Goal: Task Accomplishment & Management: Manage account settings

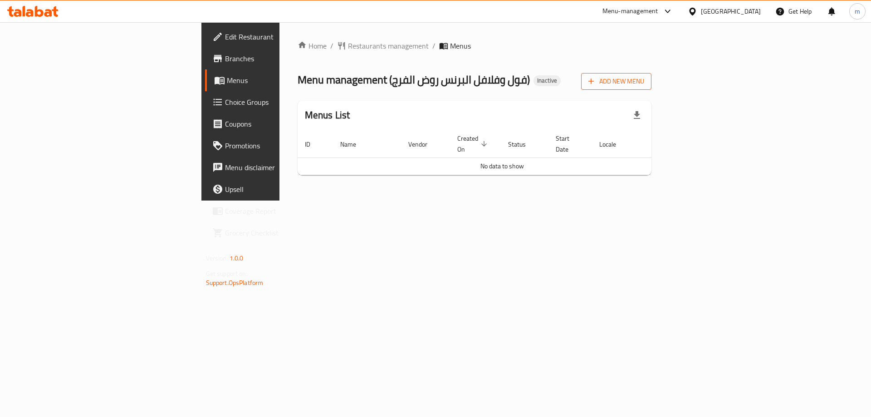
click at [596, 83] on icon "button" at bounding box center [590, 81] width 9 height 9
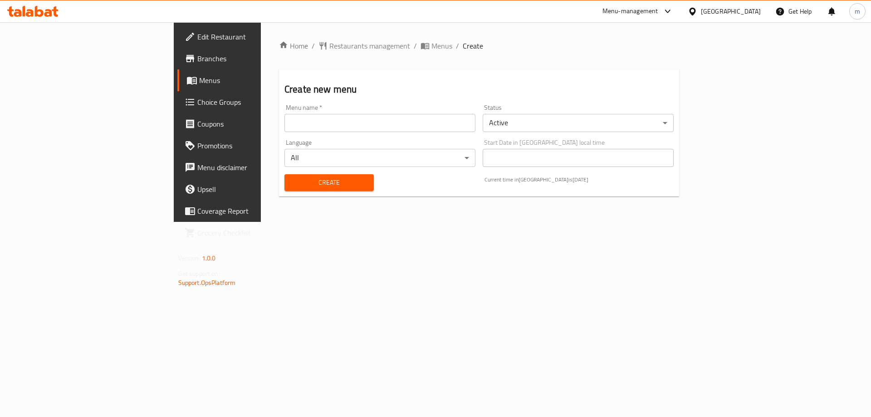
click at [284, 125] on input "text" at bounding box center [379, 123] width 191 height 18
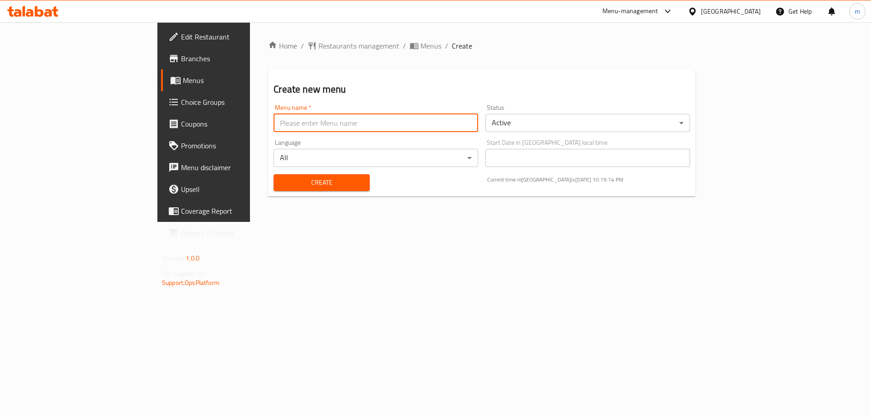
type input "maher"
click at [281, 181] on span "Create" at bounding box center [321, 182] width 81 height 11
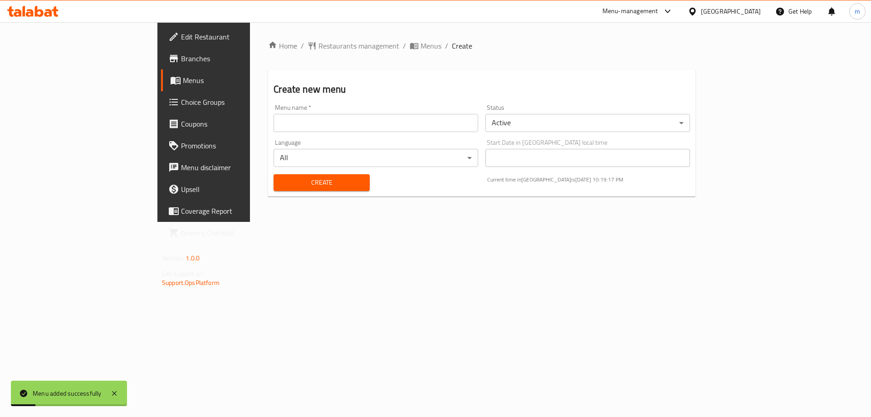
click at [183, 82] on span "Menus" at bounding box center [239, 80] width 113 height 11
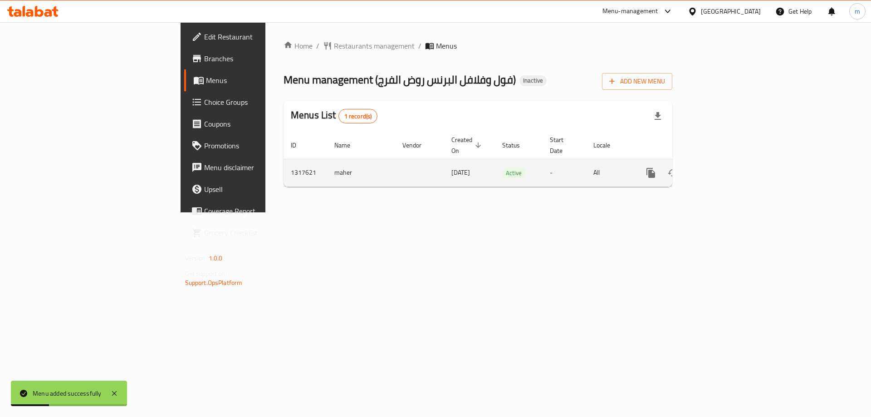
click at [720, 169] on icon "enhanced table" at bounding box center [716, 173] width 8 height 8
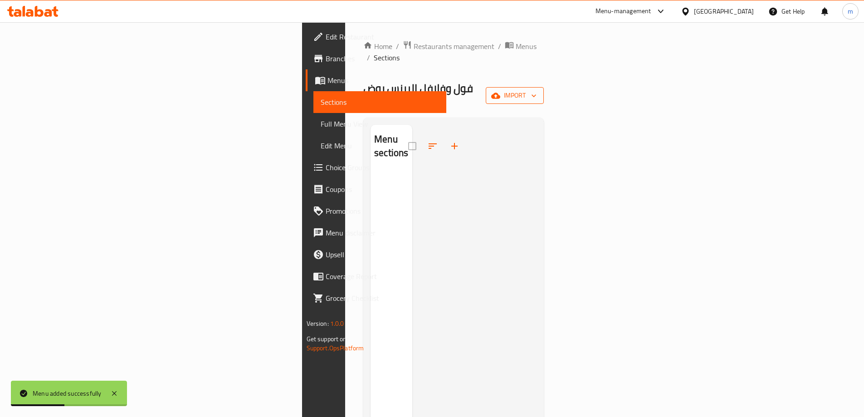
click at [537, 90] on span "import" at bounding box center [515, 95] width 44 height 11
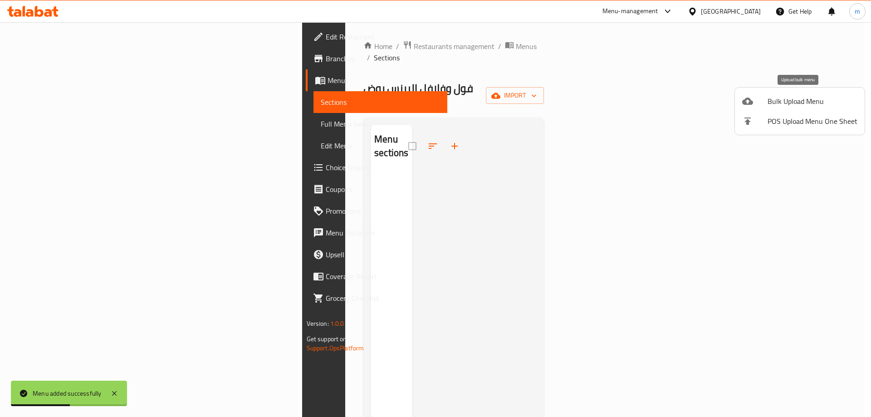
click at [787, 103] on span "Bulk Upload Menu" at bounding box center [812, 101] width 90 height 11
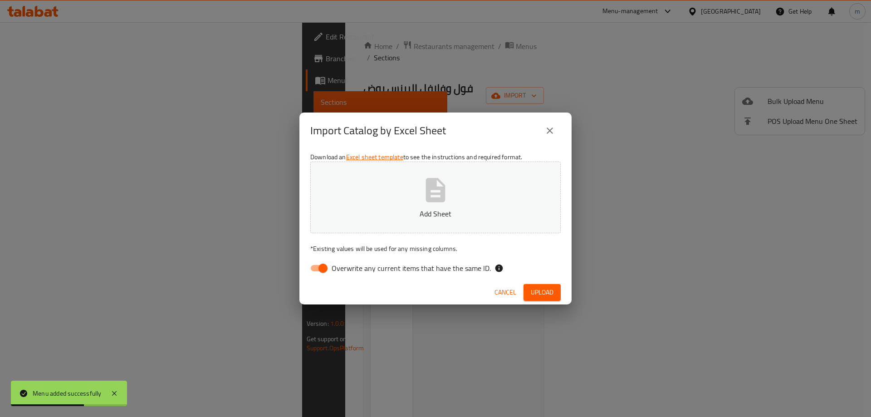
click at [316, 268] on input "Overwrite any current items that have the same ID." at bounding box center [323, 267] width 52 height 17
checkbox input "false"
click at [410, 158] on div "Download an Excel sheet template to see the instructions and required format. A…" at bounding box center [435, 215] width 272 height 132
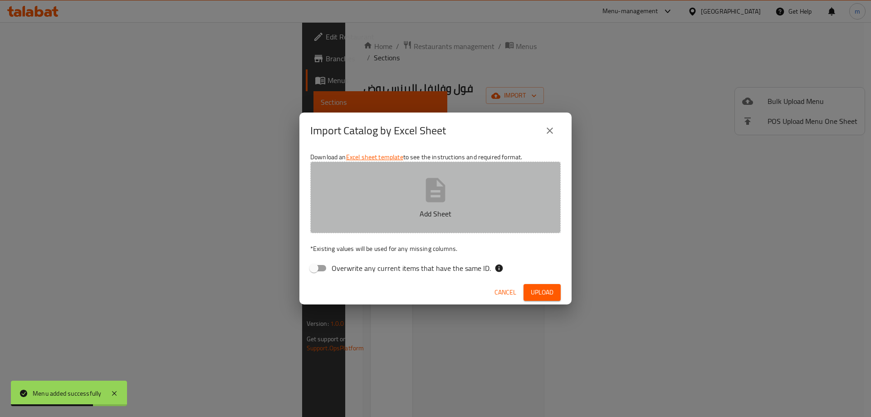
click at [406, 179] on button "Add Sheet" at bounding box center [435, 197] width 250 height 72
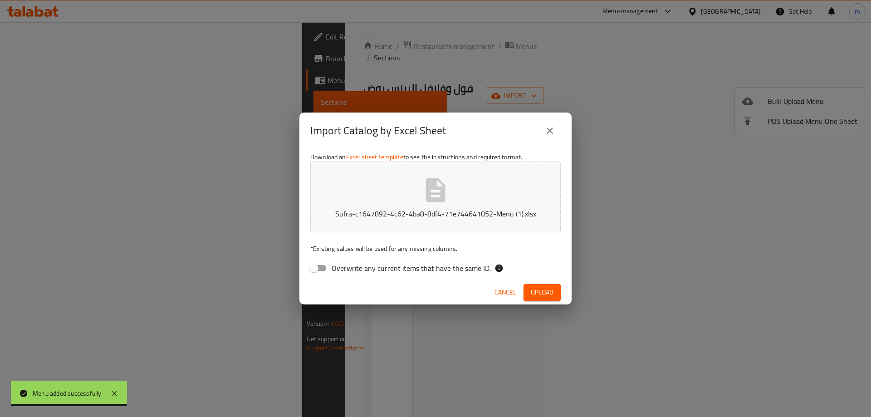
click at [537, 288] on span "Upload" at bounding box center [542, 292] width 23 height 11
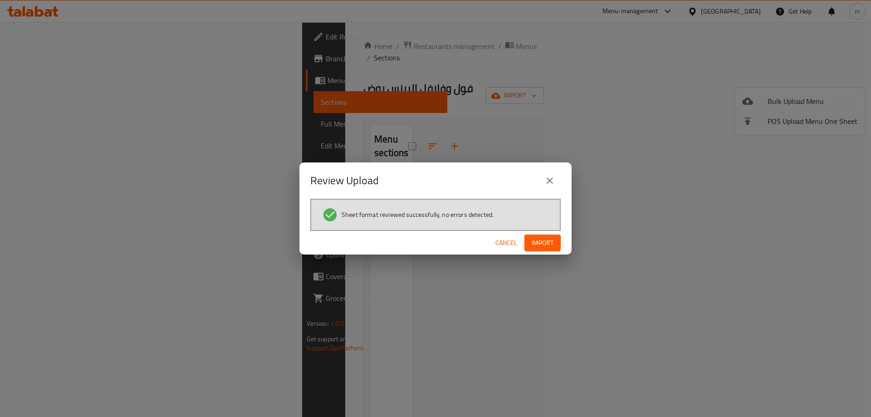
click at [553, 245] on span "Import" at bounding box center [543, 242] width 22 height 11
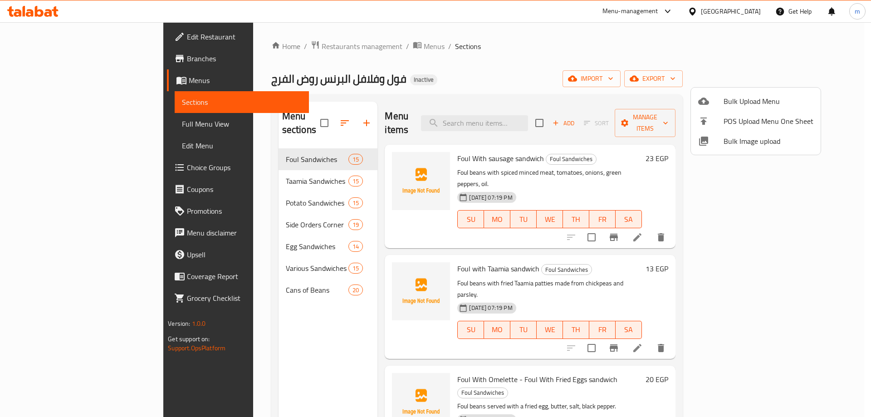
click at [205, 285] on div at bounding box center [435, 208] width 871 height 417
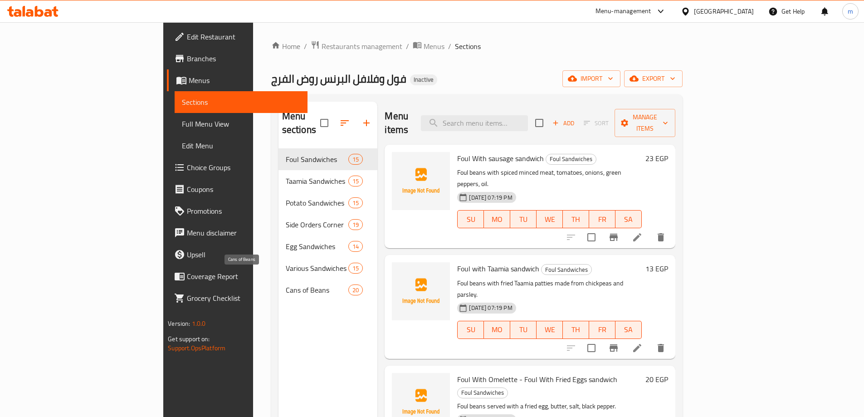
click at [286, 284] on span "Cans of Beans" at bounding box center [317, 289] width 63 height 11
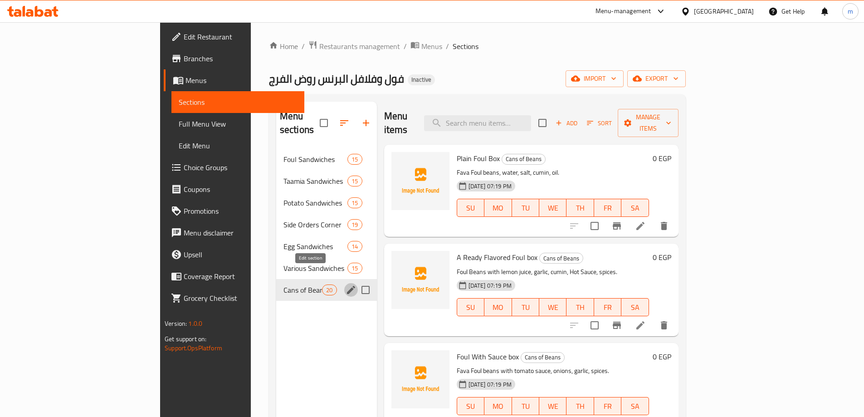
click at [346, 284] on icon "edit" at bounding box center [351, 289] width 11 height 11
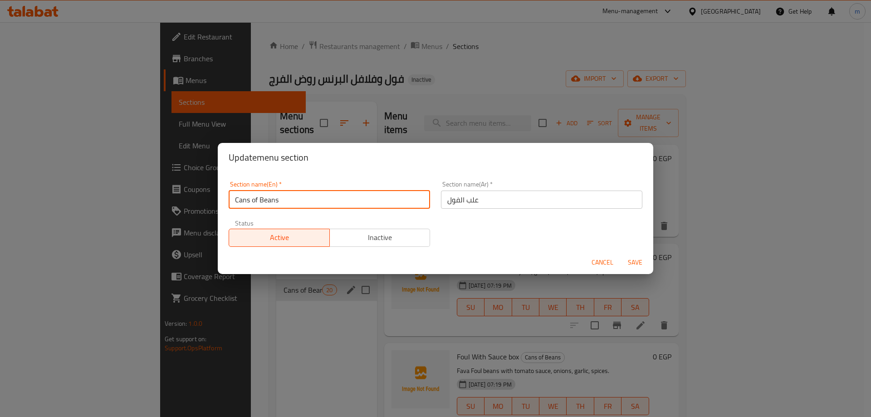
click at [371, 202] on input "Cans of Beans" at bounding box center [329, 199] width 201 height 18
type input "ل"
type input "f"
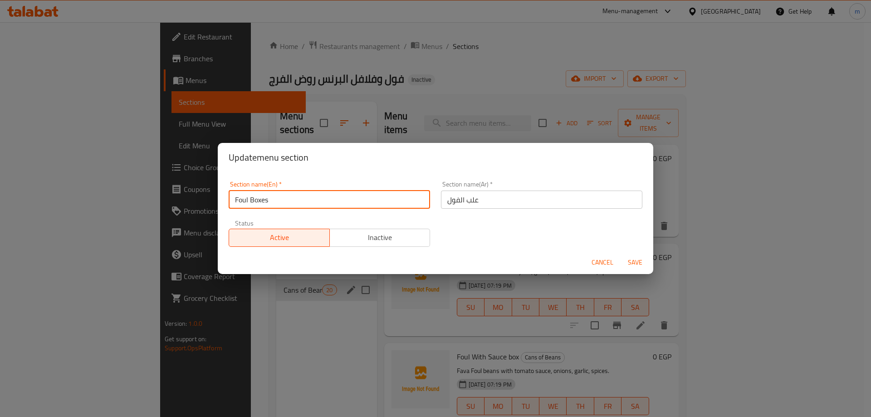
type input "Foul Boxes"
click at [632, 267] on span "Save" at bounding box center [635, 262] width 22 height 11
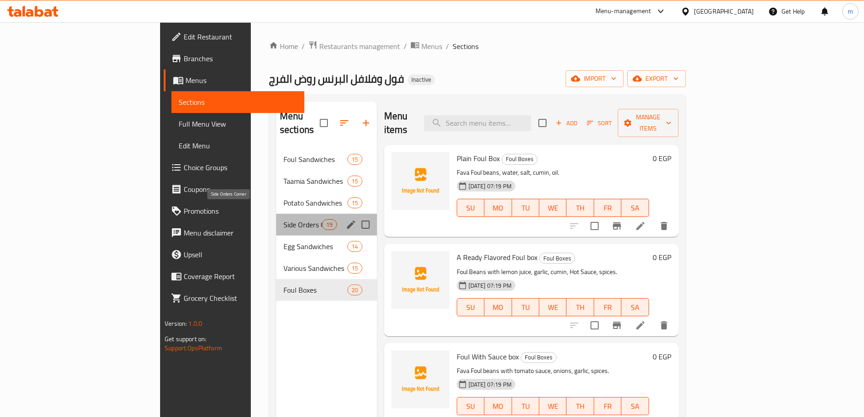
click at [283, 219] on span "Side Orders Corner" at bounding box center [302, 224] width 39 height 11
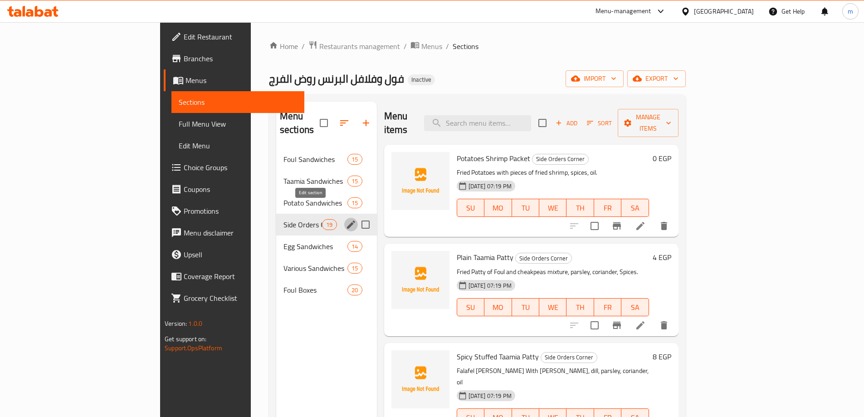
click at [347, 220] on icon "edit" at bounding box center [351, 224] width 8 height 8
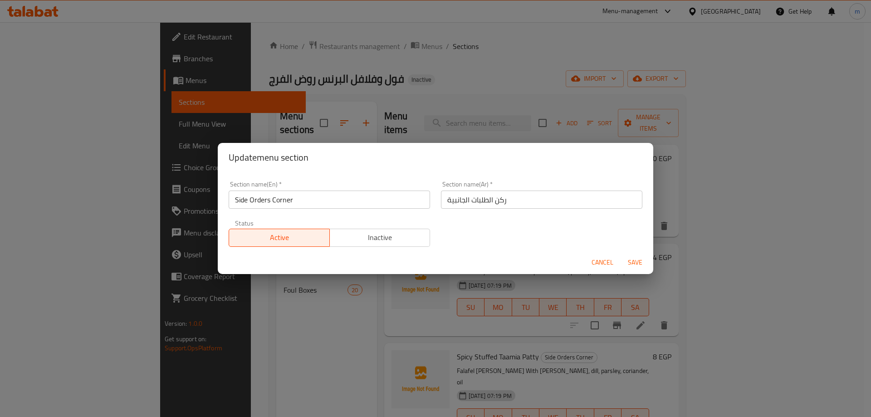
click at [601, 259] on span "Cancel" at bounding box center [602, 262] width 22 height 11
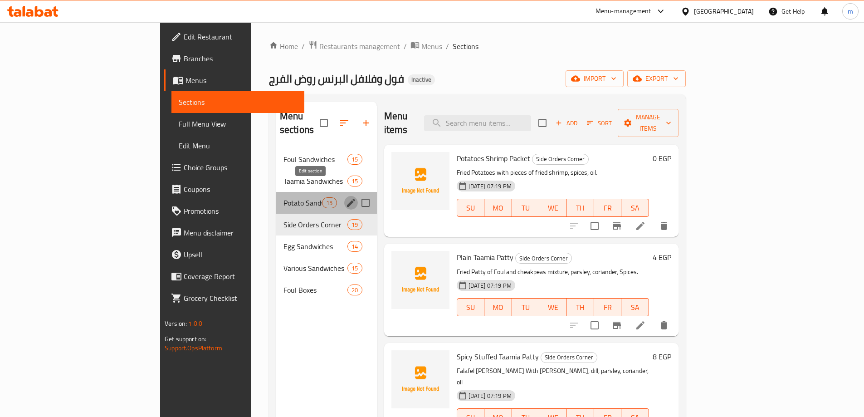
click at [346, 197] on icon "edit" at bounding box center [351, 202] width 11 height 11
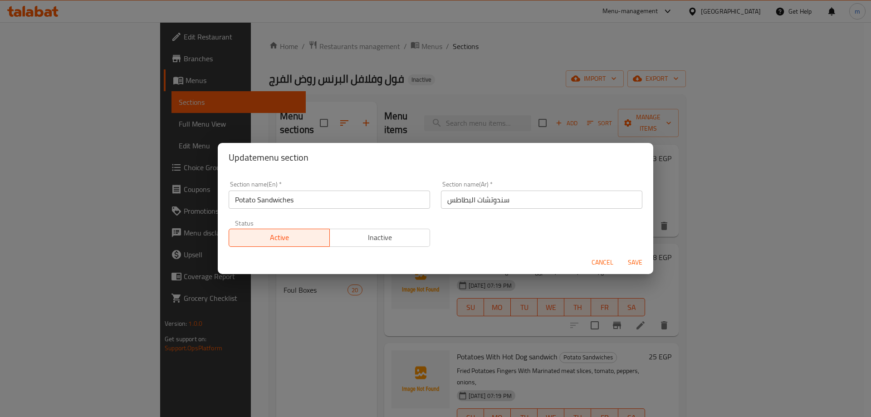
click at [604, 263] on span "Cancel" at bounding box center [602, 262] width 22 height 11
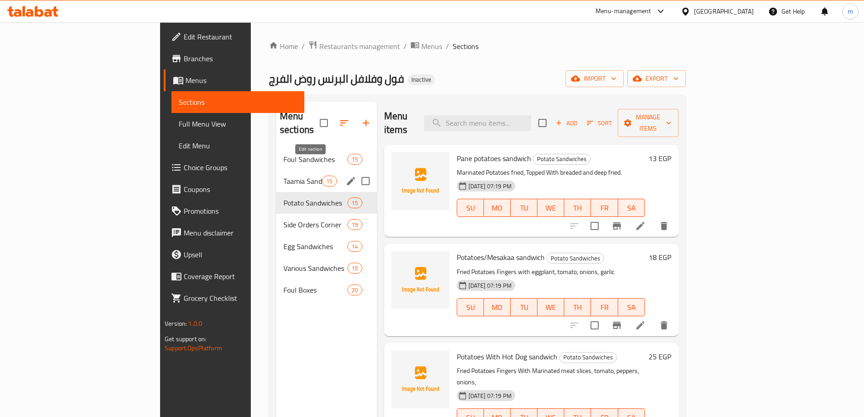
click at [347, 177] on icon "edit" at bounding box center [351, 181] width 8 height 8
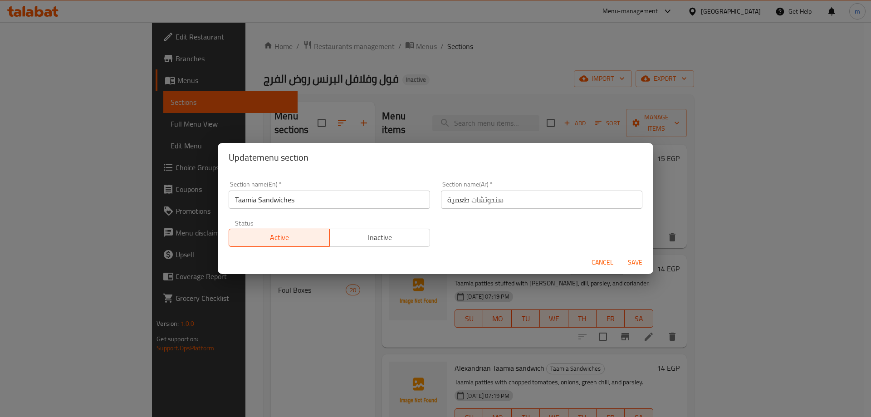
click at [601, 258] on span "Cancel" at bounding box center [602, 262] width 22 height 11
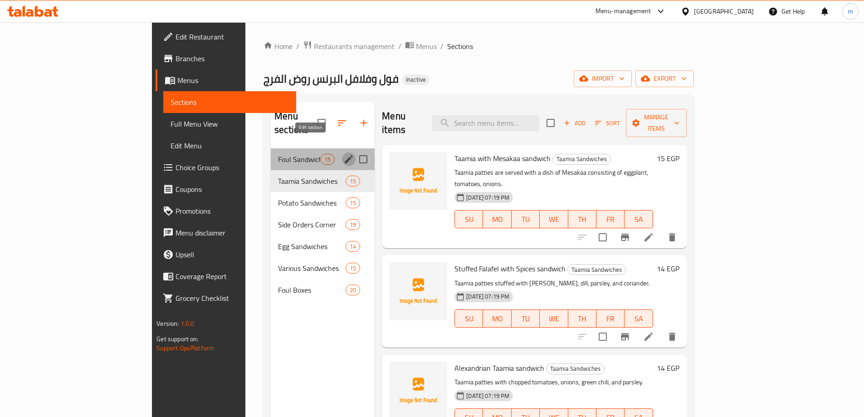
click at [345, 155] on icon "edit" at bounding box center [349, 159] width 8 height 8
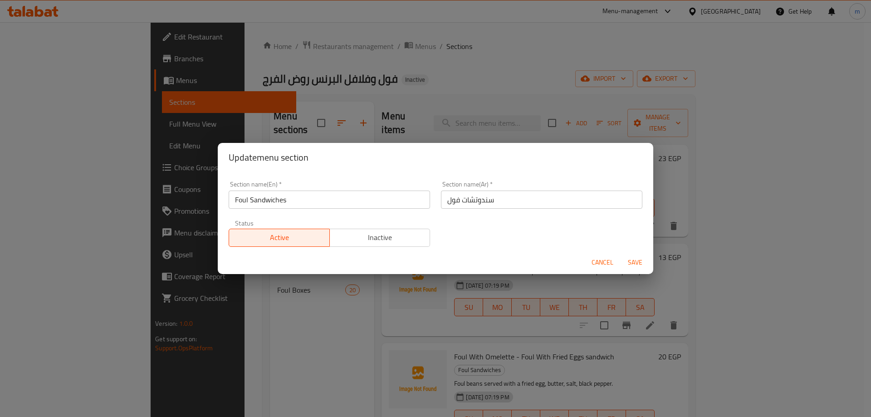
click at [596, 257] on span "Cancel" at bounding box center [602, 262] width 22 height 11
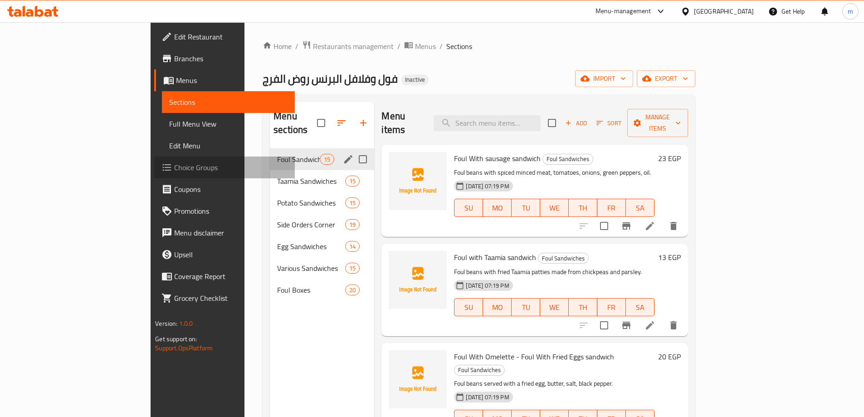
click at [174, 165] on span "Choice Groups" at bounding box center [230, 167] width 113 height 11
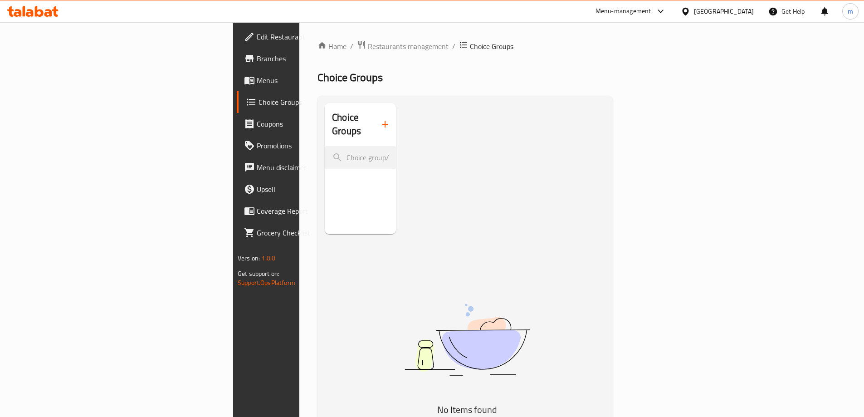
click at [374, 125] on button "button" at bounding box center [385, 124] width 22 height 22
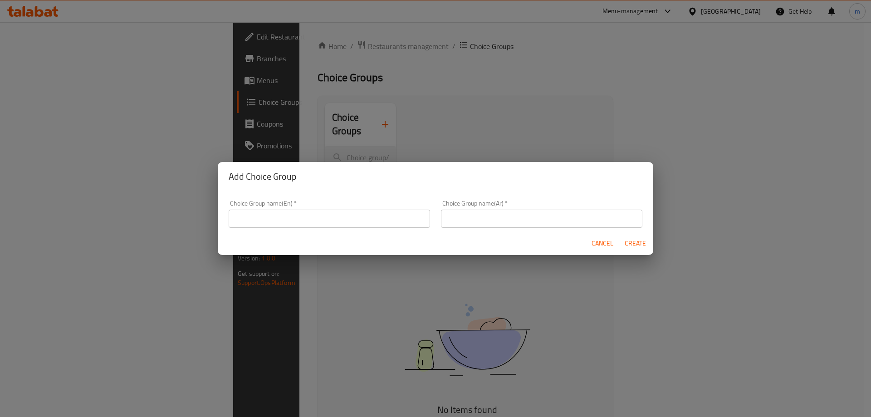
click at [278, 227] on input "text" at bounding box center [329, 219] width 201 height 18
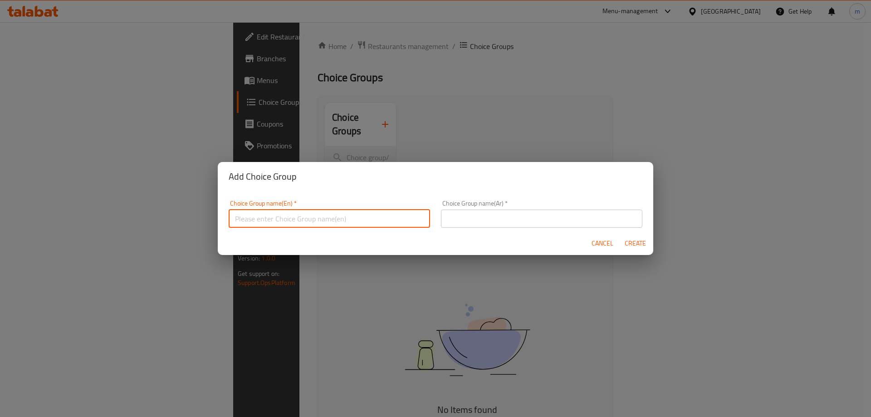
type input "Your Choice Of"
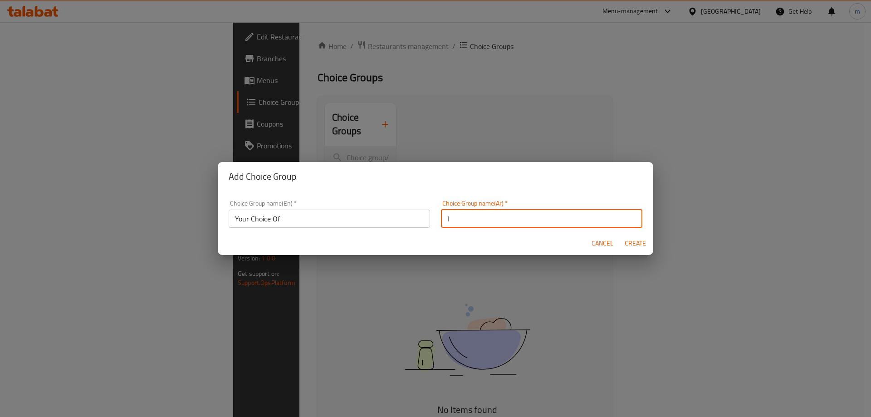
type input "اختيارك من"
click at [626, 243] on span "Create" at bounding box center [635, 243] width 22 height 11
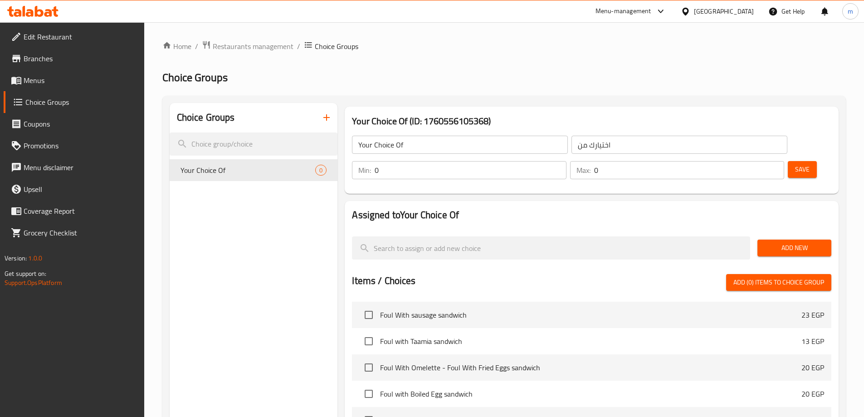
click at [778, 239] on button "Add New" at bounding box center [794, 247] width 74 height 17
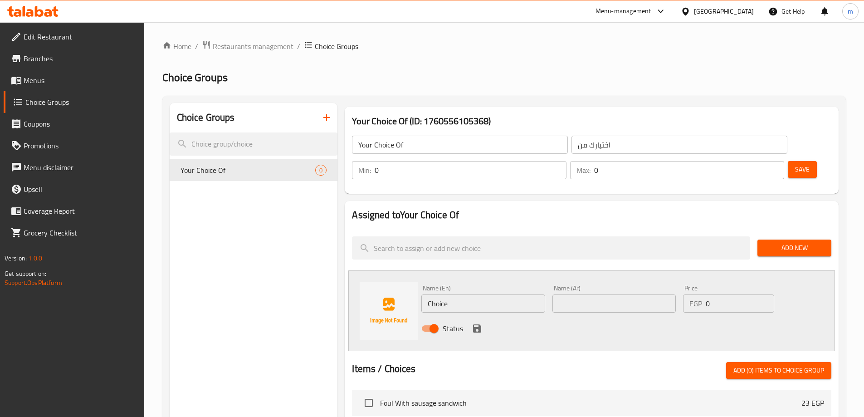
click at [447, 294] on input "Choice" at bounding box center [482, 303] width 123 height 18
type input "س"
type input "Small"
type input "صغير"
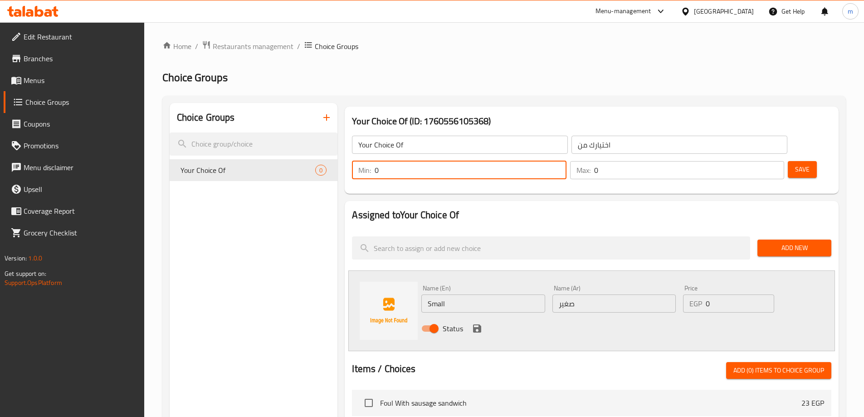
click at [566, 161] on input "0" at bounding box center [470, 170] width 191 height 18
type input "1"
click at [752, 161] on input "0" at bounding box center [689, 170] width 190 height 18
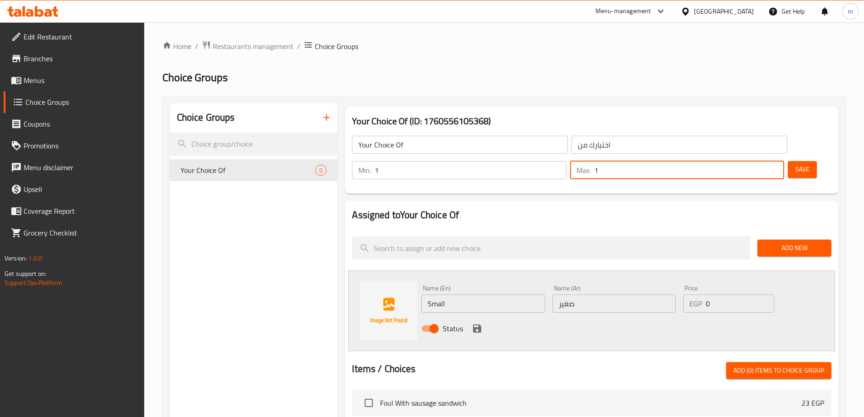
type input "1"
click at [581, 294] on input "صغير" at bounding box center [613, 303] width 123 height 18
click at [700, 298] on p "EGP" at bounding box center [695, 303] width 13 height 11
click at [705, 294] on div "EGP 0 Price" at bounding box center [728, 303] width 91 height 18
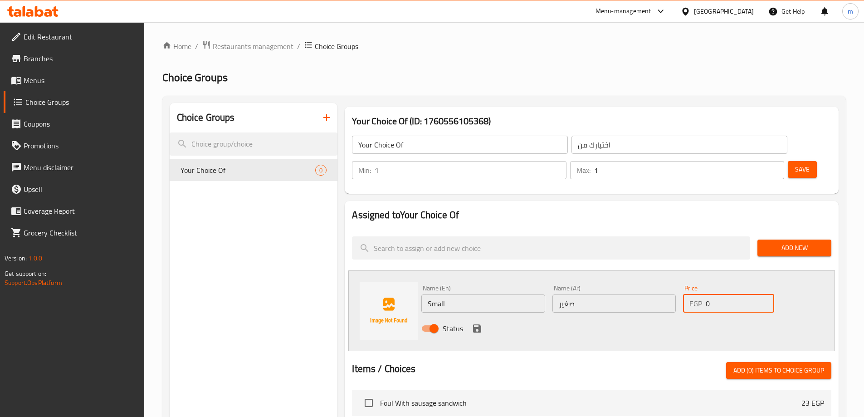
click at [705, 294] on div "EGP 0 Price" at bounding box center [728, 303] width 91 height 18
type input "15"
click at [480, 324] on icon "save" at bounding box center [477, 328] width 8 height 8
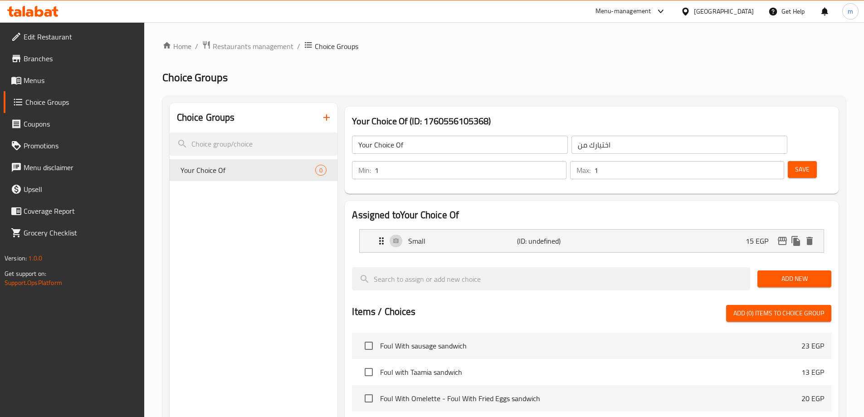
click at [795, 164] on span "Save" at bounding box center [802, 169] width 15 height 11
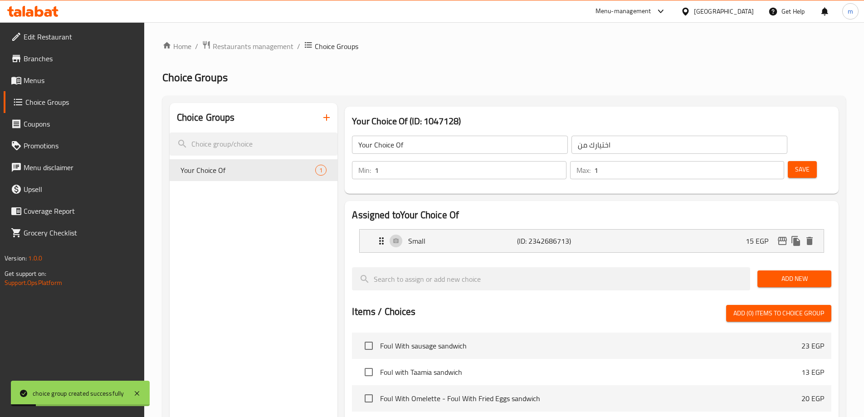
click at [786, 273] on span "Add New" at bounding box center [794, 278] width 59 height 11
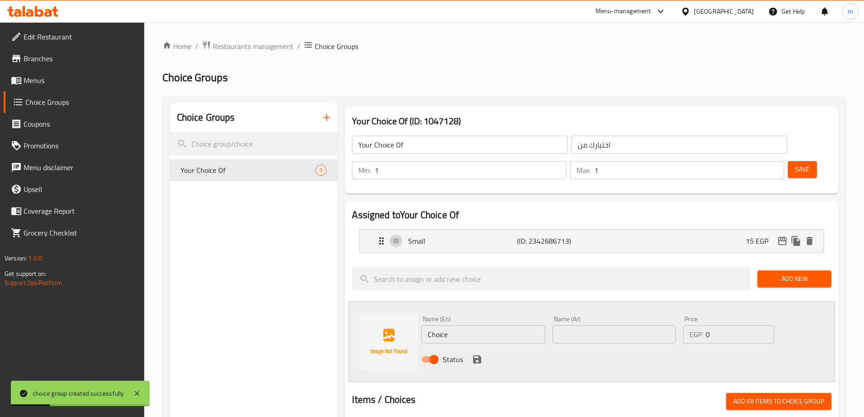
click at [459, 325] on input "Choice" at bounding box center [482, 334] width 123 height 18
type input "Large"
type input "كبير"
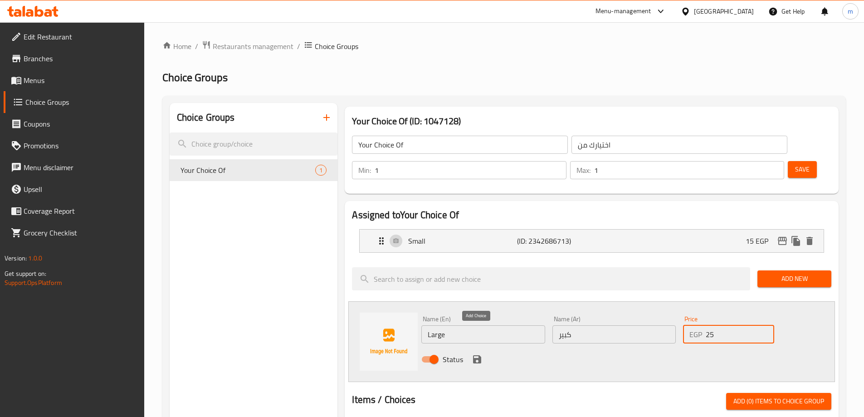
type input "25"
click at [472, 354] on icon "save" at bounding box center [477, 359] width 11 height 11
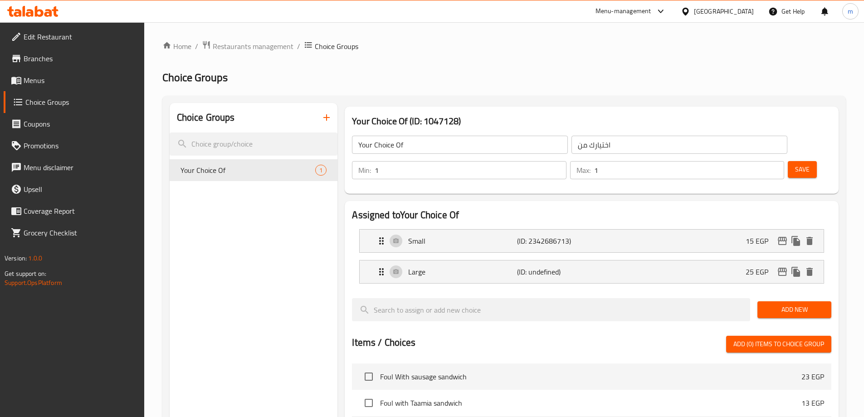
click at [795, 164] on span "Save" at bounding box center [802, 169] width 15 height 11
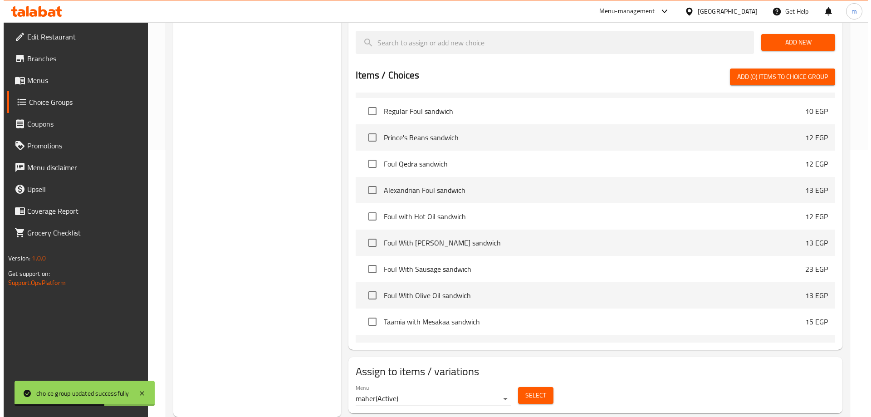
scroll to position [227, 0]
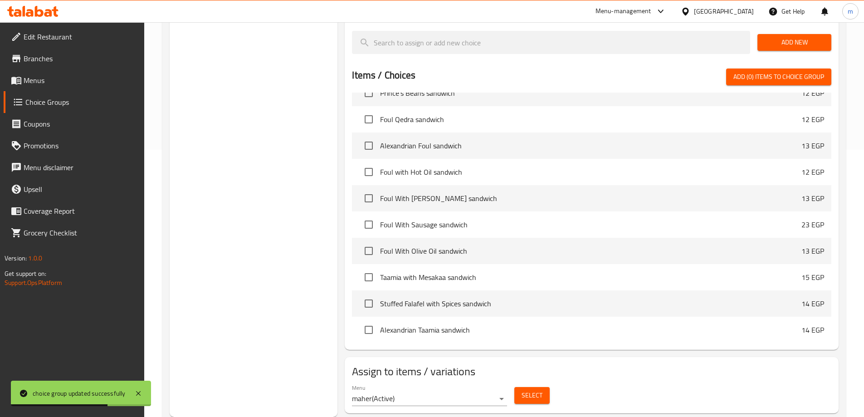
click at [537, 390] on span "Select" at bounding box center [532, 395] width 21 height 11
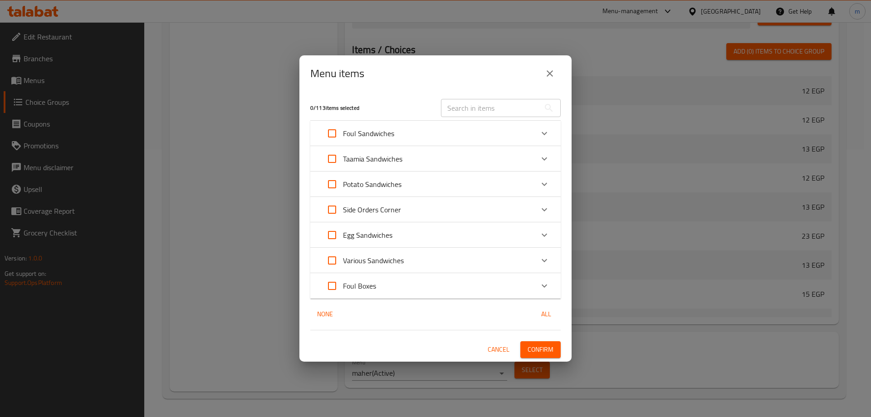
click at [547, 205] on icon "Expand" at bounding box center [544, 209] width 11 height 11
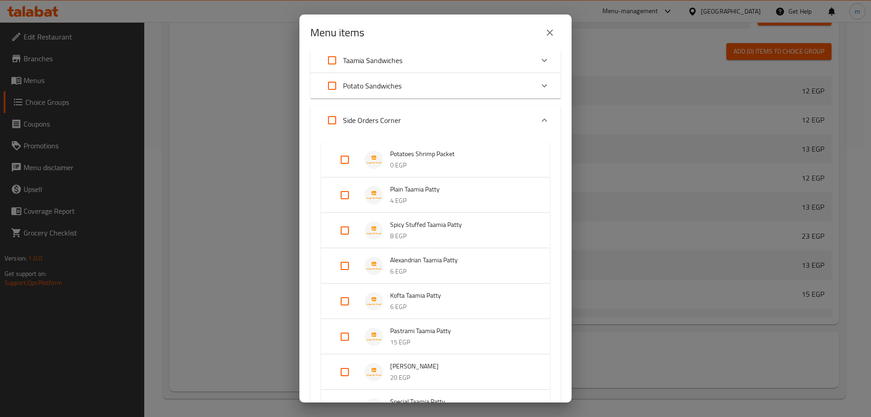
scroll to position [0, 0]
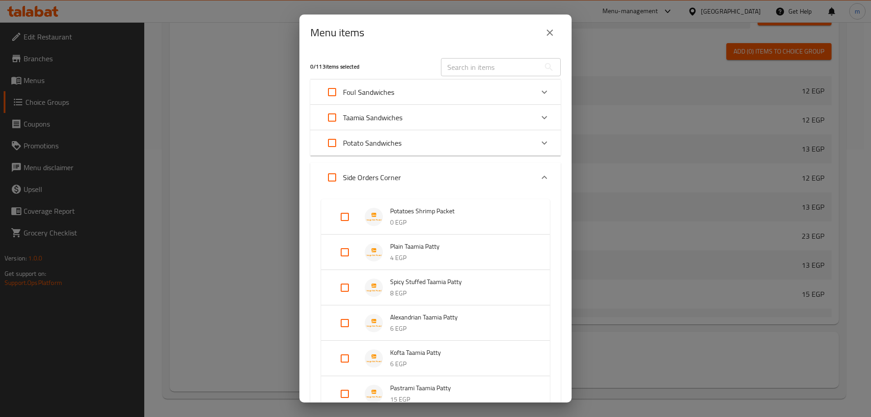
click at [533, 175] on div "Expand" at bounding box center [544, 177] width 22 height 22
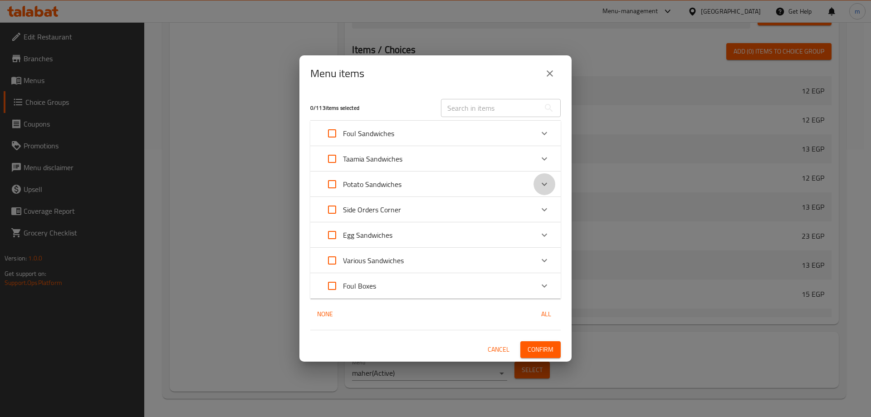
click at [547, 183] on icon "Expand" at bounding box center [544, 183] width 5 height 3
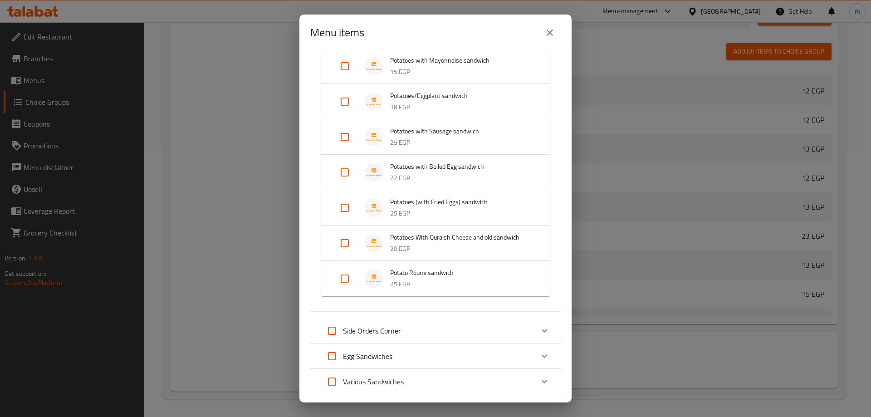
scroll to position [488, 0]
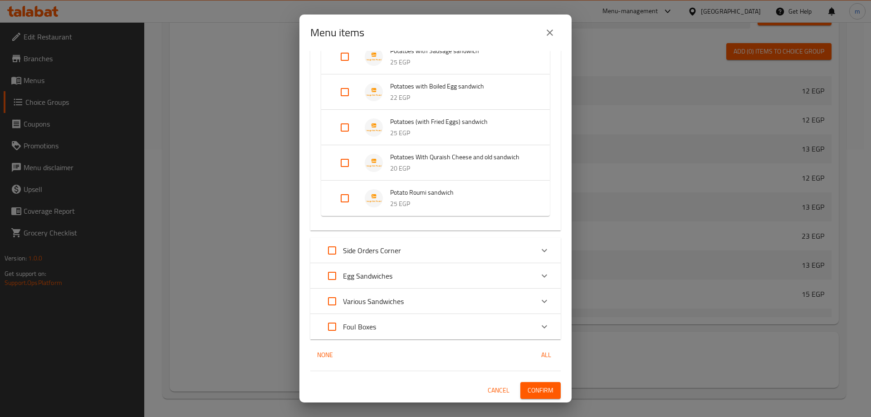
click at [475, 280] on div "Egg Sandwiches" at bounding box center [427, 276] width 212 height 22
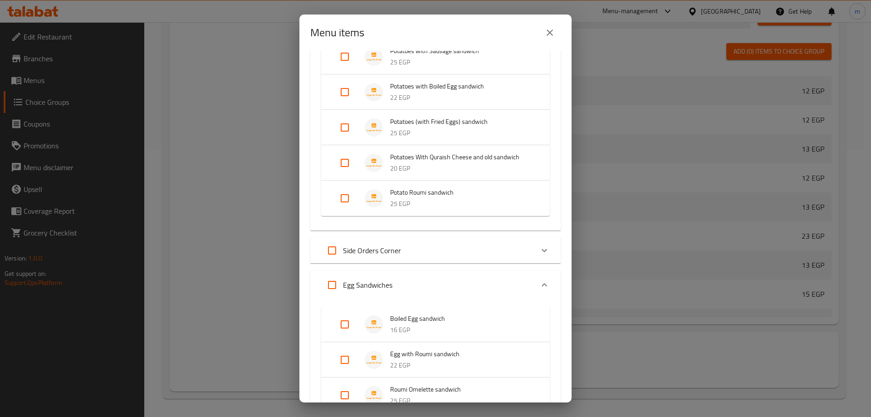
click at [482, 291] on div "Egg Sandwiches" at bounding box center [427, 285] width 212 height 22
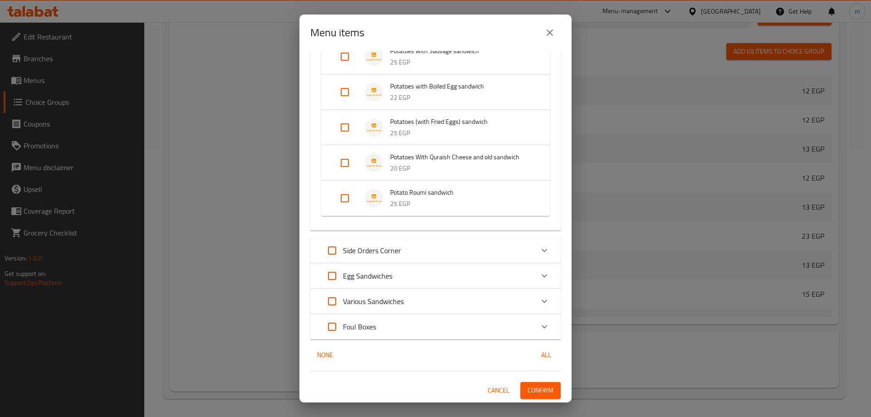
click at [486, 259] on div "Side Orders Corner" at bounding box center [427, 250] width 212 height 22
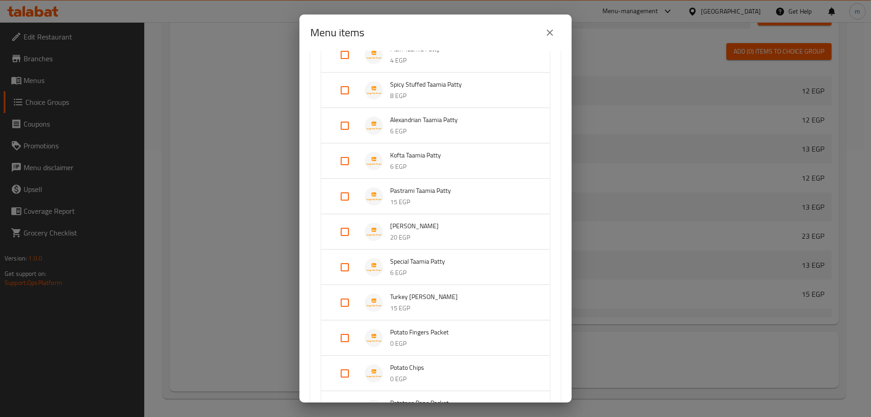
scroll to position [806, 0]
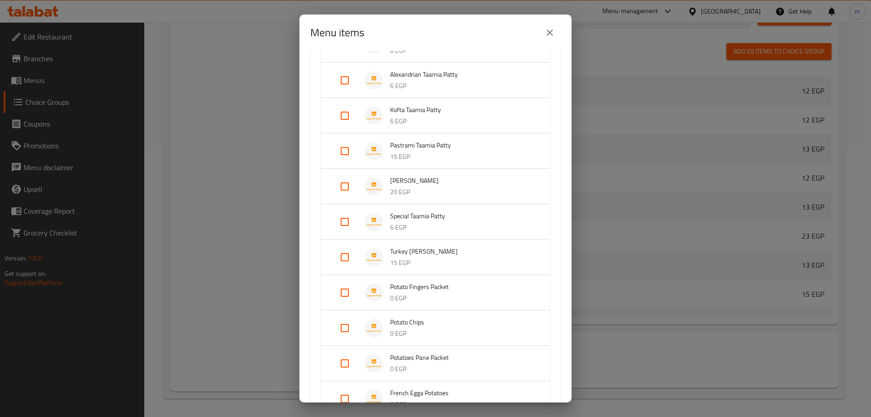
click at [347, 294] on input "Expand" at bounding box center [345, 293] width 22 height 22
checkbox input "true"
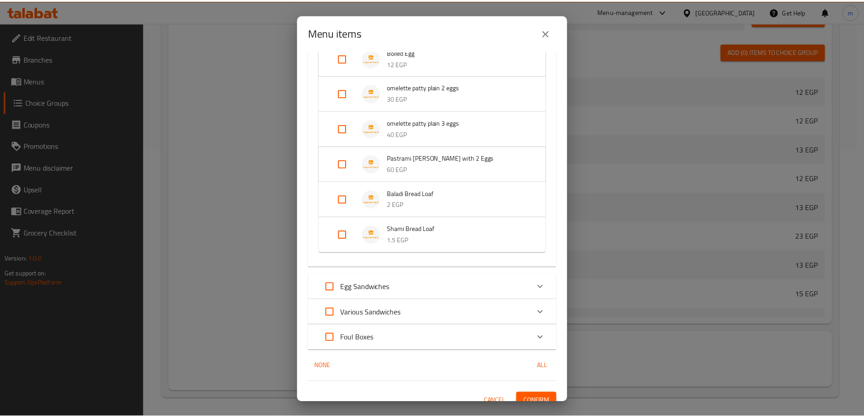
scroll to position [1207, 0]
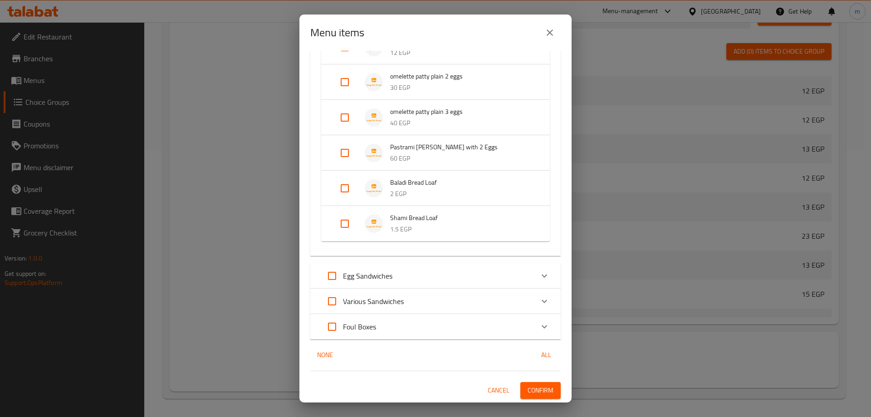
click at [532, 391] on span "Confirm" at bounding box center [540, 390] width 26 height 11
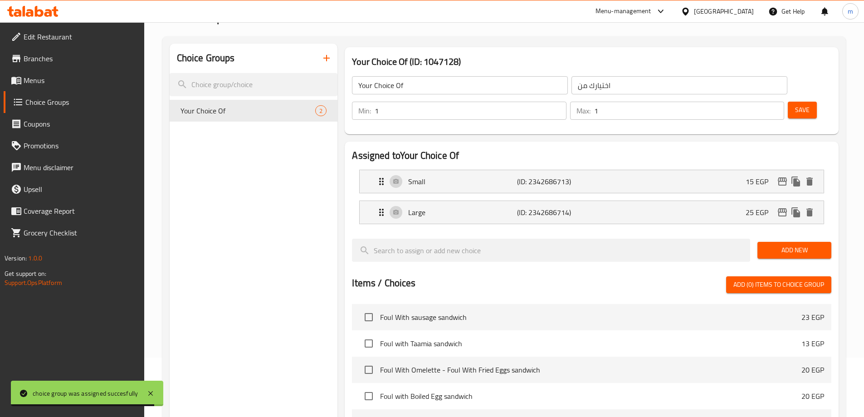
scroll to position [0, 0]
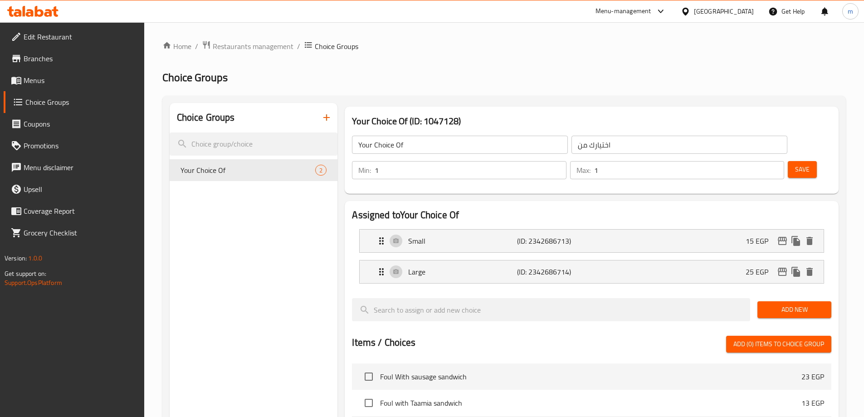
click at [328, 112] on icon "button" at bounding box center [326, 117] width 11 height 11
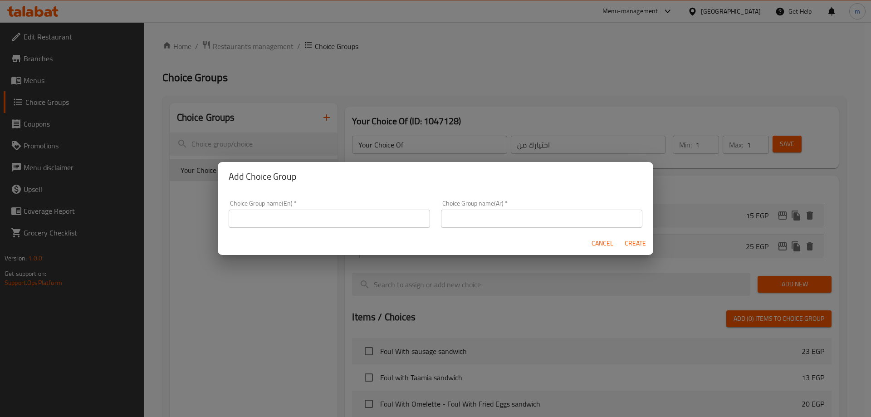
click at [311, 205] on div "Choice Group name(En)   * Choice Group name(En) *" at bounding box center [329, 214] width 201 height 28
click at [309, 209] on div "Choice Group name(En)   * Choice Group name(En) *" at bounding box center [329, 214] width 201 height 28
click at [300, 220] on input "text" at bounding box center [329, 219] width 201 height 18
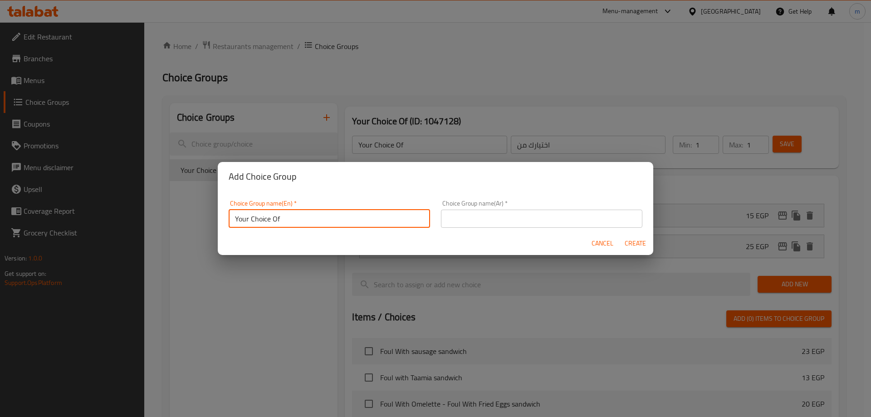
type input "Your Choice Of"
click at [474, 221] on input "text" at bounding box center [541, 219] width 201 height 18
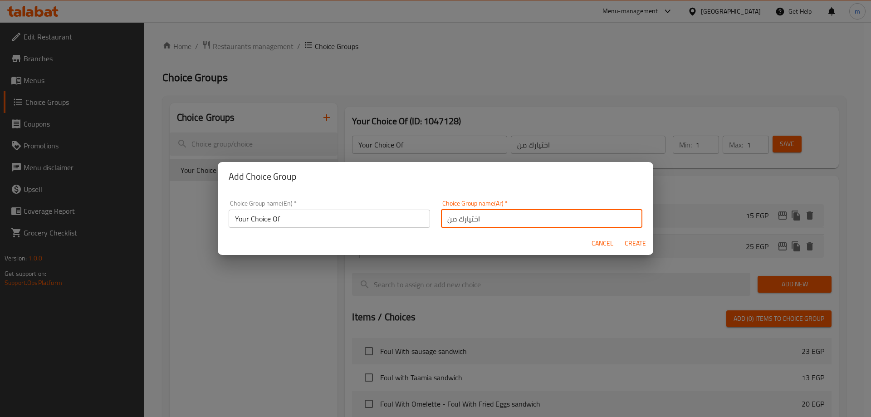
type input "اختيارك من"
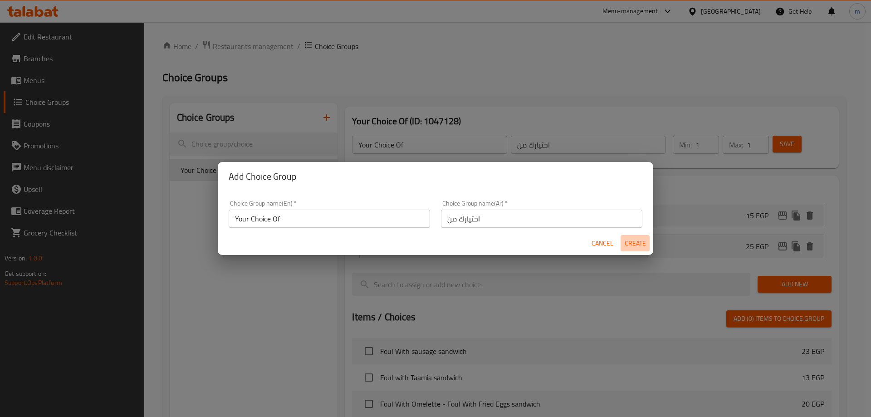
click at [624, 242] on button "Create" at bounding box center [634, 243] width 29 height 17
type input "Your Choice Of"
type input "اختيارك من"
type input "0"
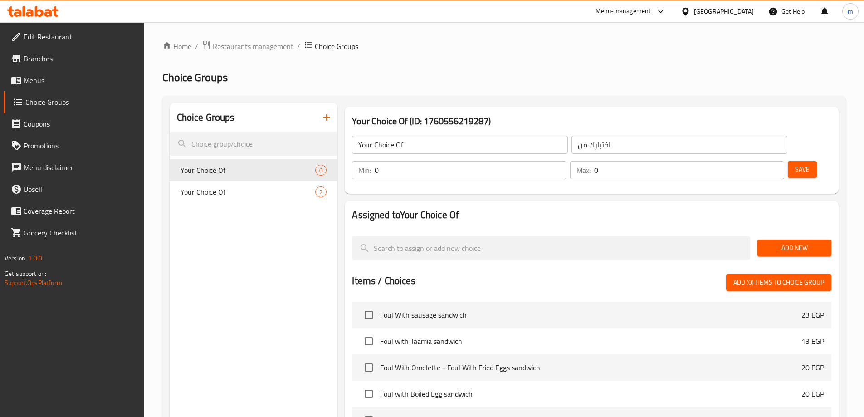
click at [787, 242] on span "Add New" at bounding box center [794, 247] width 59 height 11
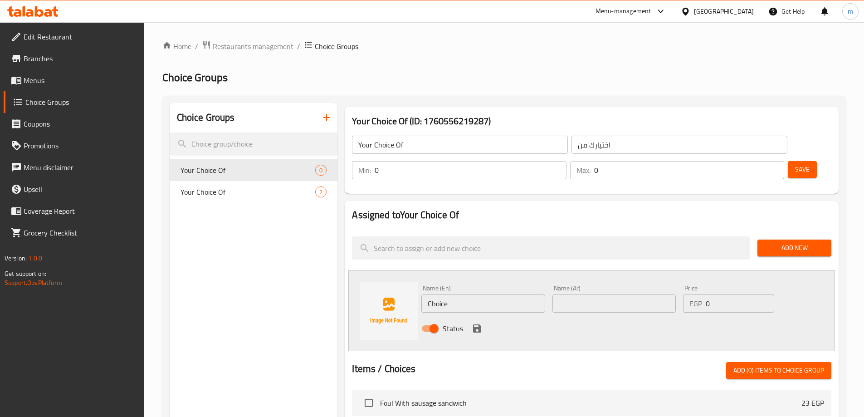
click at [517, 294] on input "Choice" at bounding box center [482, 303] width 123 height 18
type input "س"
type input "s"
type input "Small"
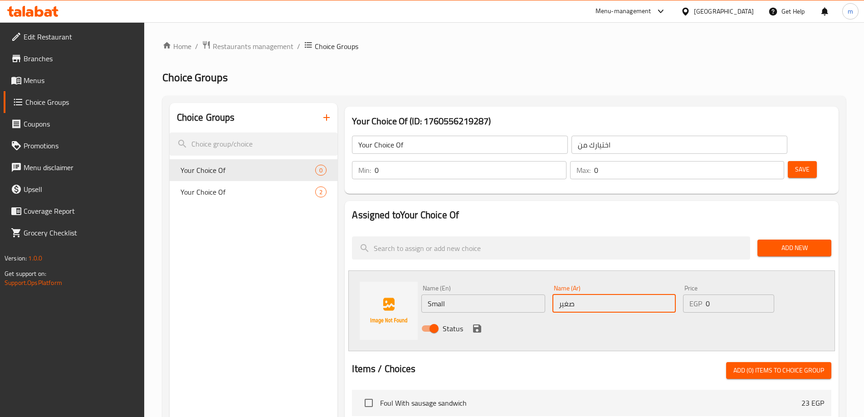
type input "صغير"
type input "15"
click at [566, 161] on input "0" at bounding box center [470, 170] width 191 height 18
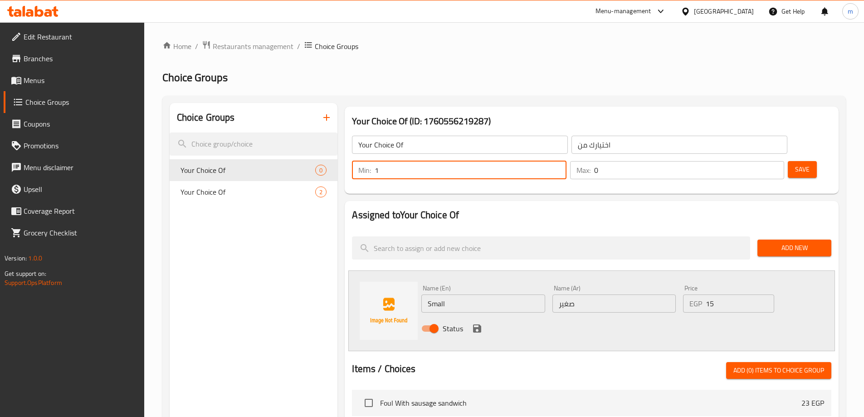
type input "1"
click at [753, 161] on input "0" at bounding box center [689, 170] width 190 height 18
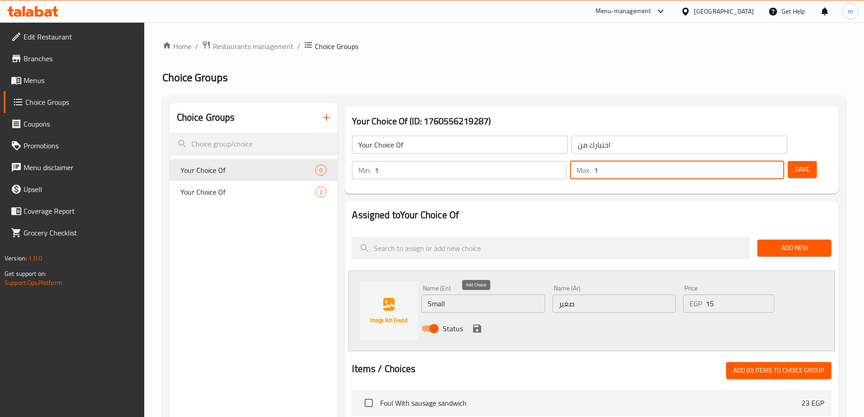
type input "1"
click at [478, 324] on icon "save" at bounding box center [477, 328] width 8 height 8
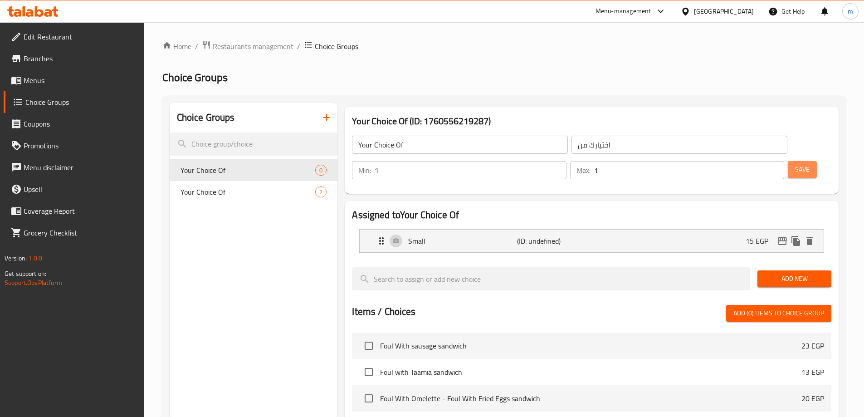
click at [788, 161] on button "Save" at bounding box center [802, 169] width 29 height 17
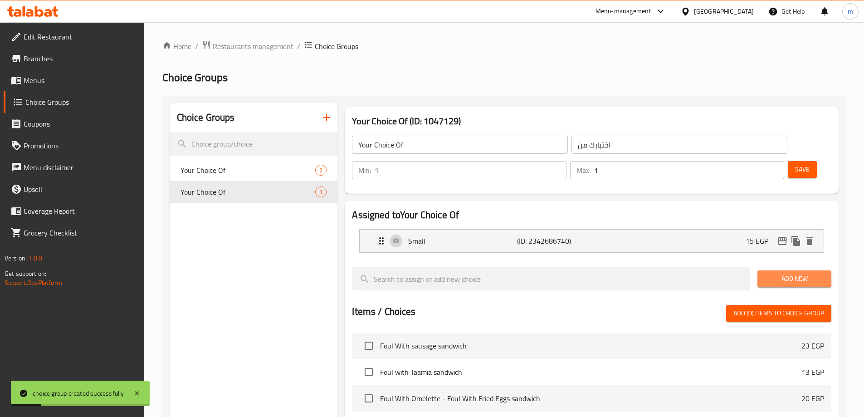
click at [777, 273] on span "Add New" at bounding box center [794, 278] width 59 height 11
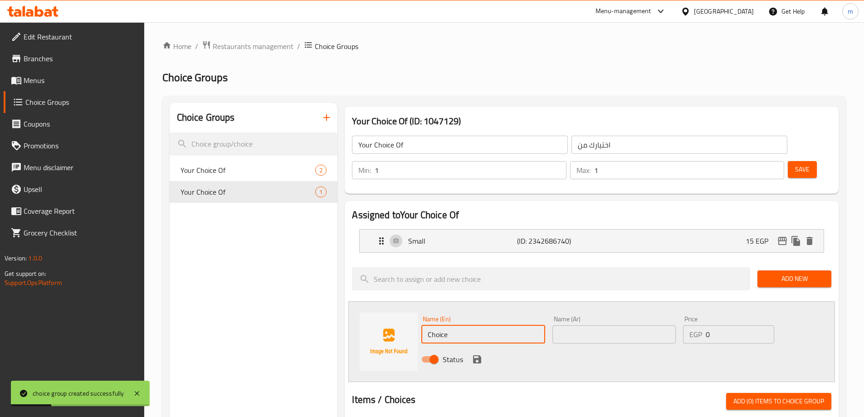
click at [461, 325] on input "Choice" at bounding box center [482, 334] width 123 height 18
type input "Large"
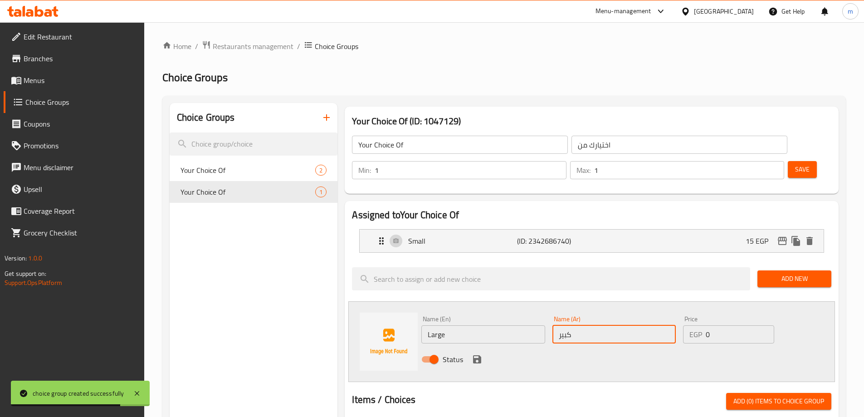
type input "كبير"
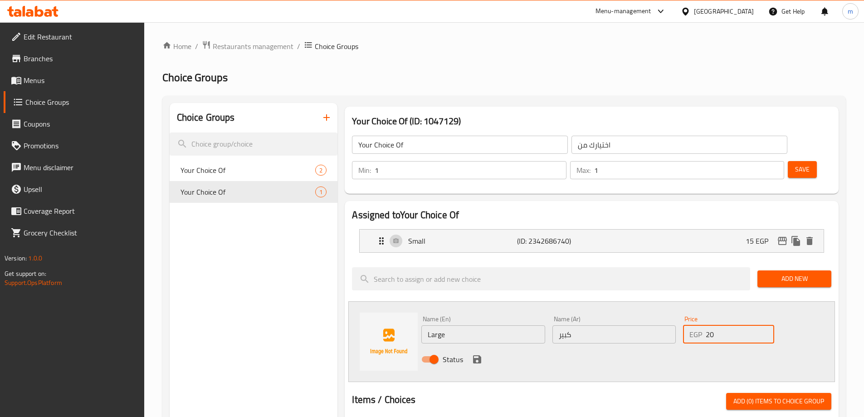
type input "20"
click at [477, 347] on div "Status" at bounding box center [614, 359] width 393 height 24
click at [477, 352] on button "save" at bounding box center [477, 359] width 14 height 14
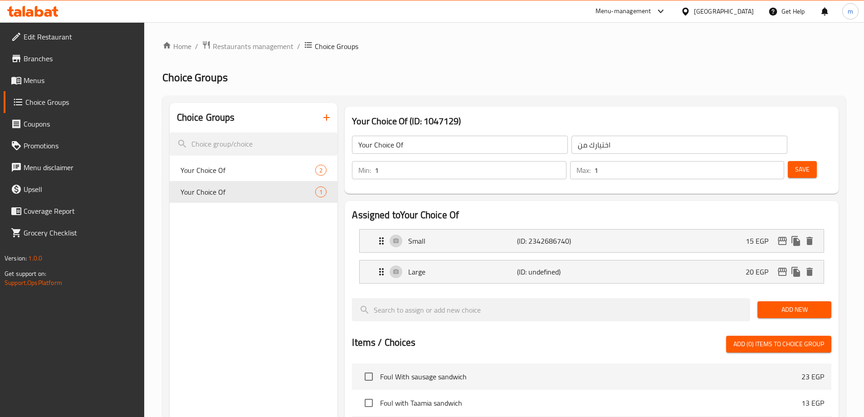
click at [795, 164] on span "Save" at bounding box center [802, 169] width 15 height 11
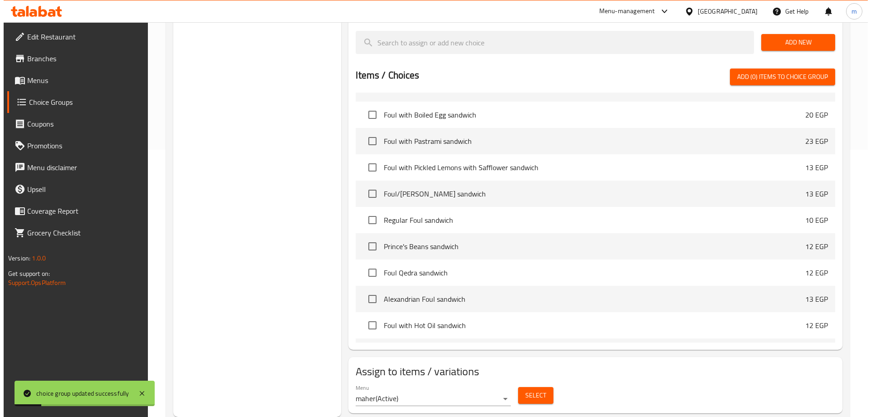
scroll to position [136, 0]
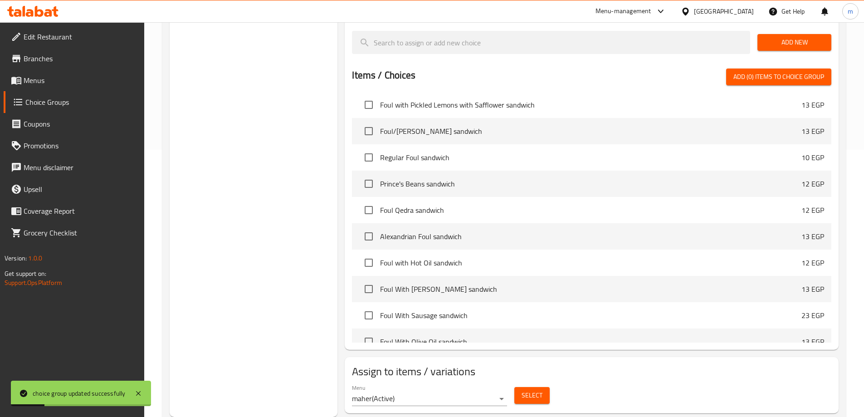
click at [537, 390] on span "Select" at bounding box center [532, 395] width 21 height 11
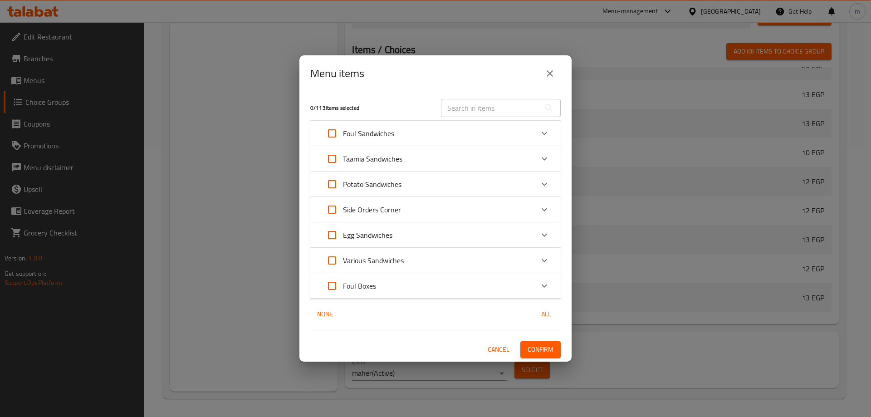
click at [545, 208] on icon "Expand" at bounding box center [544, 209] width 11 height 11
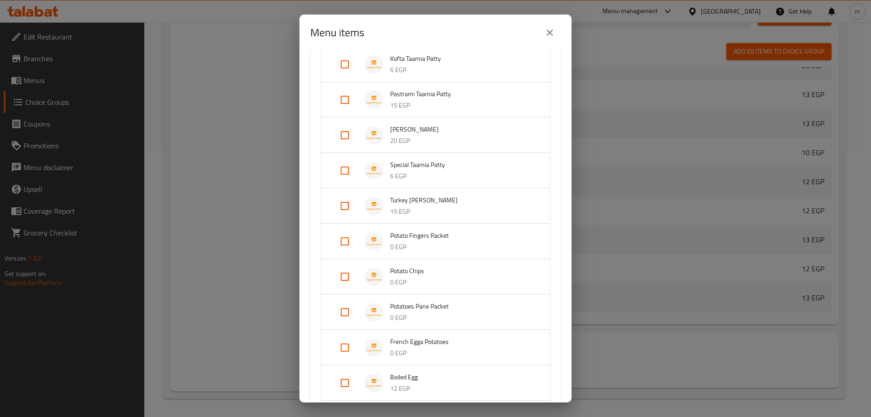
scroll to position [408, 0]
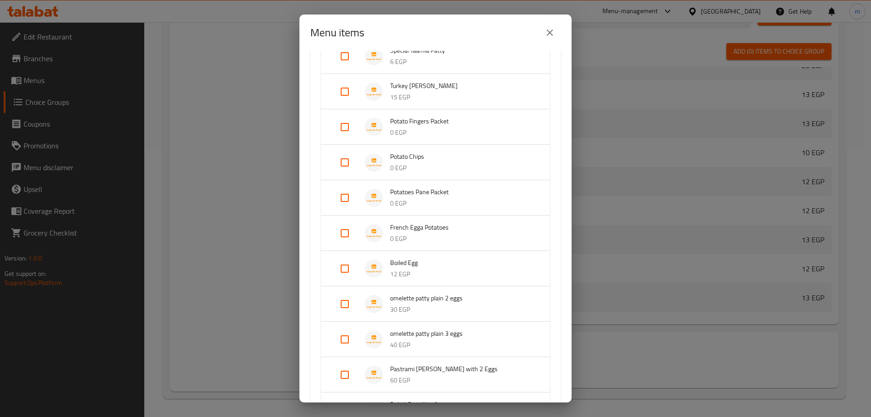
click at [344, 166] on input "Expand" at bounding box center [345, 162] width 22 height 22
checkbox input "true"
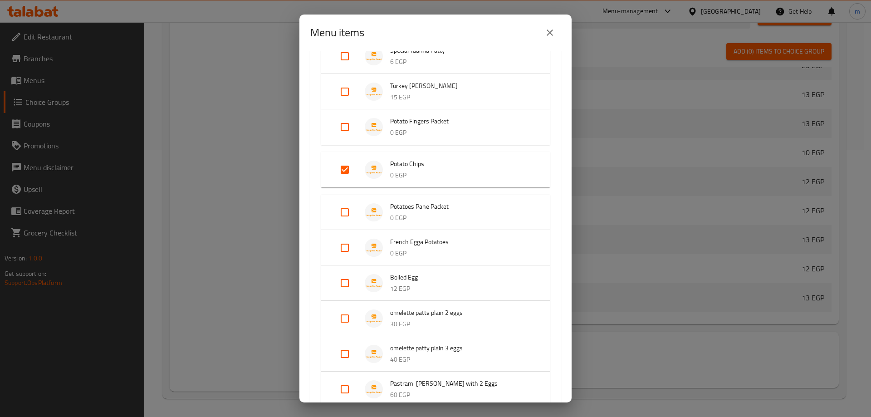
click at [343, 247] on input "Expand" at bounding box center [345, 248] width 22 height 22
checkbox input "true"
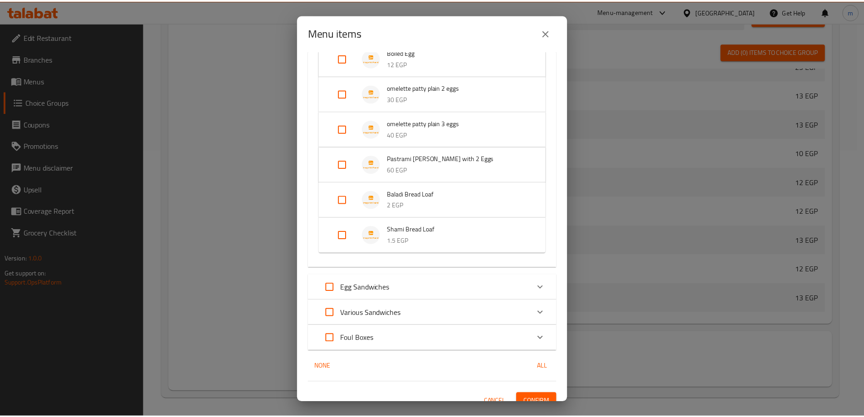
scroll to position [659, 0]
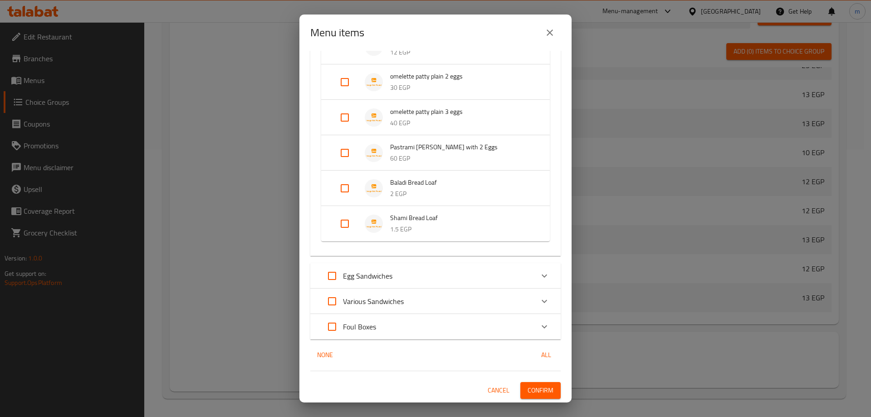
click at [536, 389] on span "Confirm" at bounding box center [540, 390] width 26 height 11
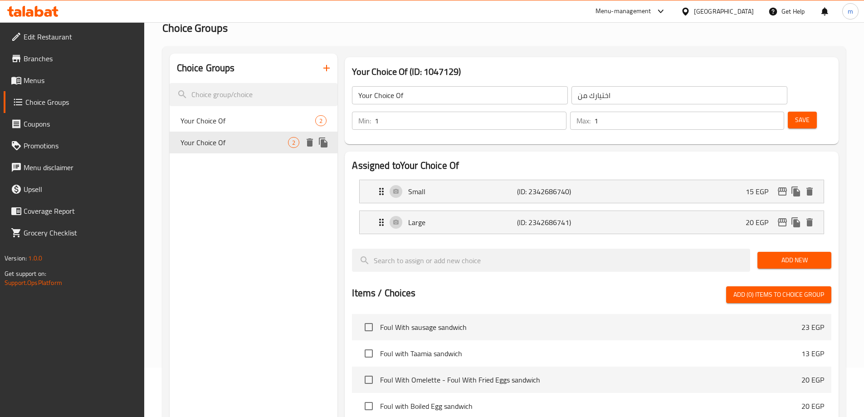
scroll to position [0, 0]
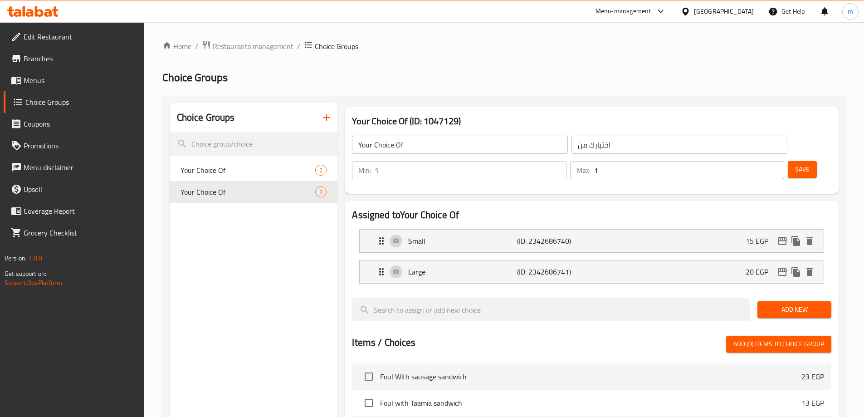
click at [51, 79] on span "Menus" at bounding box center [80, 80] width 113 height 11
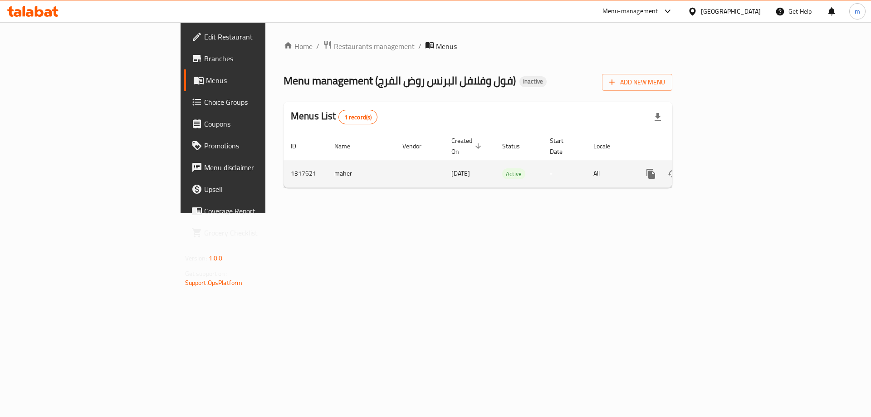
click at [722, 168] on icon "enhanced table" at bounding box center [716, 173] width 11 height 11
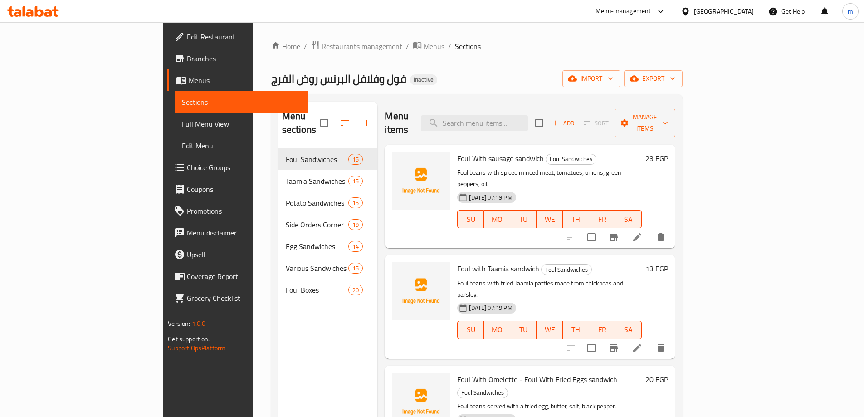
click at [167, 159] on link "Choice Groups" at bounding box center [237, 167] width 141 height 22
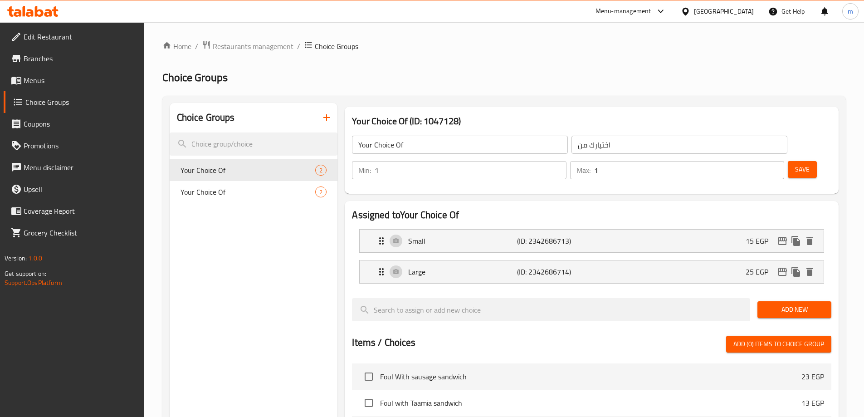
click at [322, 113] on icon "button" at bounding box center [326, 117] width 11 height 11
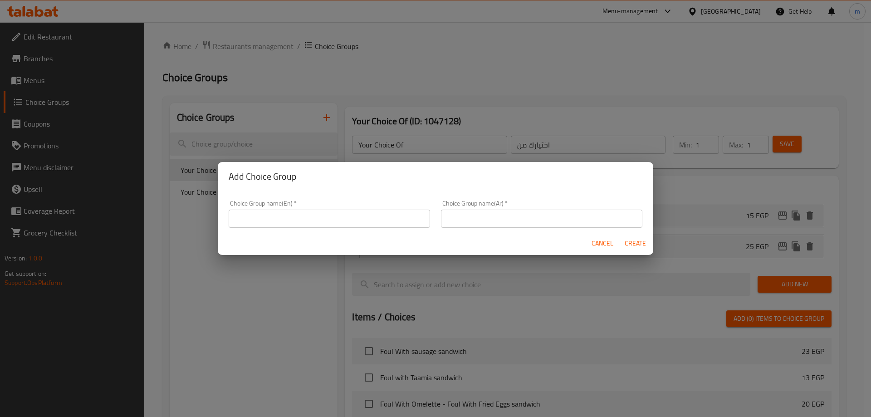
click at [284, 226] on input "text" at bounding box center [329, 219] width 201 height 18
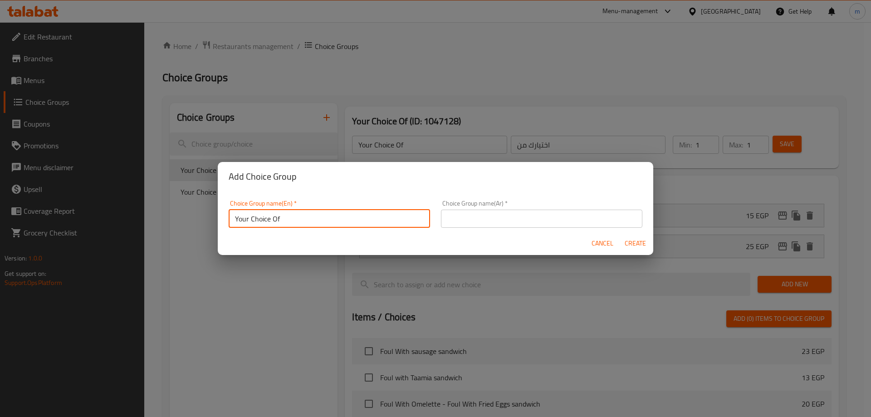
type input "Your Choice Of"
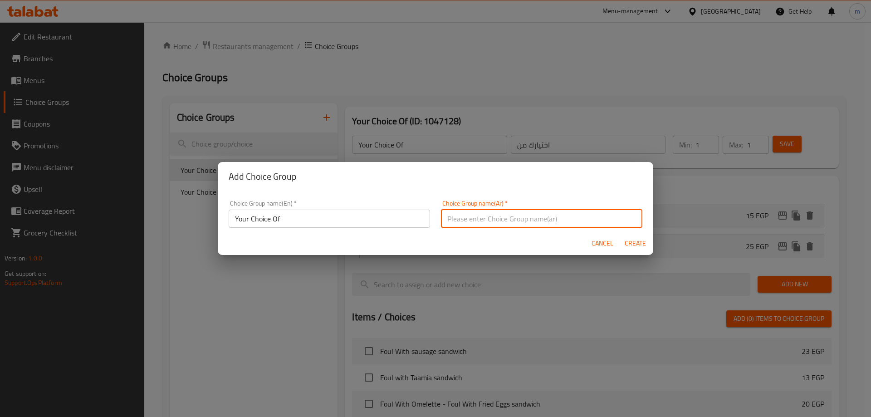
click at [505, 210] on input "text" at bounding box center [541, 219] width 201 height 18
click at [510, 217] on input "text" at bounding box center [541, 219] width 201 height 18
type input "اختيارك من"
click at [643, 246] on span "Create" at bounding box center [635, 243] width 22 height 11
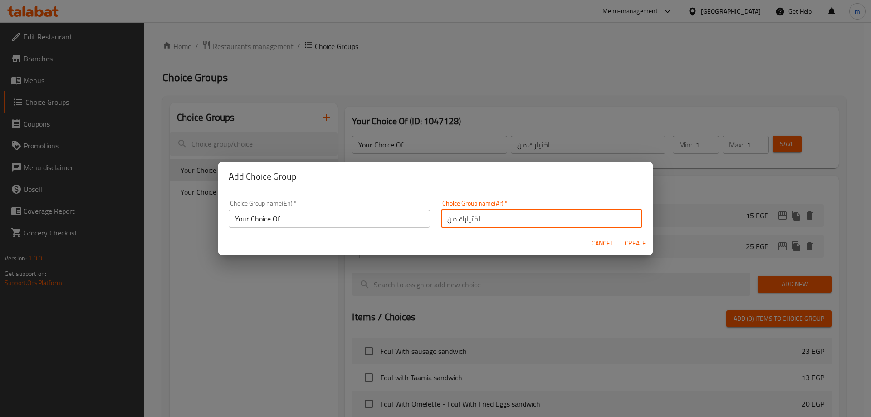
type input "Your Choice Of"
type input "اختيارك من"
type input "0"
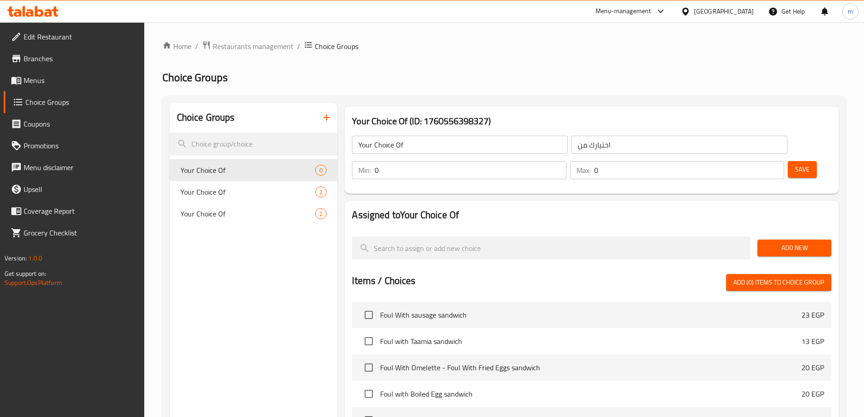
click at [566, 161] on input "0" at bounding box center [470, 170] width 191 height 18
type input "1"
click at [751, 161] on input "0" at bounding box center [689, 170] width 190 height 18
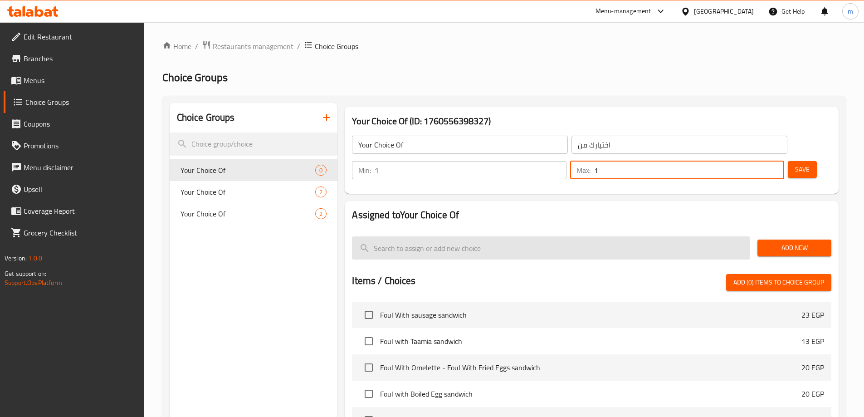
type input "1"
click at [450, 236] on input "search" at bounding box center [551, 247] width 398 height 23
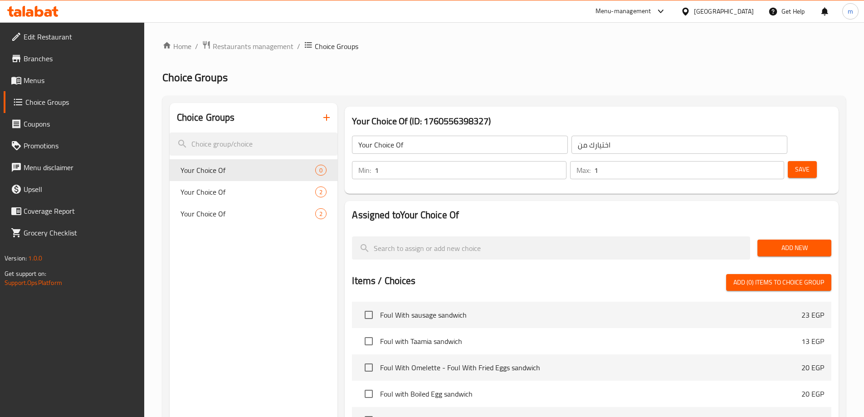
click at [808, 242] on span "Add New" at bounding box center [794, 247] width 59 height 11
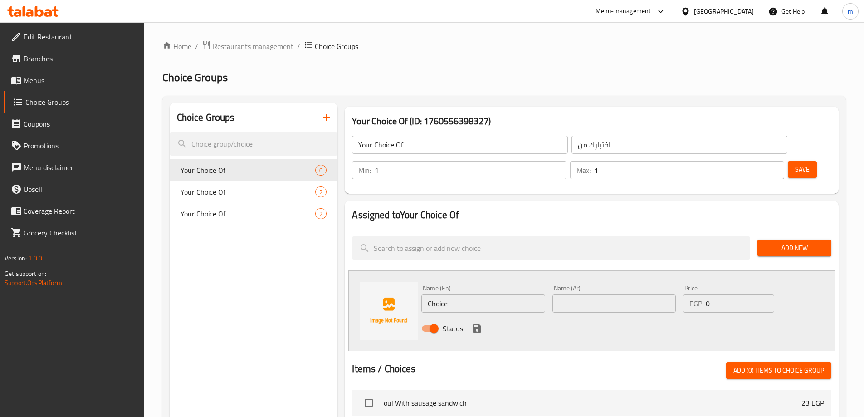
click at [467, 294] on input "Choice" at bounding box center [482, 303] width 123 height 18
type input "س"
type input "small"
type input "صغير"
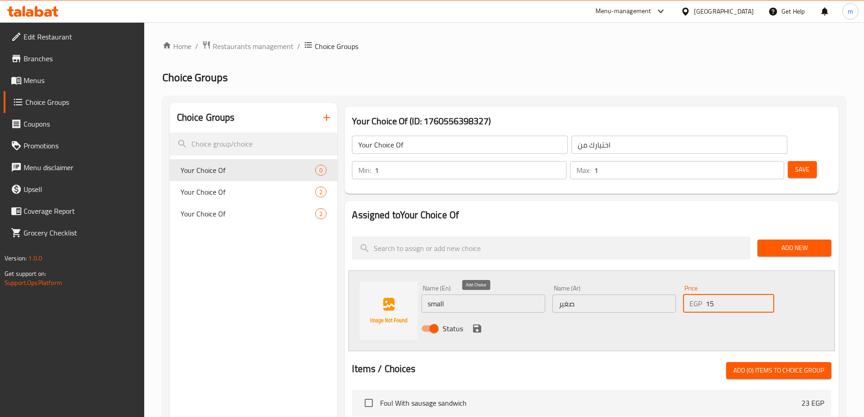
type input "15"
click at [472, 323] on icon "save" at bounding box center [477, 328] width 11 height 11
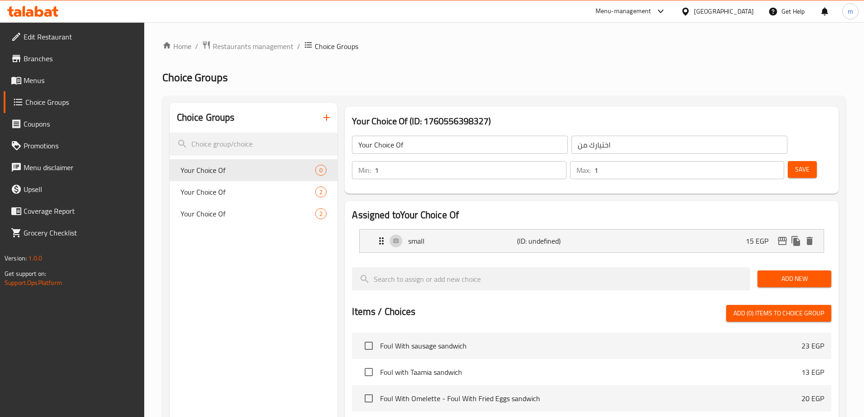
click at [791, 159] on div "Save" at bounding box center [806, 170] width 40 height 22
click at [794, 161] on button "Save" at bounding box center [802, 169] width 29 height 17
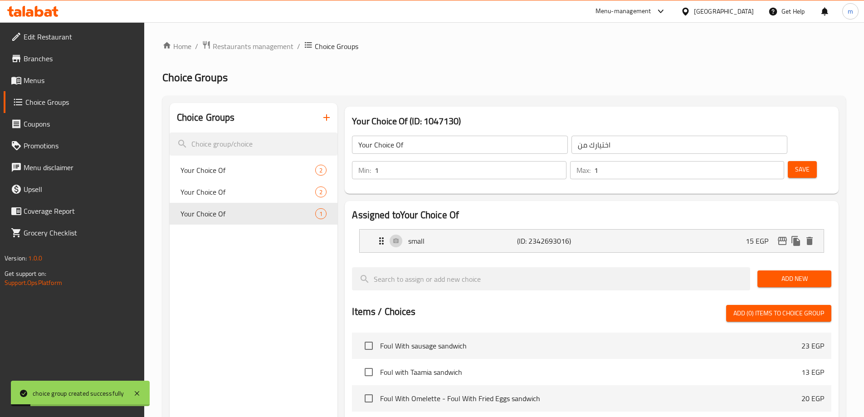
click at [792, 273] on span "Add New" at bounding box center [794, 278] width 59 height 11
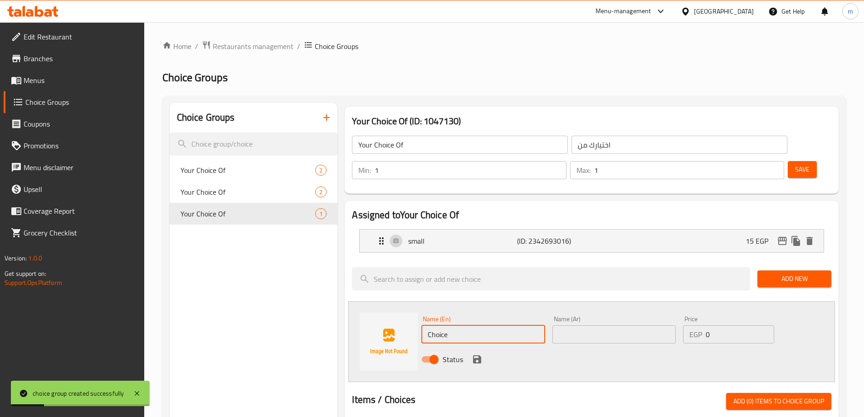
click at [497, 325] on input "Choice" at bounding box center [482, 334] width 123 height 18
type input "Medium"
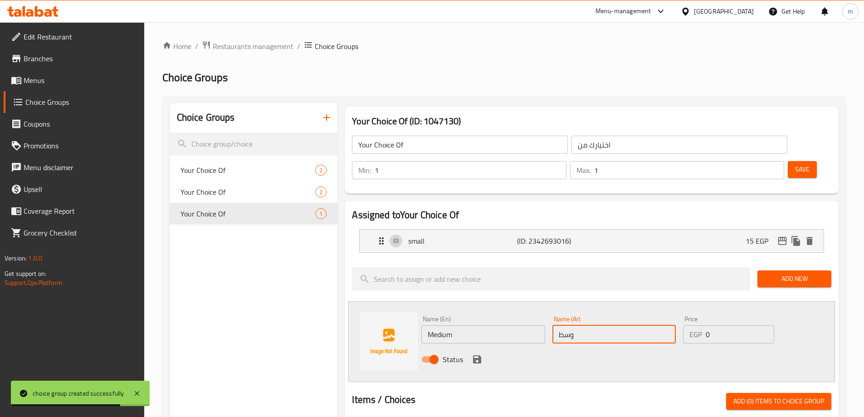
type input "وسط"
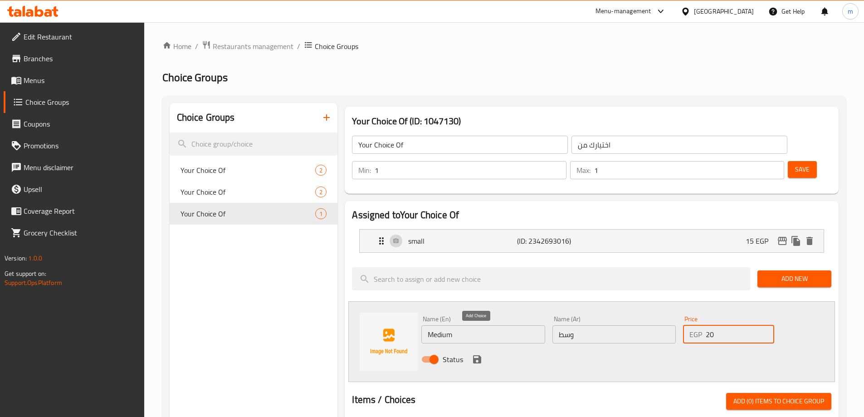
type input "20"
click at [477, 354] on icon "save" at bounding box center [477, 359] width 11 height 11
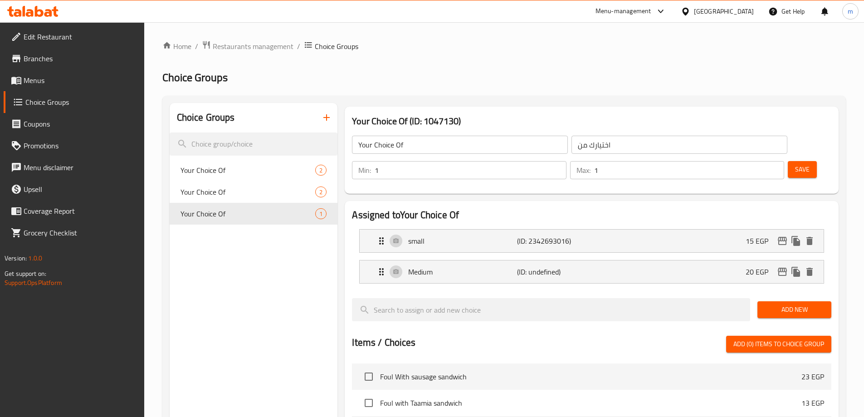
click at [808, 159] on div "Save" at bounding box center [806, 170] width 40 height 22
click at [798, 161] on button "Save" at bounding box center [802, 169] width 29 height 17
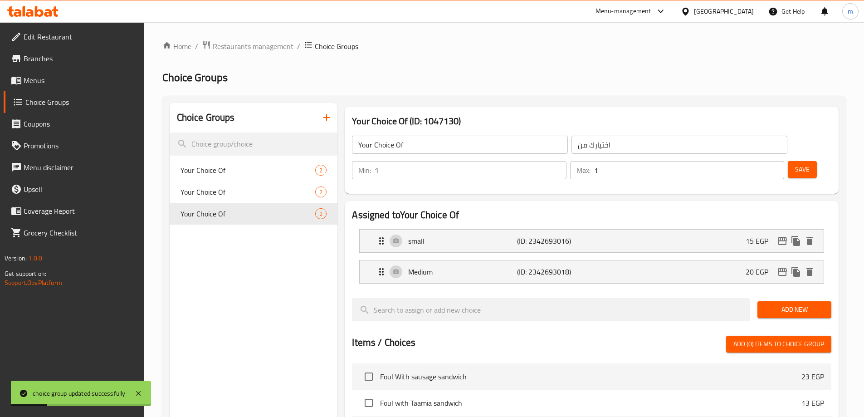
click at [782, 304] on span "Add New" at bounding box center [794, 309] width 59 height 11
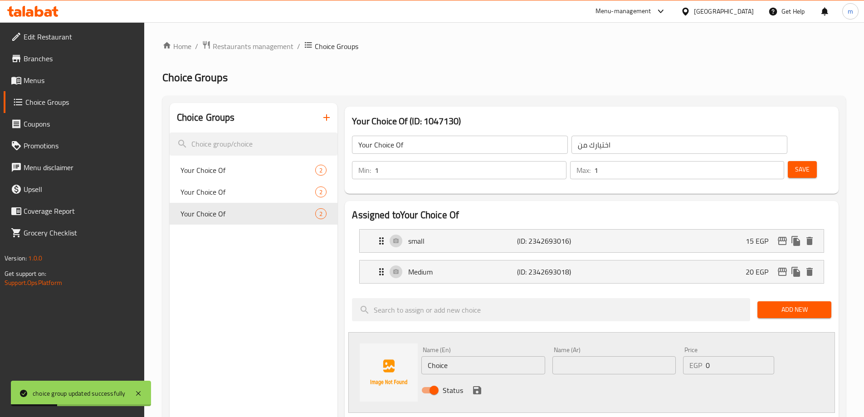
click at [466, 356] on input "Choice" at bounding box center [482, 365] width 123 height 18
type input "Large"
type input "كبير"
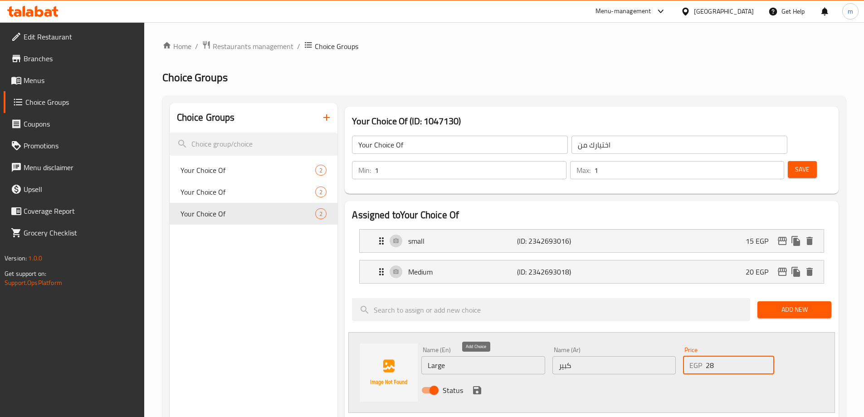
type input "28"
click at [479, 386] on icon "save" at bounding box center [477, 390] width 8 height 8
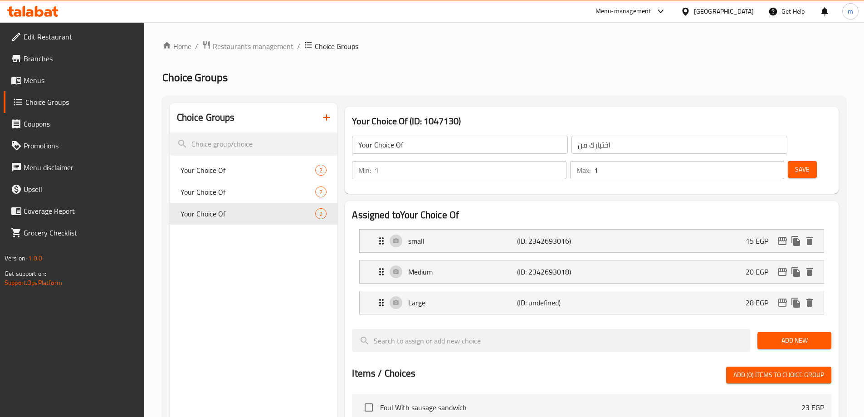
click at [788, 161] on button "Save" at bounding box center [802, 169] width 29 height 17
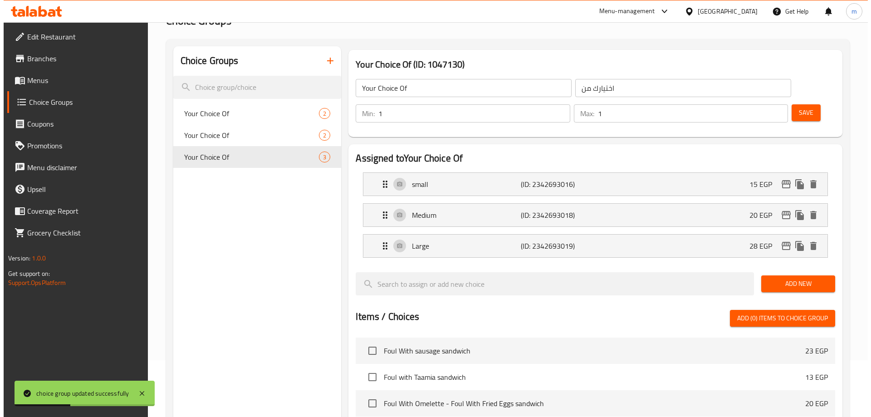
scroll to position [298, 0]
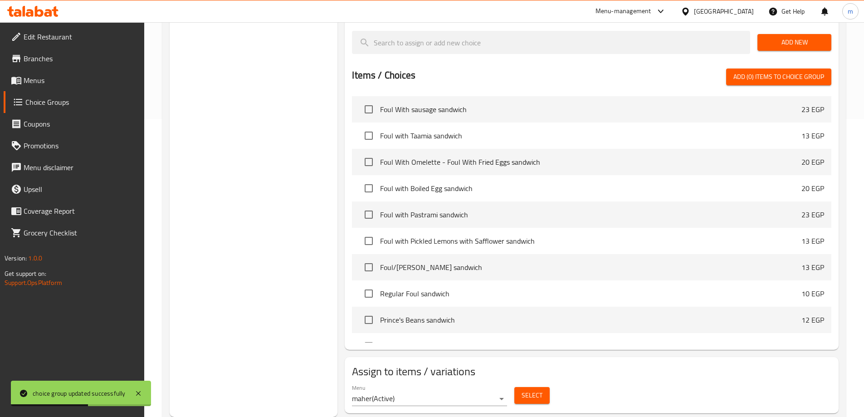
click at [532, 390] on span "Select" at bounding box center [532, 395] width 21 height 11
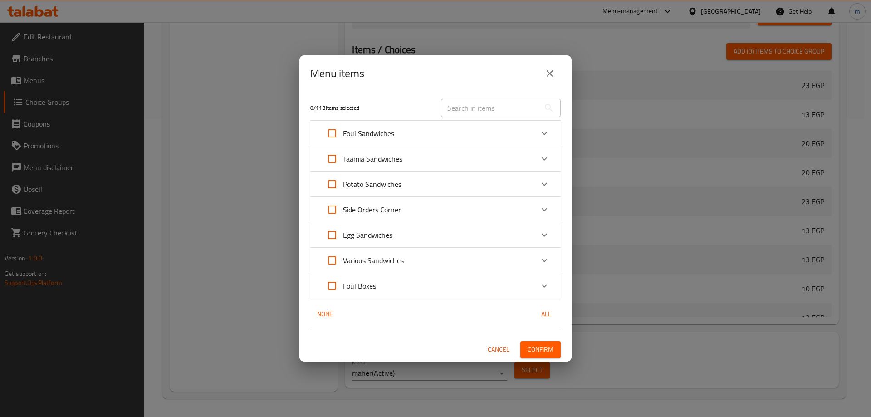
click at [549, 288] on icon "Expand" at bounding box center [544, 285] width 11 height 11
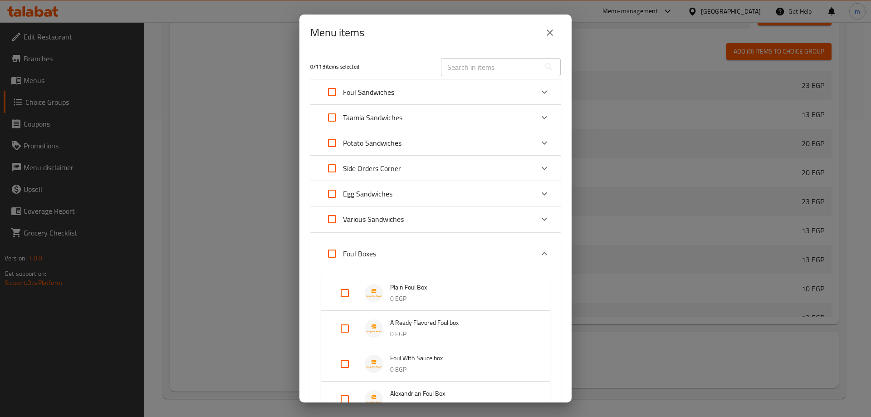
click at [342, 331] on input "Expand" at bounding box center [345, 328] width 22 height 22
checkbox input "true"
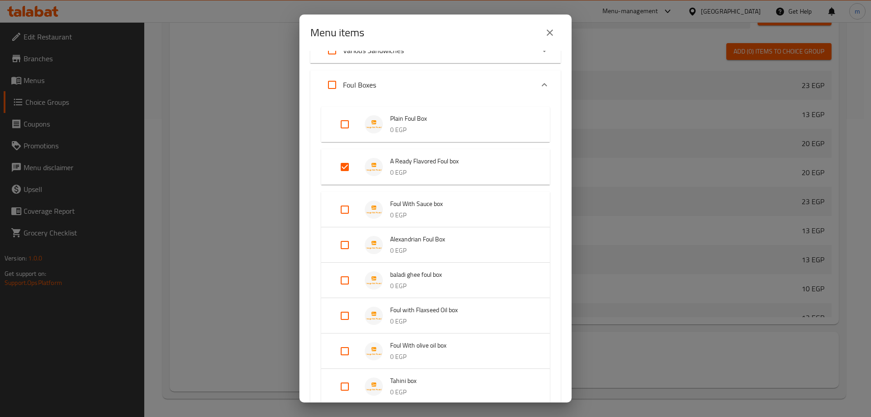
scroll to position [181, 0]
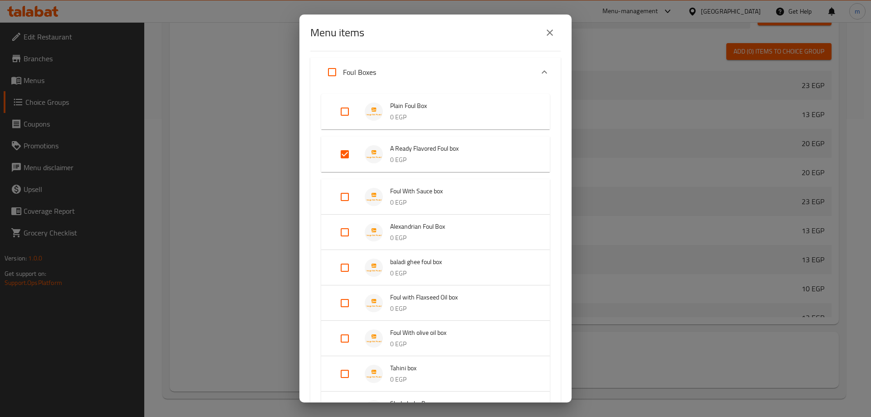
click at [343, 198] on input "Expand" at bounding box center [345, 197] width 22 height 22
checkbox input "true"
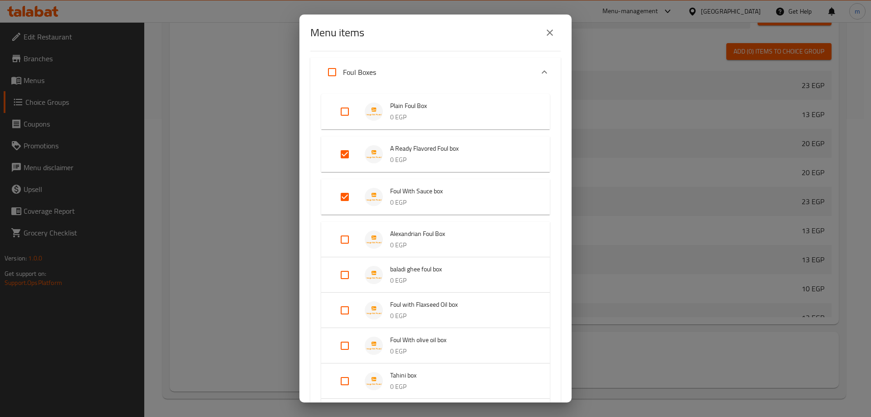
click at [343, 240] on input "Expand" at bounding box center [345, 240] width 22 height 22
checkbox input "true"
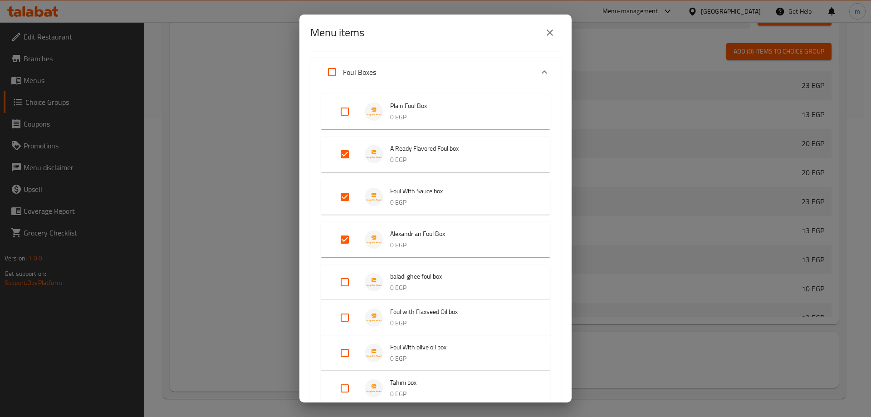
click at [344, 284] on input "Expand" at bounding box center [345, 282] width 22 height 22
checkbox input "true"
click at [342, 323] on input "Expand" at bounding box center [345, 325] width 22 height 22
checkbox input "true"
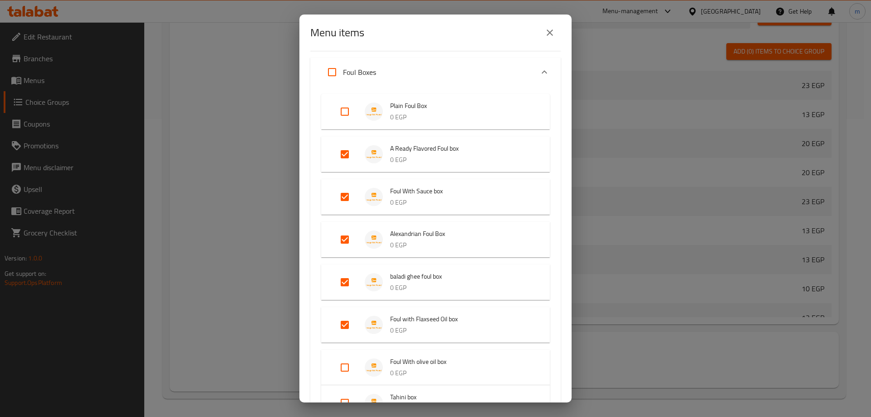
scroll to position [227, 0]
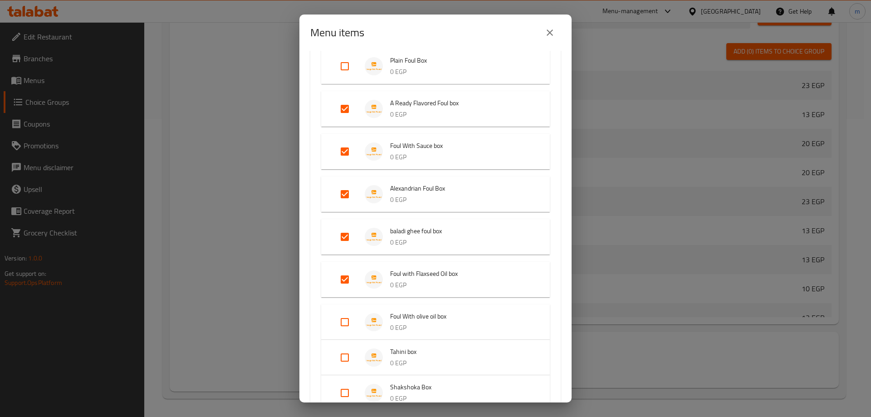
click at [342, 325] on input "Expand" at bounding box center [345, 322] width 22 height 22
checkbox input "true"
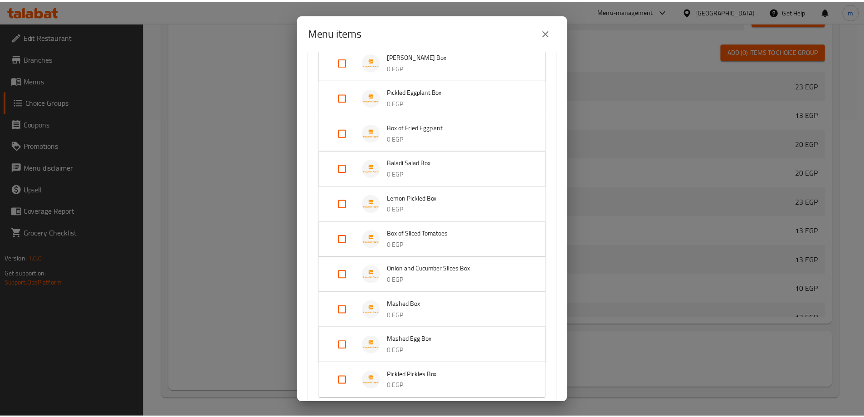
scroll to position [709, 0]
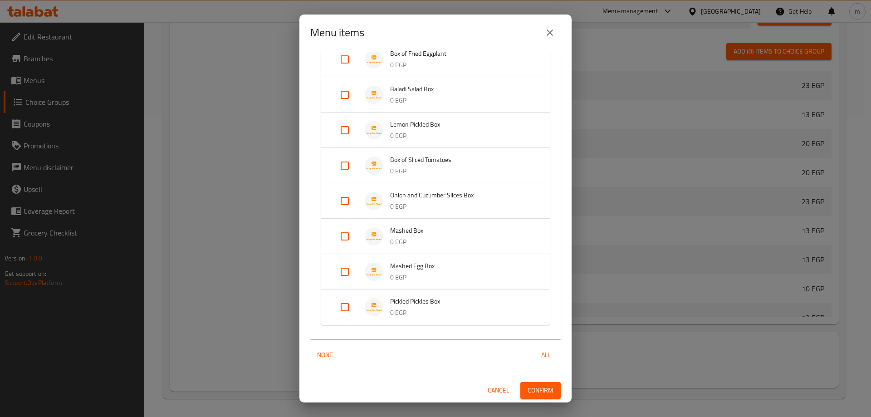
click at [533, 391] on span "Confirm" at bounding box center [540, 390] width 26 height 11
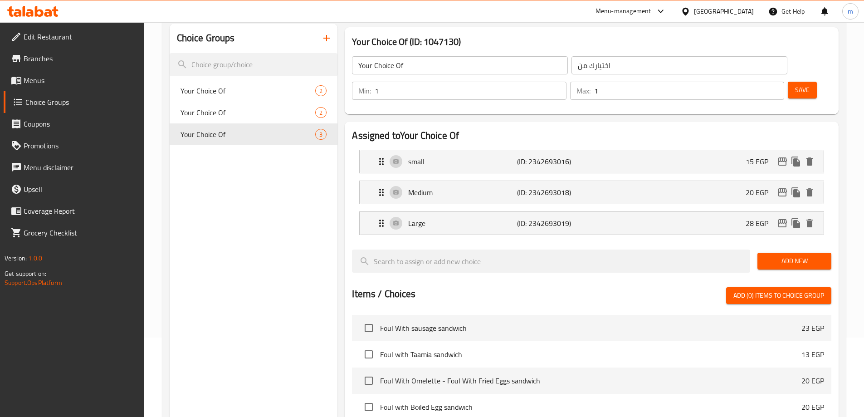
scroll to position [0, 0]
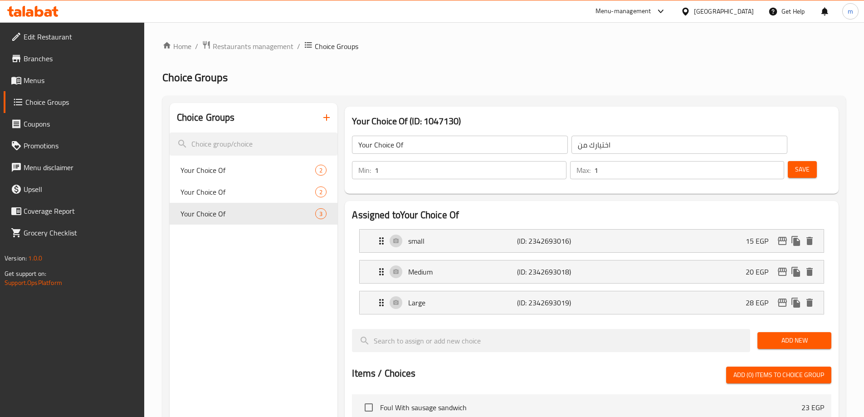
click at [326, 119] on icon "button" at bounding box center [326, 117] width 11 height 11
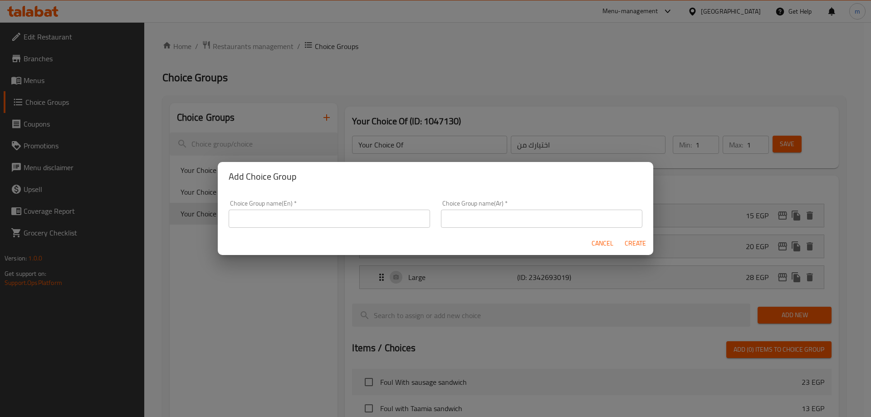
click at [352, 223] on input "text" at bounding box center [329, 219] width 201 height 18
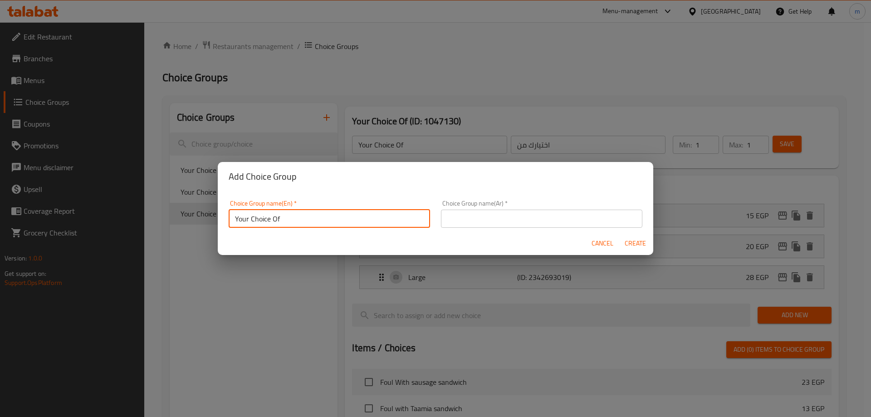
type input "Your Choice Of"
click at [457, 217] on input "text" at bounding box center [541, 219] width 201 height 18
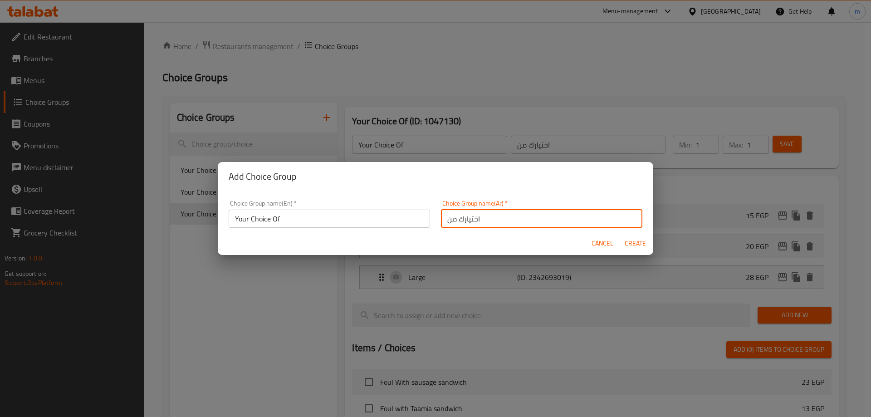
type input "اختيارك من"
click at [635, 242] on span "Create" at bounding box center [635, 243] width 22 height 11
click at [316, 107] on button "button" at bounding box center [327, 118] width 22 height 22
type input "Your Choice Of"
type input "اختيارك من"
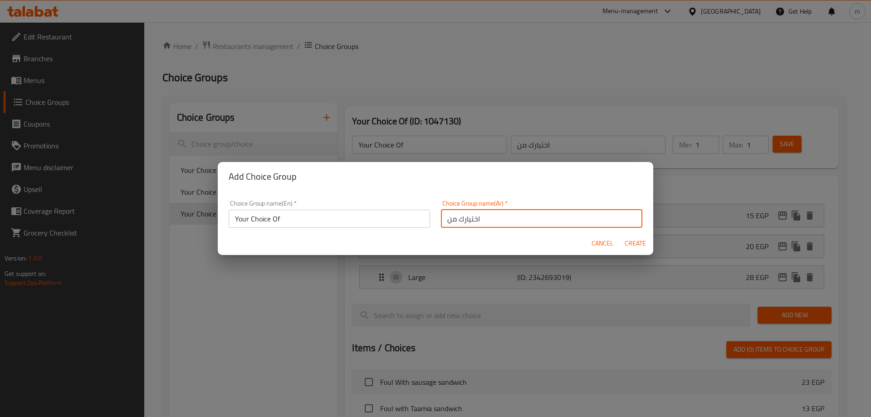
type input "0"
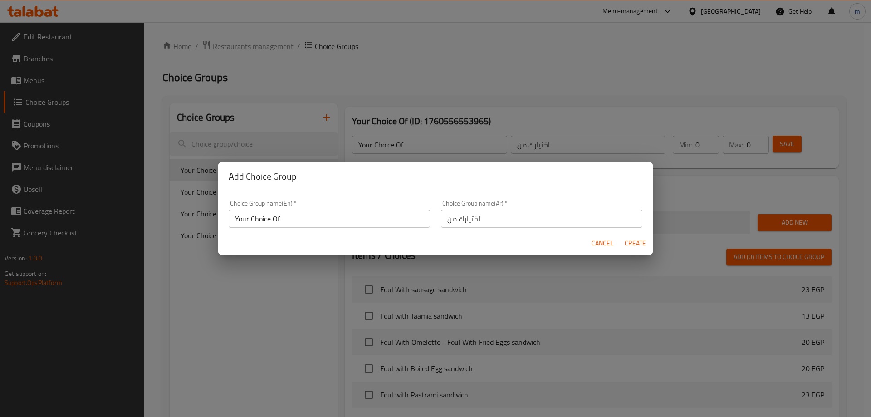
click at [606, 246] on span "Cancel" at bounding box center [602, 243] width 22 height 11
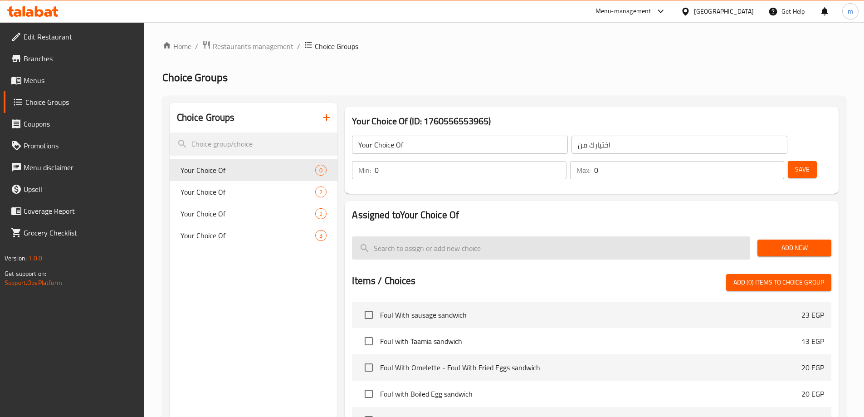
click at [488, 236] on input "search" at bounding box center [551, 247] width 398 height 23
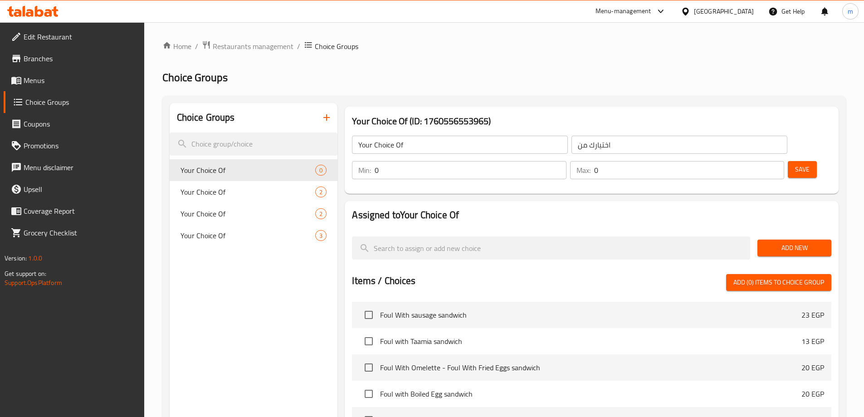
click at [566, 161] on input "0" at bounding box center [470, 170] width 191 height 18
type input "1"
click at [751, 161] on input "0" at bounding box center [689, 170] width 190 height 18
type input "1"
click at [819, 242] on span "Add New" at bounding box center [794, 247] width 59 height 11
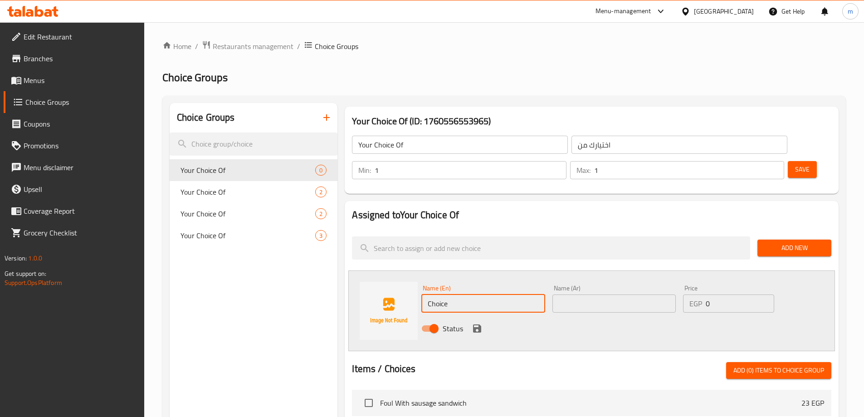
click at [459, 294] on input "Choice" at bounding box center [482, 303] width 123 height 18
type input "Small"
click at [571, 294] on input "text" at bounding box center [613, 303] width 123 height 18
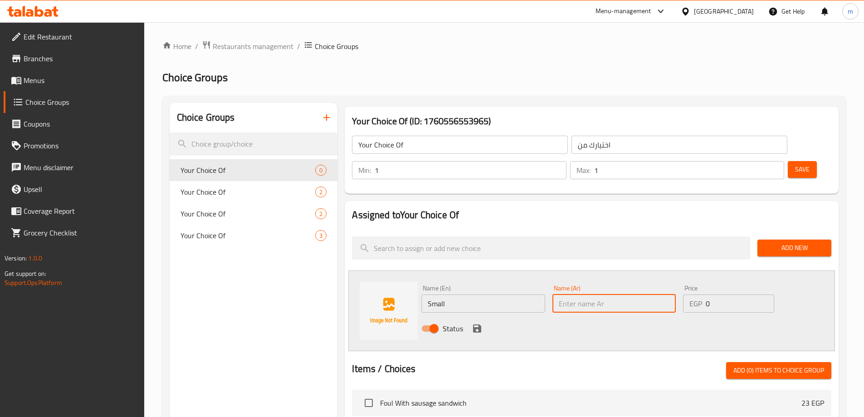
click at [571, 294] on input "text" at bounding box center [613, 303] width 123 height 18
type input "صغير"
click at [713, 294] on input "0" at bounding box center [740, 303] width 68 height 18
type input "0"
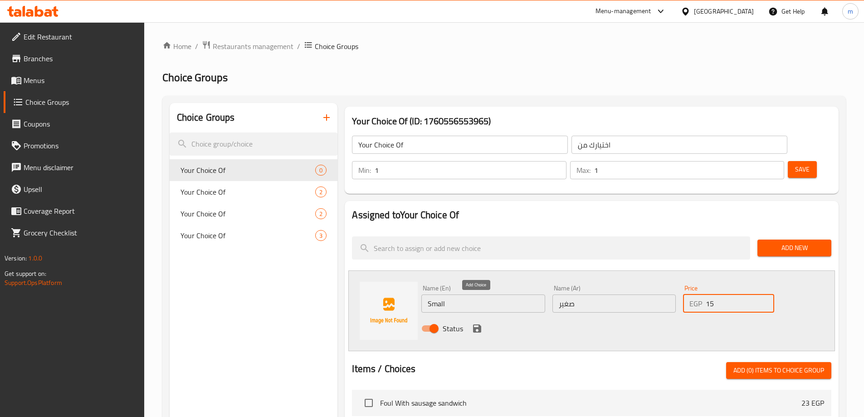
type input "15"
click at [478, 322] on button "save" at bounding box center [477, 329] width 14 height 14
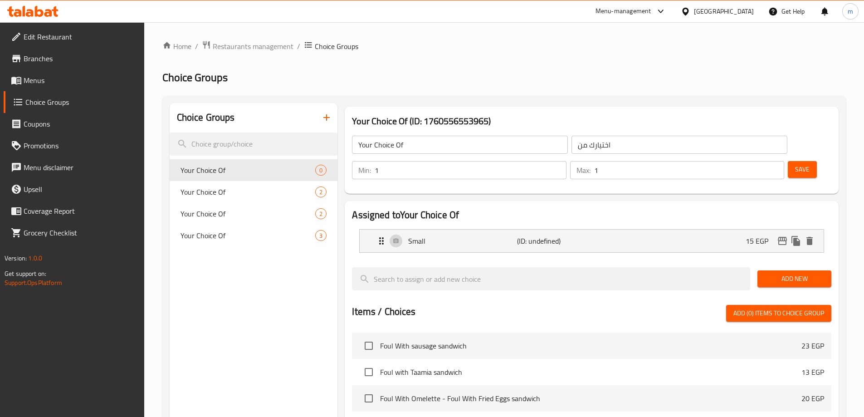
click at [795, 161] on button "Save" at bounding box center [802, 169] width 29 height 17
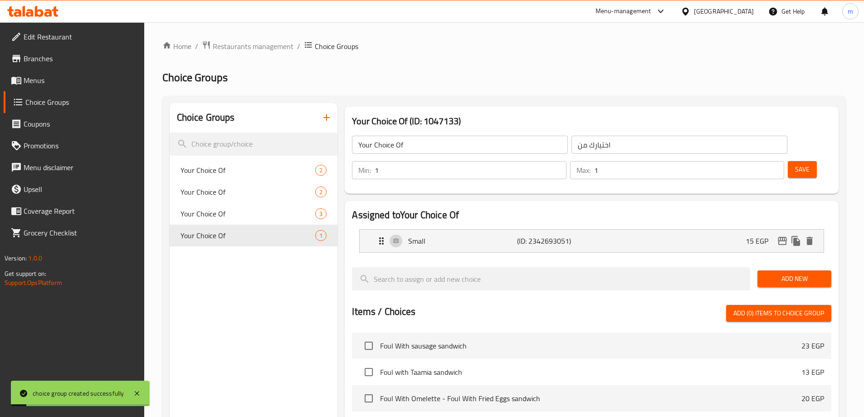
click at [781, 273] on span "Add New" at bounding box center [794, 278] width 59 height 11
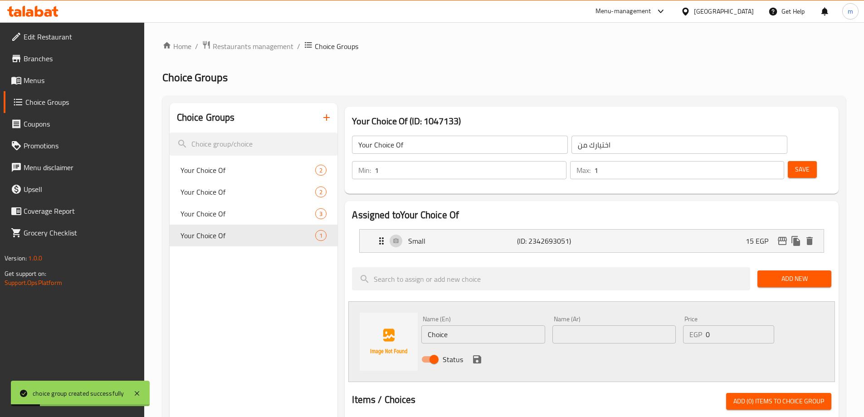
click at [447, 325] on input "Choice" at bounding box center [482, 334] width 123 height 18
click at [482, 325] on input "mango and passion fruit smoothie" at bounding box center [482, 334] width 123 height 18
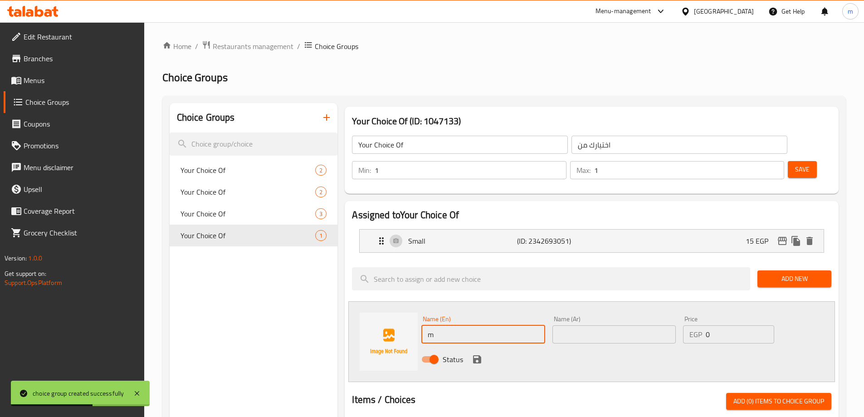
type input "Medium"
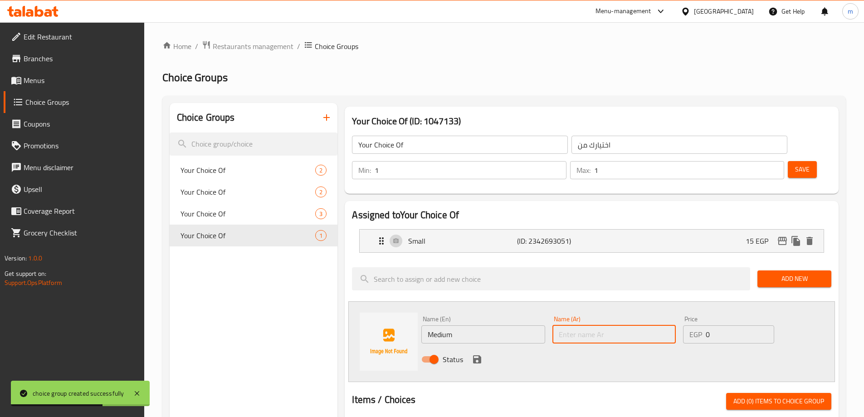
click at [579, 325] on input "text" at bounding box center [613, 334] width 123 height 18
click at [600, 325] on input "text" at bounding box center [613, 334] width 123 height 18
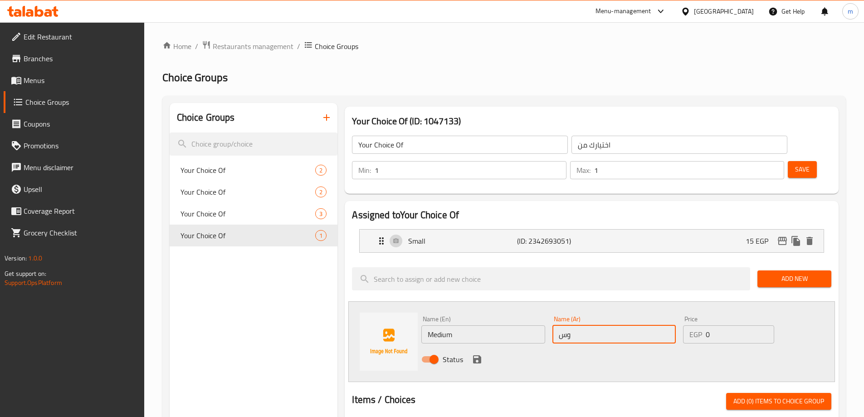
type input "وسط"
click at [711, 325] on input "0" at bounding box center [740, 334] width 68 height 18
type input "20"
click at [481, 354] on icon "save" at bounding box center [477, 359] width 11 height 11
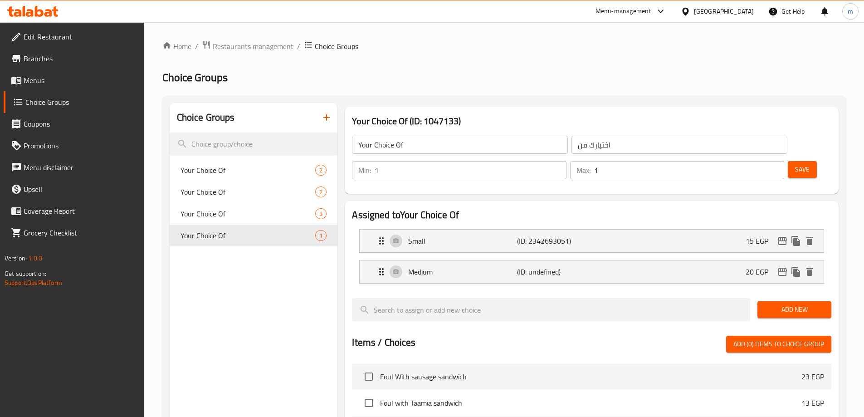
click at [793, 161] on button "Save" at bounding box center [802, 169] width 29 height 17
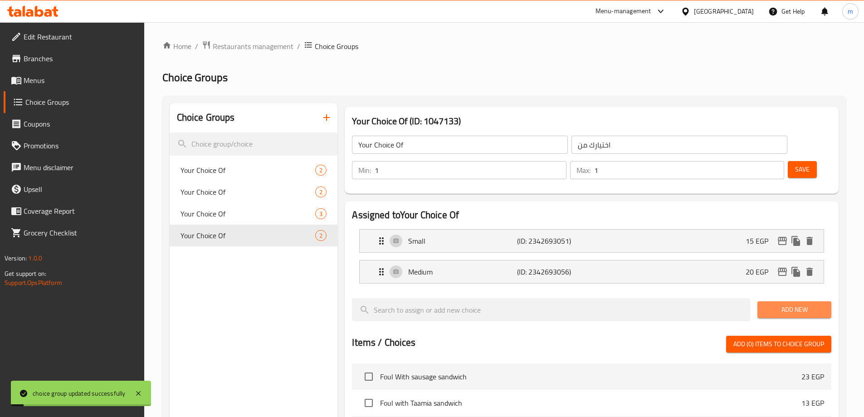
click at [791, 304] on span "Add New" at bounding box center [794, 309] width 59 height 11
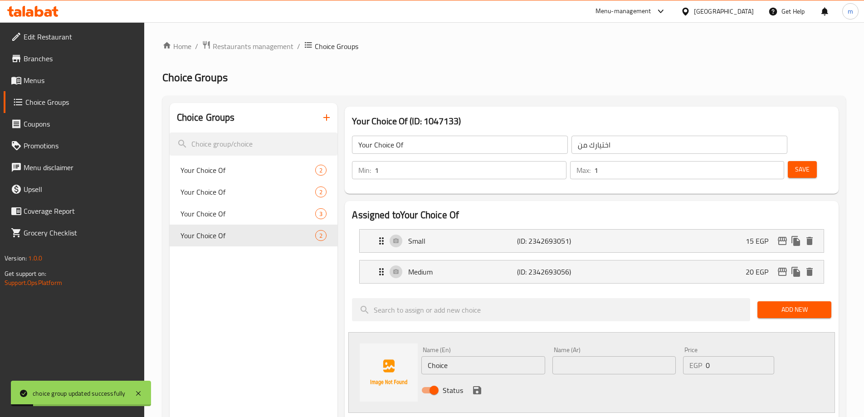
click at [473, 347] on div "Name (En) Choice Name (En)" at bounding box center [482, 361] width 123 height 28
click at [463, 356] on input "Choice" at bounding box center [482, 365] width 123 height 18
type input "Large"
type input "كبير"
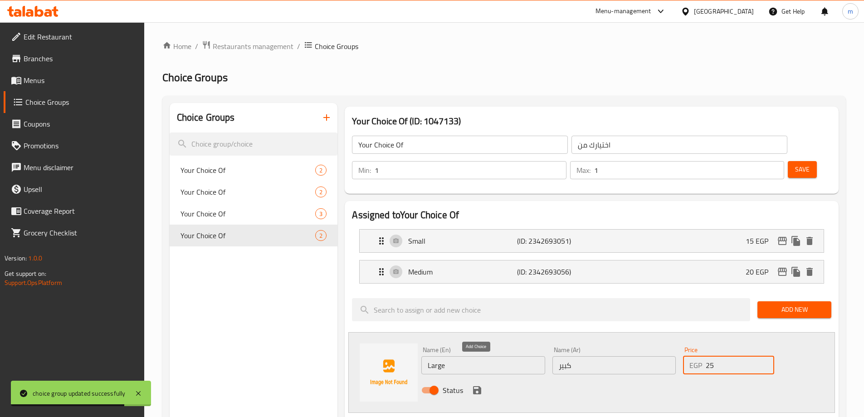
type input "25"
click at [479, 386] on icon "save" at bounding box center [477, 390] width 8 height 8
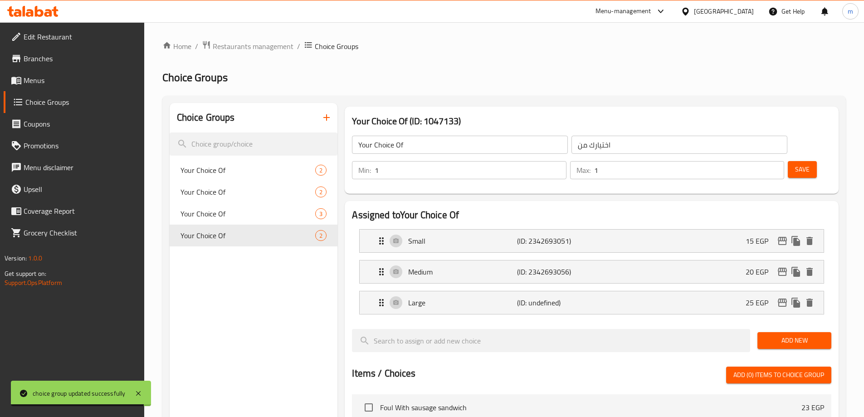
click at [795, 164] on span "Save" at bounding box center [802, 169] width 15 height 11
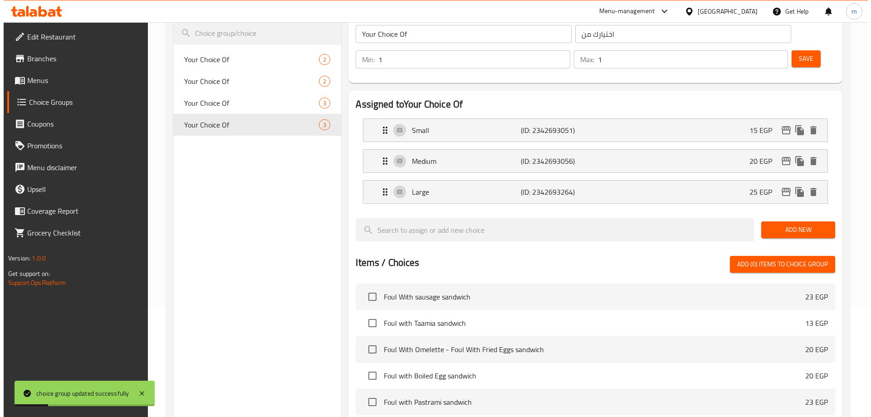
scroll to position [298, 0]
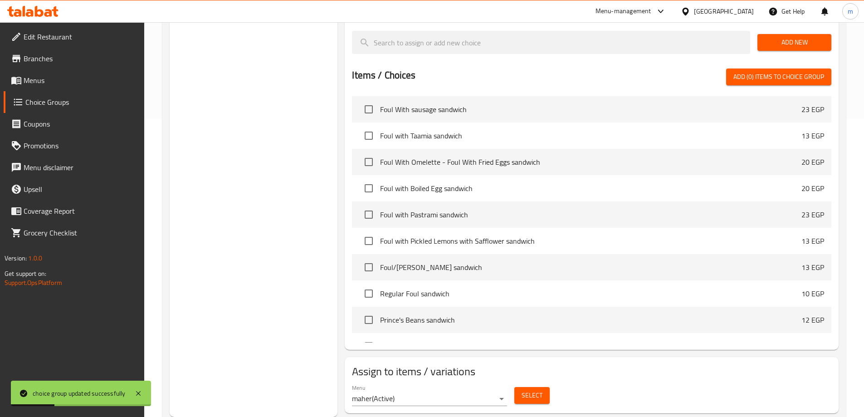
click at [529, 390] on span "Select" at bounding box center [532, 395] width 21 height 11
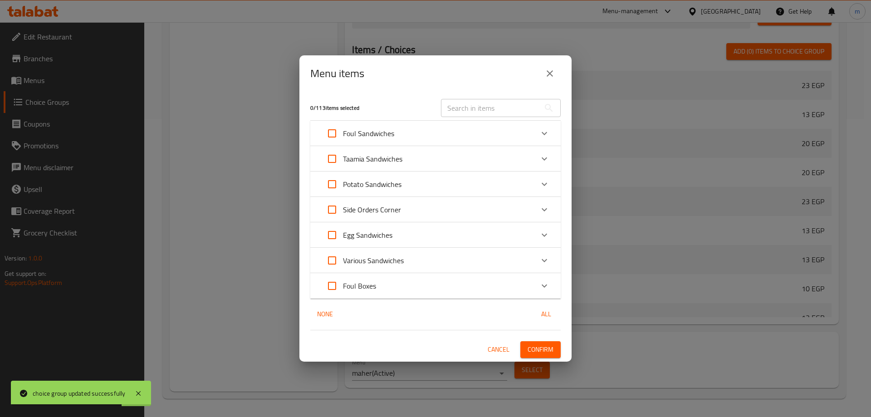
click at [549, 285] on icon "Expand" at bounding box center [544, 285] width 11 height 11
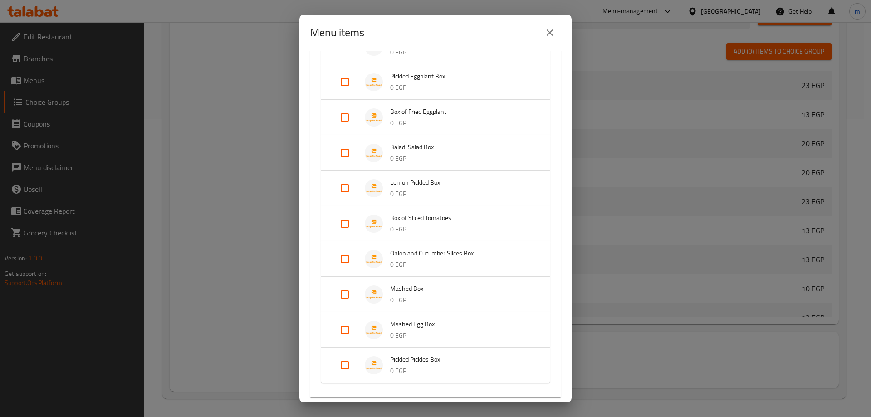
scroll to position [658, 0]
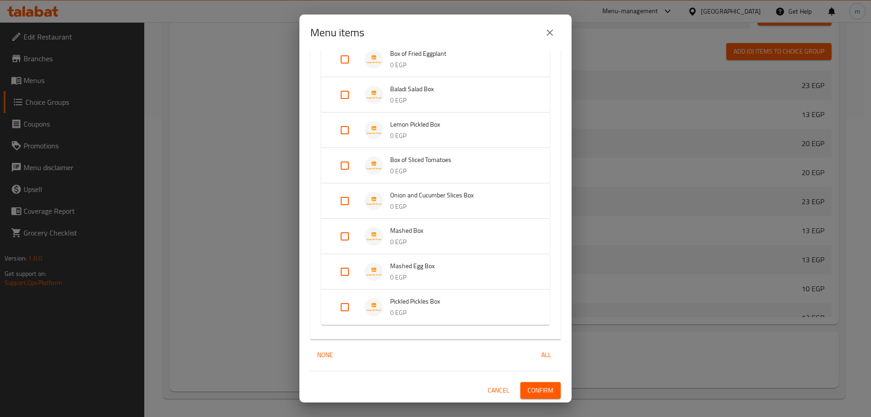
click at [345, 236] on input "Expand" at bounding box center [345, 236] width 22 height 22
checkbox input "true"
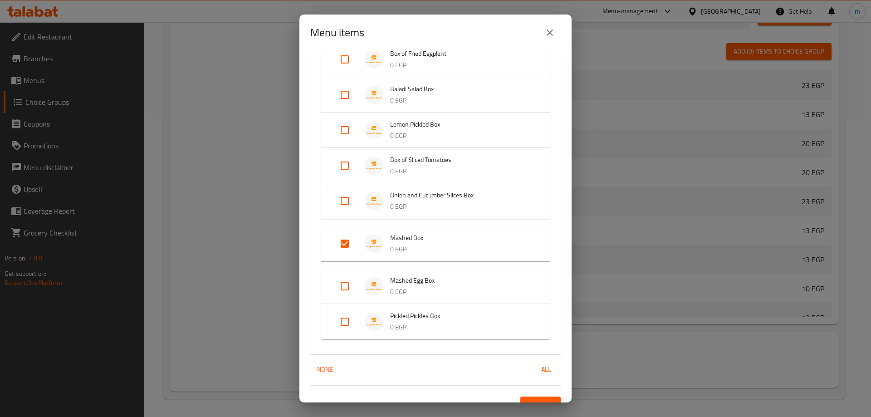
click at [344, 203] on input "Expand" at bounding box center [345, 201] width 22 height 22
checkbox input "true"
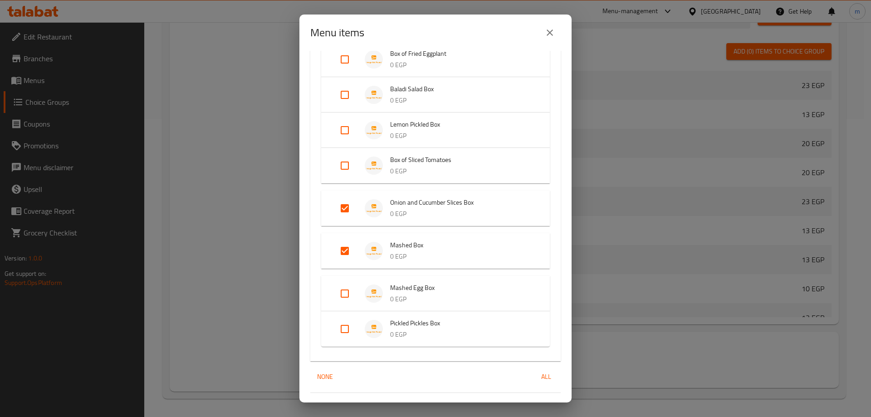
click at [347, 167] on input "Expand" at bounding box center [345, 166] width 22 height 22
checkbox input "true"
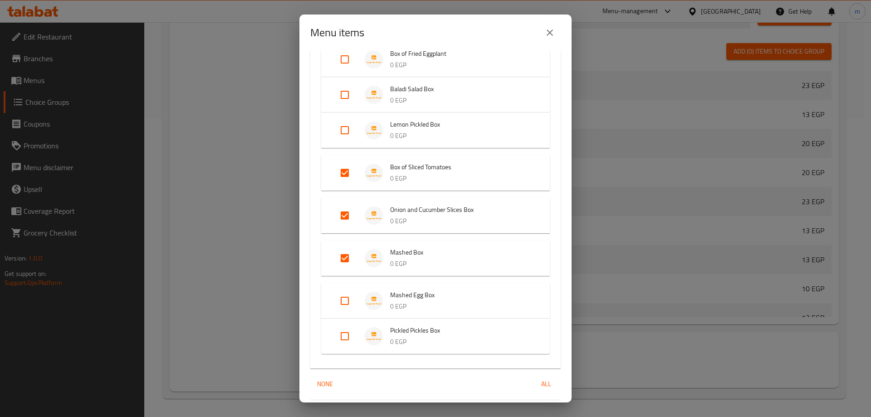
click at [343, 129] on input "Expand" at bounding box center [345, 130] width 22 height 22
checkbox input "true"
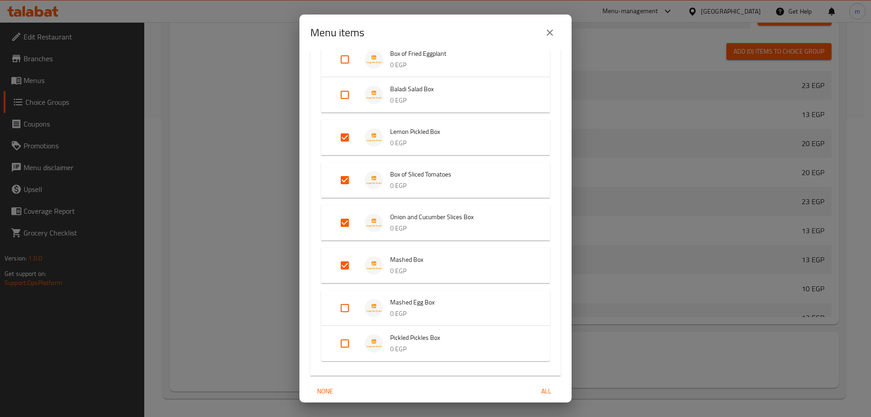
click at [346, 95] on input "Expand" at bounding box center [345, 95] width 22 height 22
checkbox input "true"
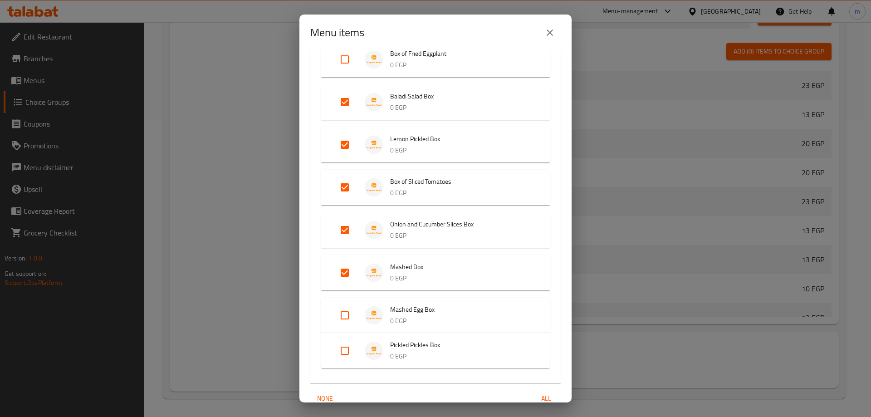
click at [346, 62] on input "Expand" at bounding box center [345, 60] width 22 height 22
checkbox input "true"
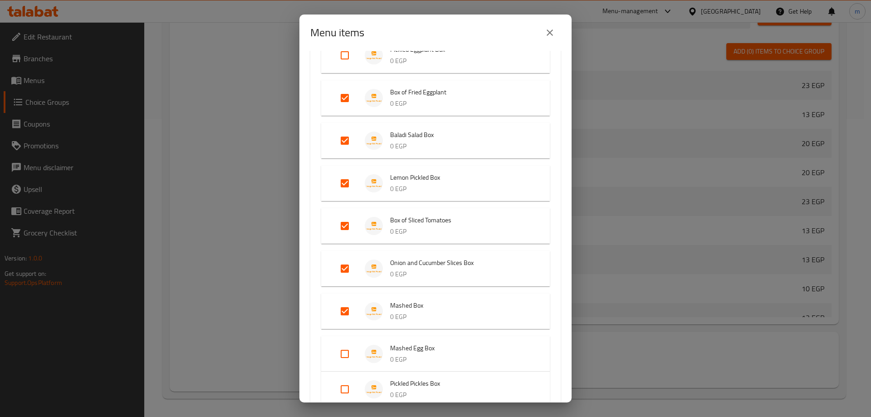
scroll to position [613, 0]
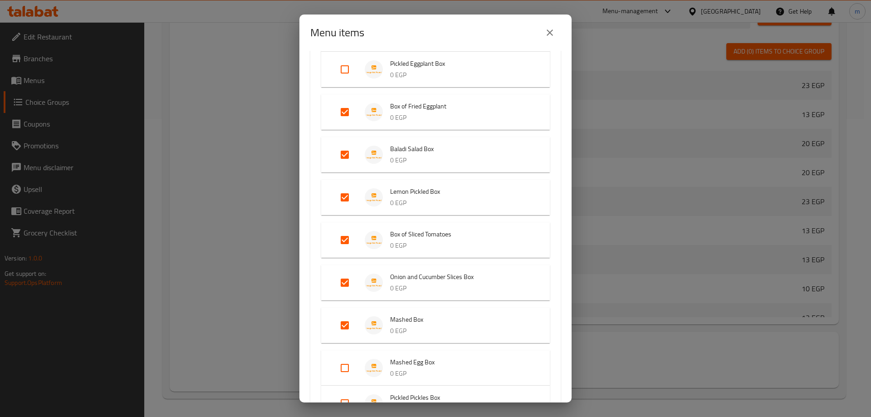
click at [343, 71] on input "Expand" at bounding box center [345, 70] width 22 height 22
checkbox input "true"
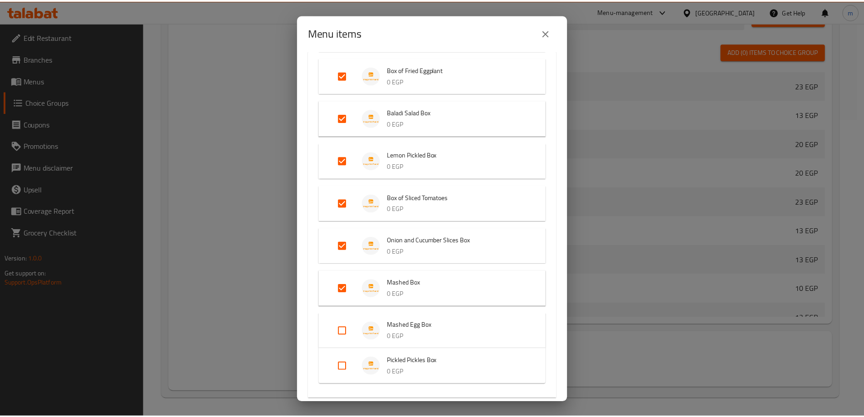
scroll to position [716, 0]
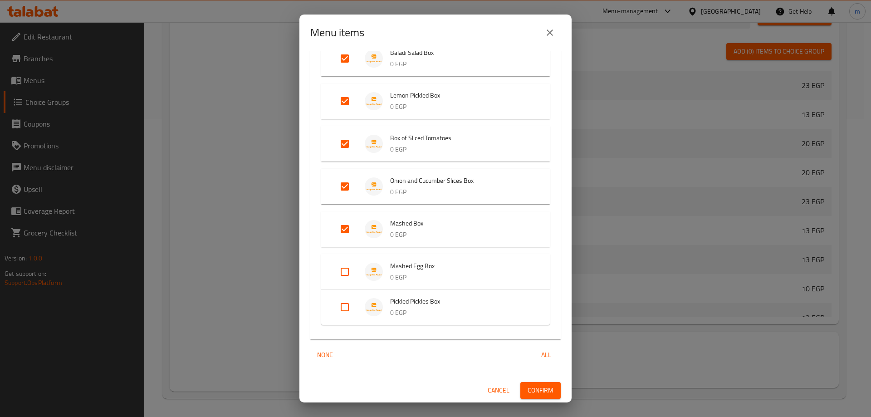
click at [534, 395] on span "Confirm" at bounding box center [540, 390] width 26 height 11
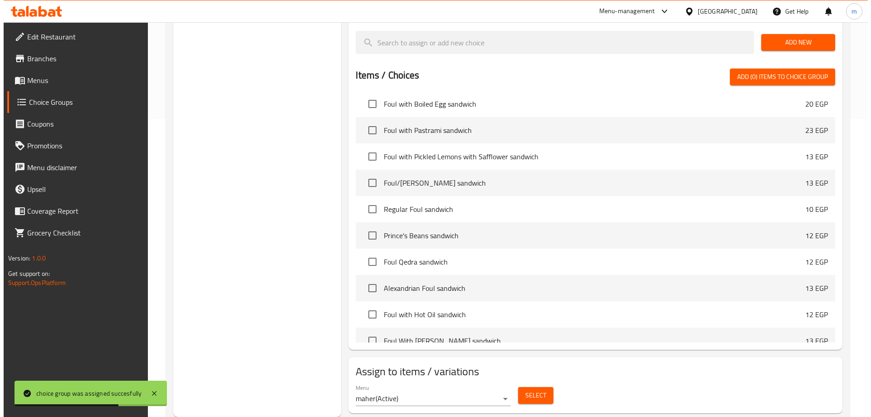
scroll to position [181, 0]
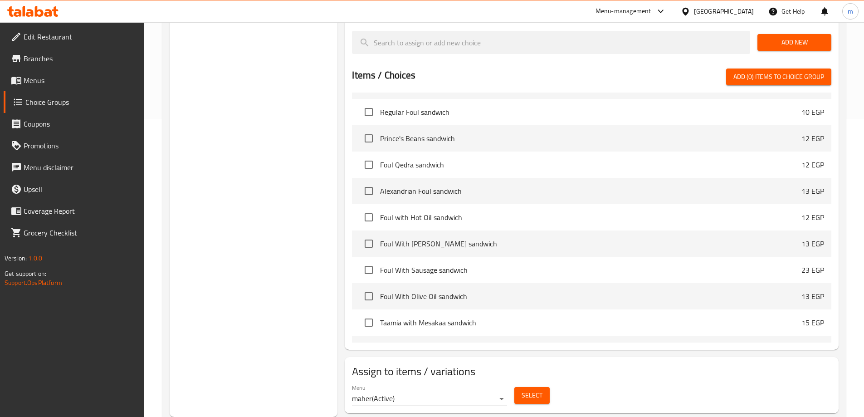
click at [536, 390] on span "Select" at bounding box center [532, 395] width 21 height 11
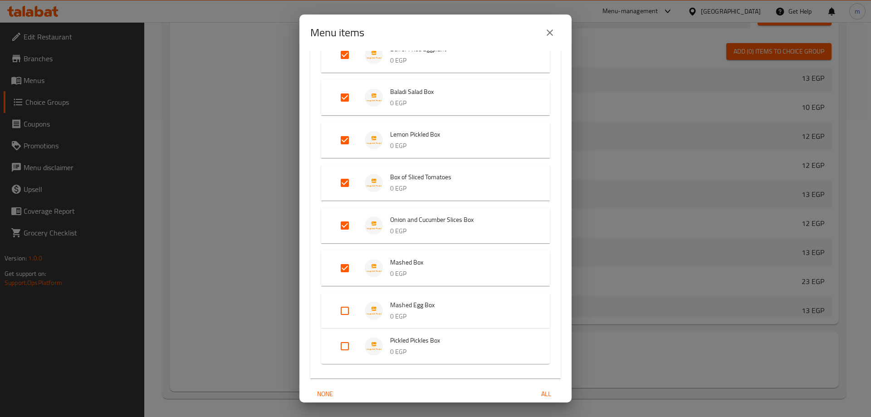
scroll to position [716, 0]
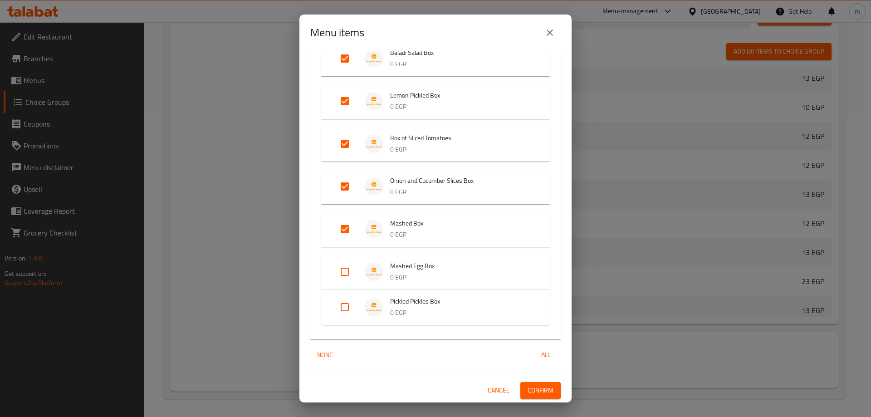
click at [342, 307] on input "Expand" at bounding box center [345, 307] width 22 height 22
checkbox input "true"
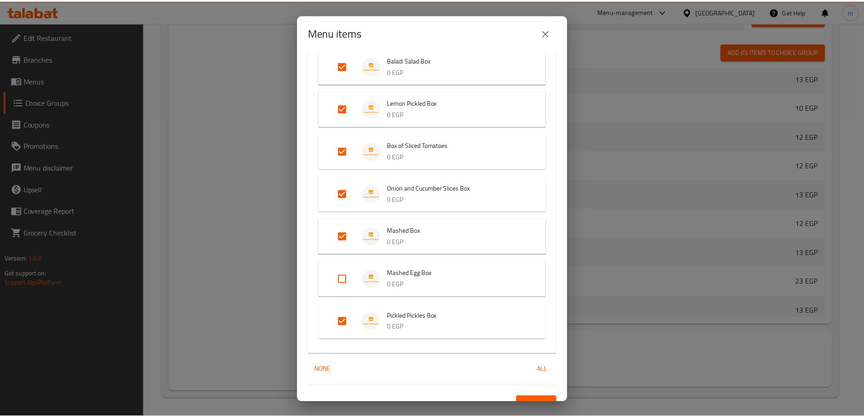
scroll to position [723, 0]
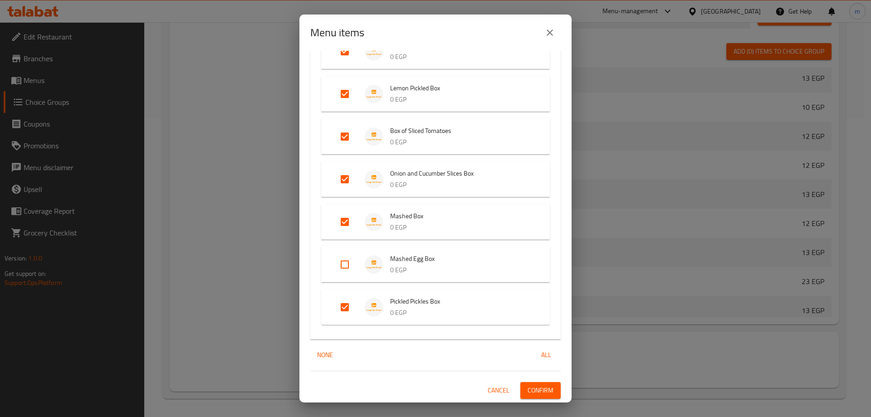
click at [535, 393] on span "Confirm" at bounding box center [540, 390] width 26 height 11
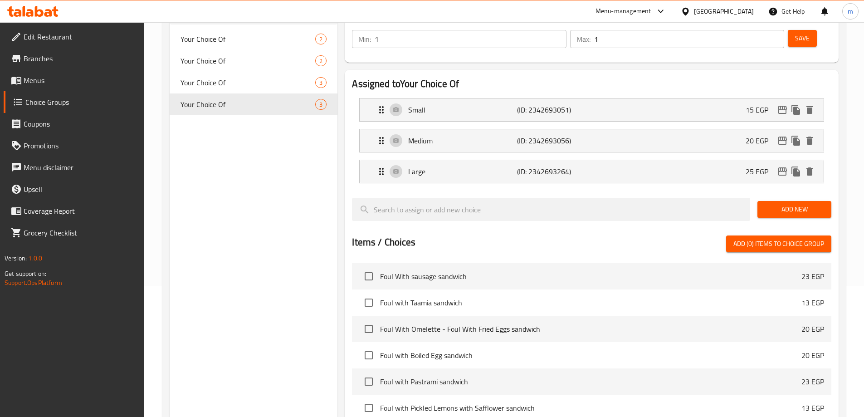
scroll to position [0, 0]
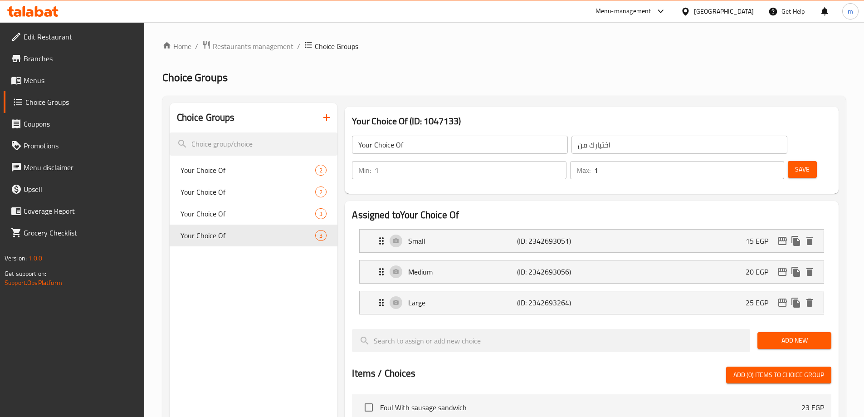
click at [324, 116] on icon "button" at bounding box center [326, 117] width 11 height 11
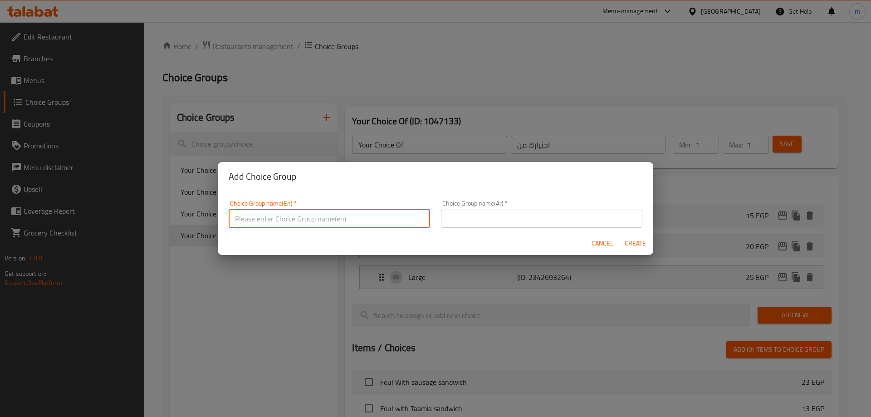
click at [315, 218] on input "text" at bounding box center [329, 219] width 201 height 18
type input "Your Choice Of"
drag, startPoint x: 490, startPoint y: 217, endPoint x: 487, endPoint y: 225, distance: 8.2
click at [490, 217] on input "text" at bounding box center [541, 219] width 201 height 18
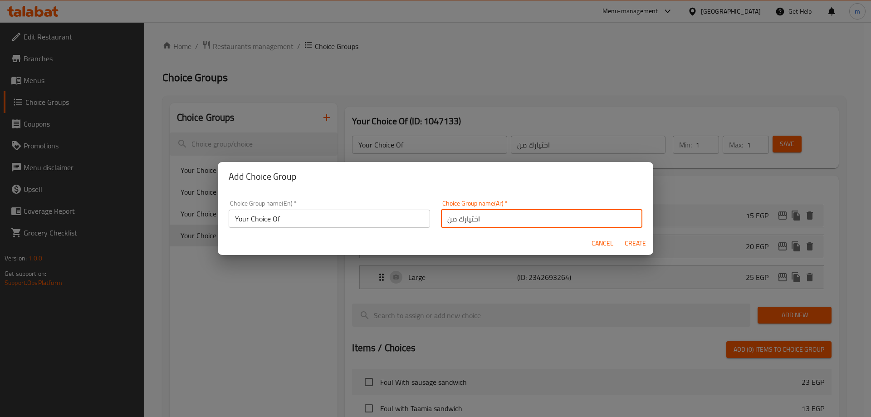
type input "اختيارك من"
click at [635, 249] on button "Create" at bounding box center [634, 243] width 29 height 17
type input "Your Choice Of"
type input "اختيارك من"
type input "0"
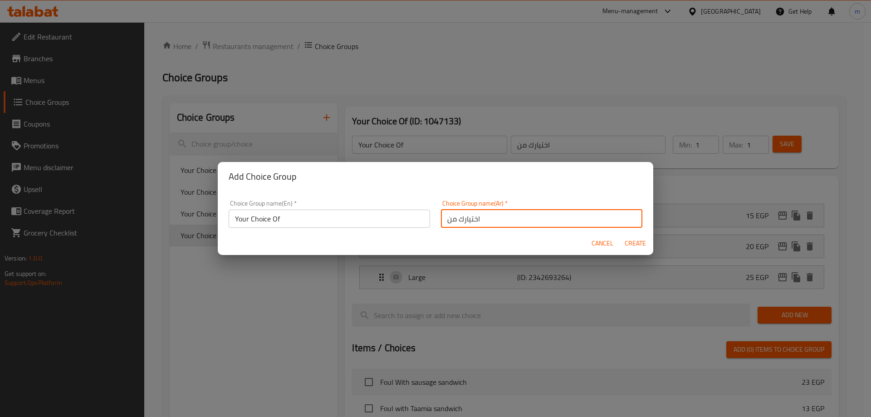
type input "0"
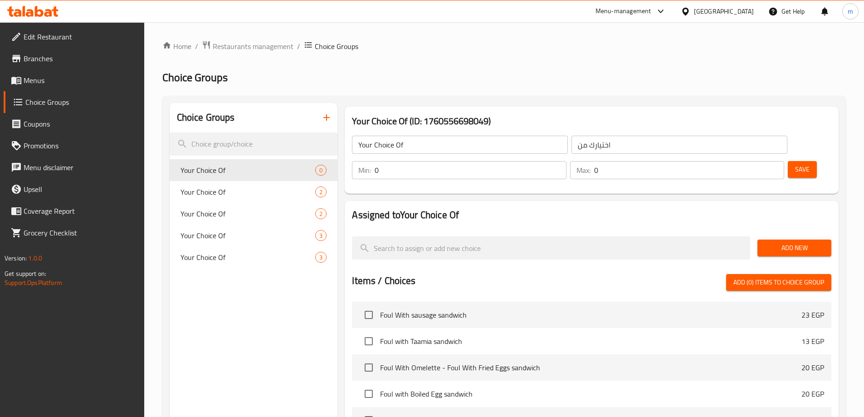
click at [566, 161] on input "0" at bounding box center [470, 170] width 191 height 18
type input "1"
click at [750, 161] on input "0" at bounding box center [689, 170] width 190 height 18
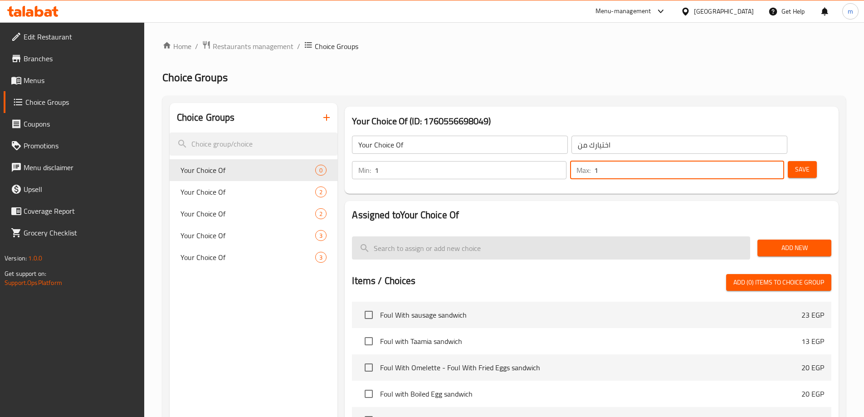
type input "1"
click at [437, 236] on input "search" at bounding box center [551, 247] width 398 height 23
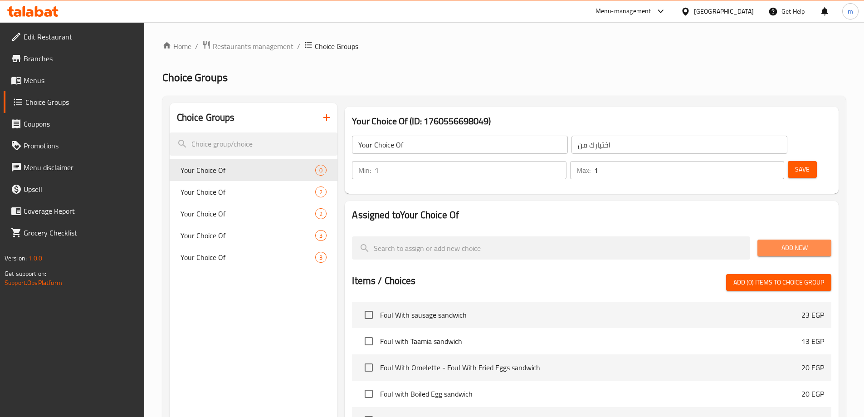
click at [794, 242] on span "Add New" at bounding box center [794, 247] width 59 height 11
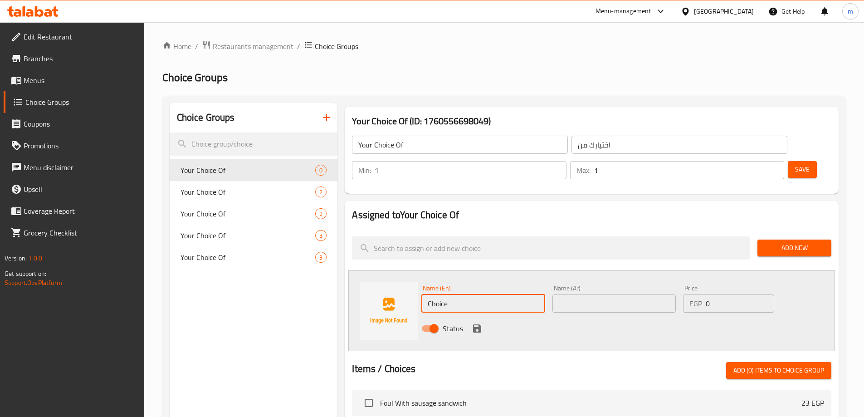
click at [449, 294] on input "Choice" at bounding box center [482, 303] width 123 height 18
type input "س"
type input "small"
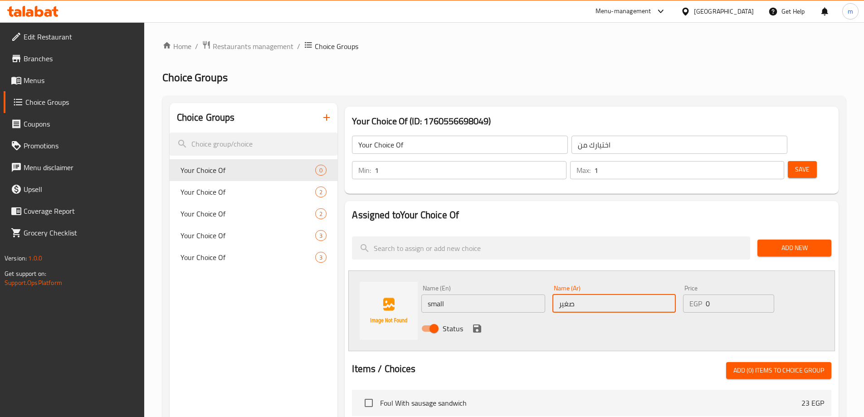
type input "صغير"
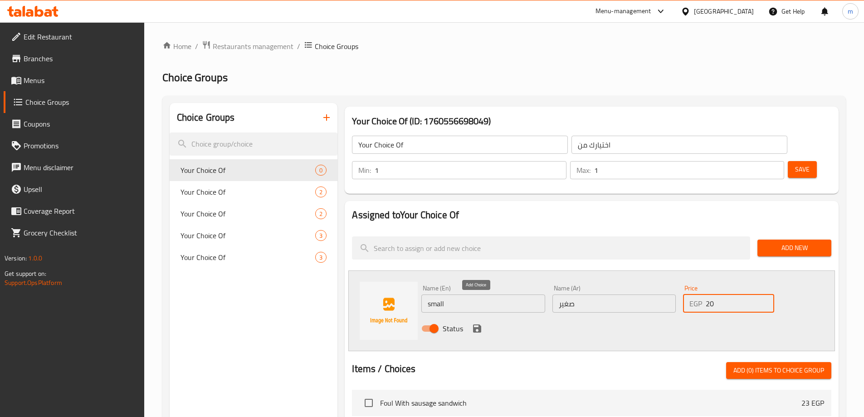
type input "20"
click at [476, 323] on icon "save" at bounding box center [477, 328] width 11 height 11
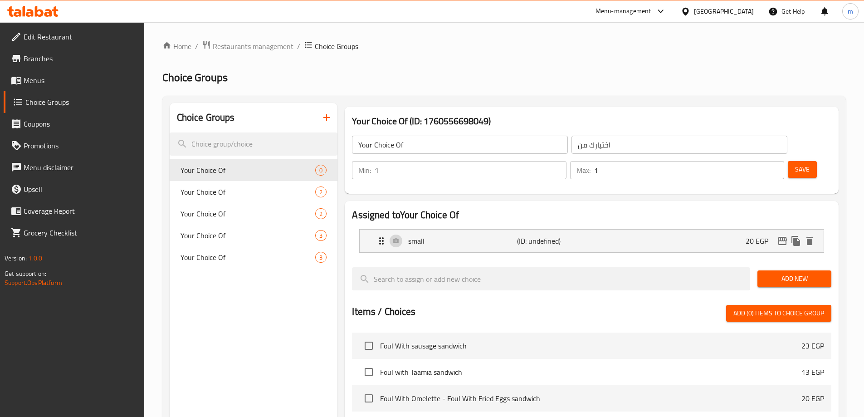
click at [791, 270] on button "Add New" at bounding box center [794, 278] width 74 height 17
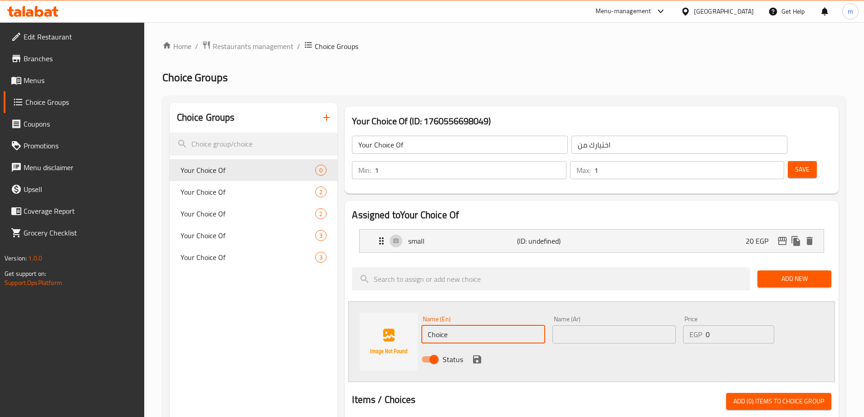
click at [459, 325] on input "Choice" at bounding box center [482, 334] width 123 height 18
type input "Medium"
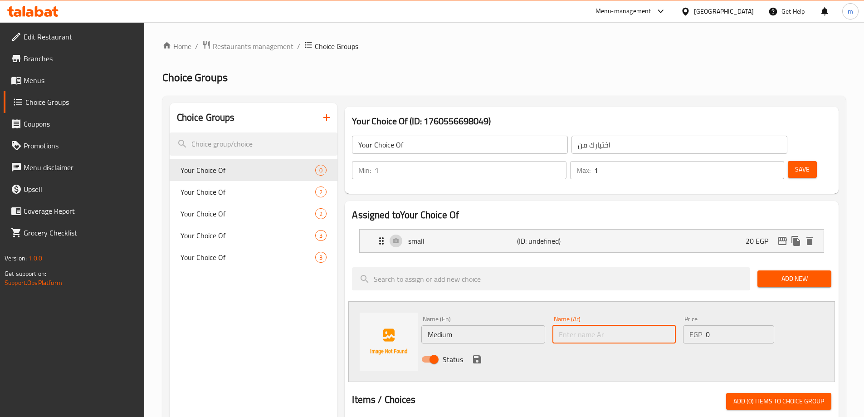
type input "ة"
type input "وسط"
type input "25"
click at [475, 355] on icon "save" at bounding box center [477, 359] width 8 height 8
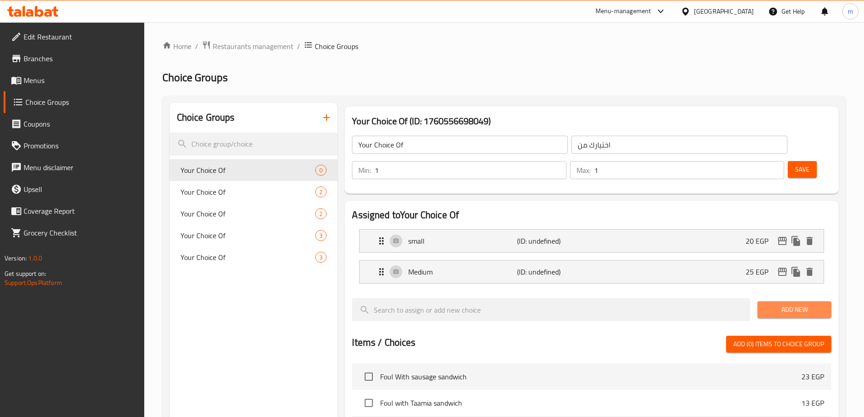
click at [787, 304] on span "Add New" at bounding box center [794, 309] width 59 height 11
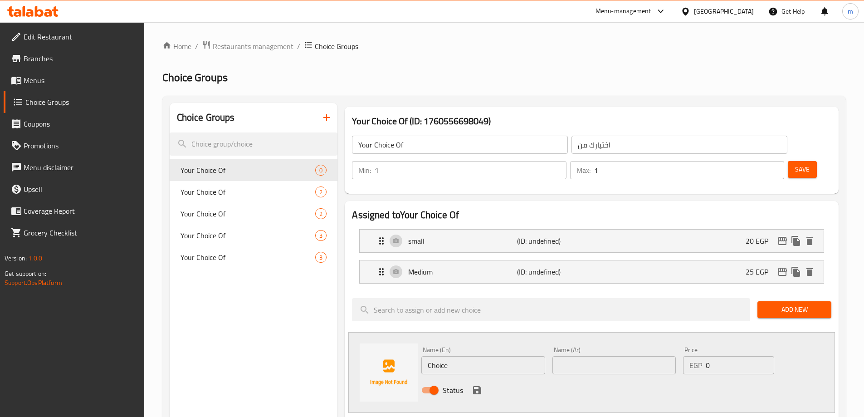
click at [479, 356] on input "Choice" at bounding box center [482, 365] width 123 height 18
type input "Large"
type input ":"
type input "كبير"
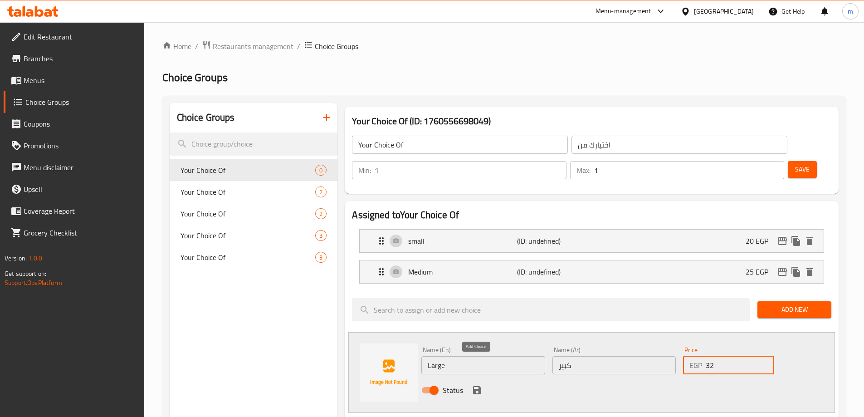
type input "32"
click at [477, 385] on icon "save" at bounding box center [477, 390] width 11 height 11
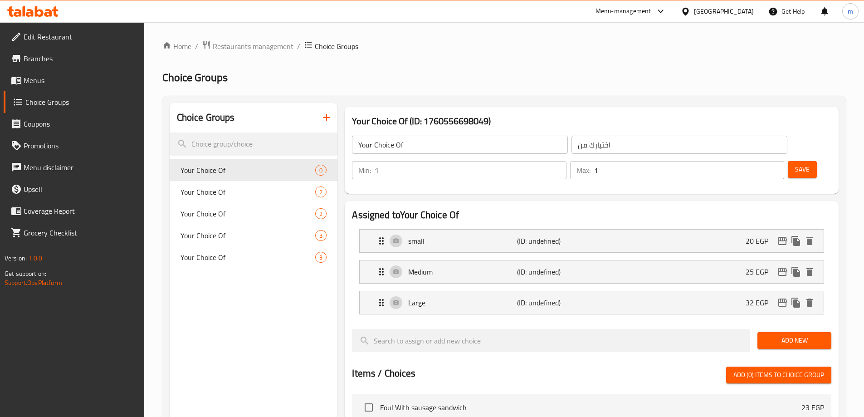
click at [795, 164] on span "Save" at bounding box center [802, 169] width 15 height 11
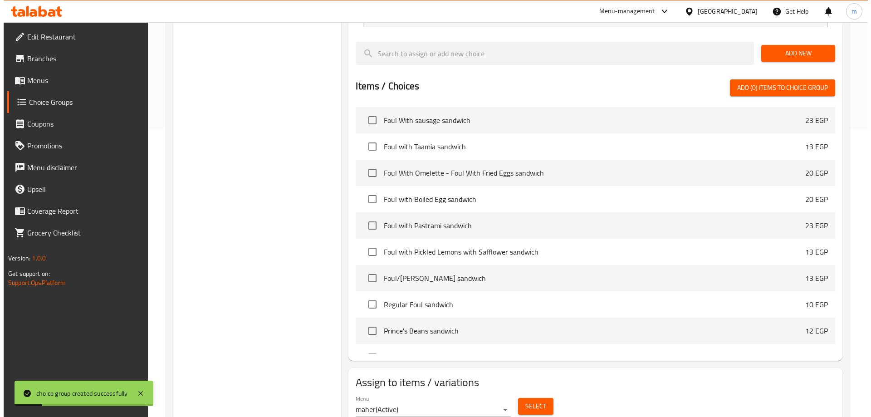
scroll to position [298, 0]
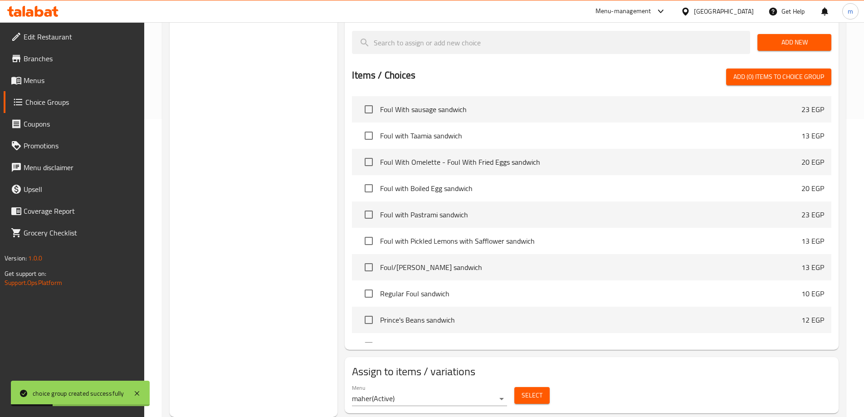
click at [533, 390] on span "Select" at bounding box center [532, 395] width 21 height 11
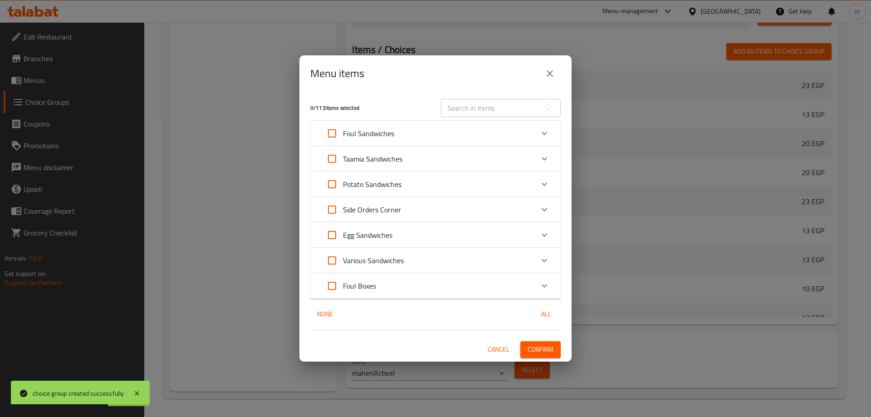
click at [544, 285] on icon "Expand" at bounding box center [544, 285] width 11 height 11
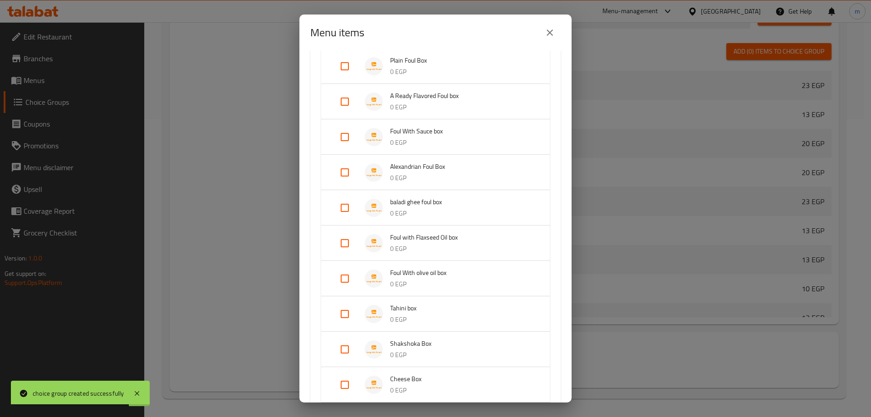
scroll to position [272, 0]
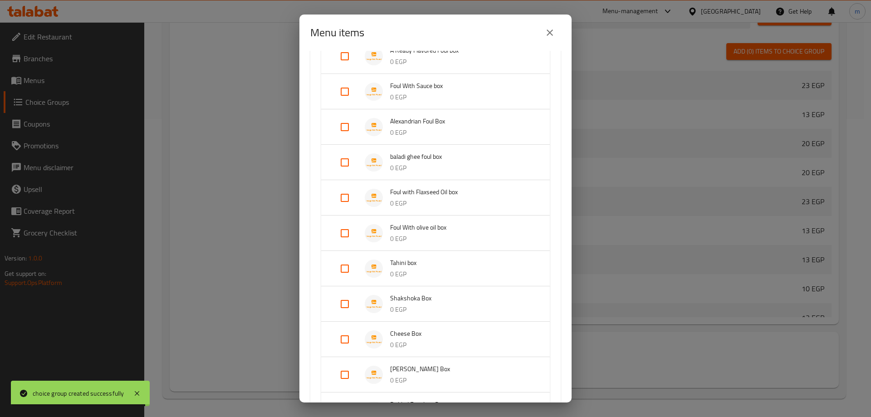
click at [343, 305] on input "Expand" at bounding box center [345, 304] width 22 height 22
checkbox input "true"
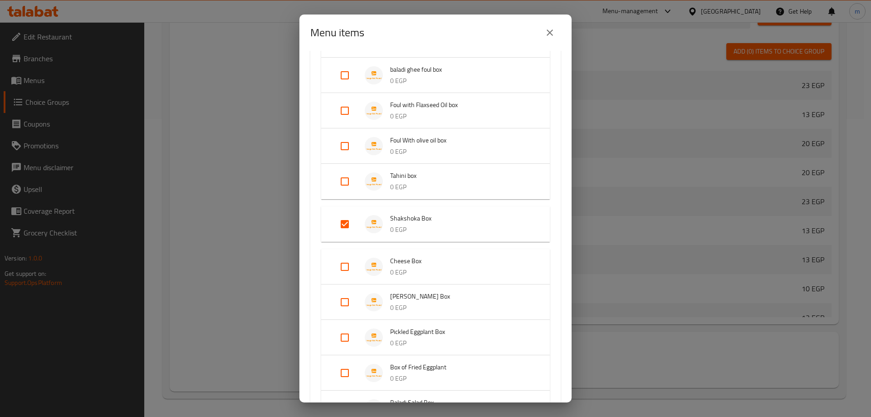
scroll to position [363, 0]
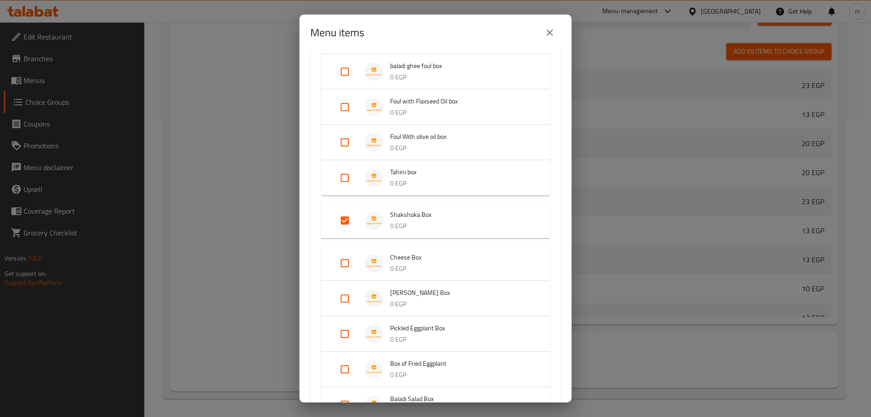
click at [347, 264] on input "Expand" at bounding box center [345, 263] width 22 height 22
checkbox input "true"
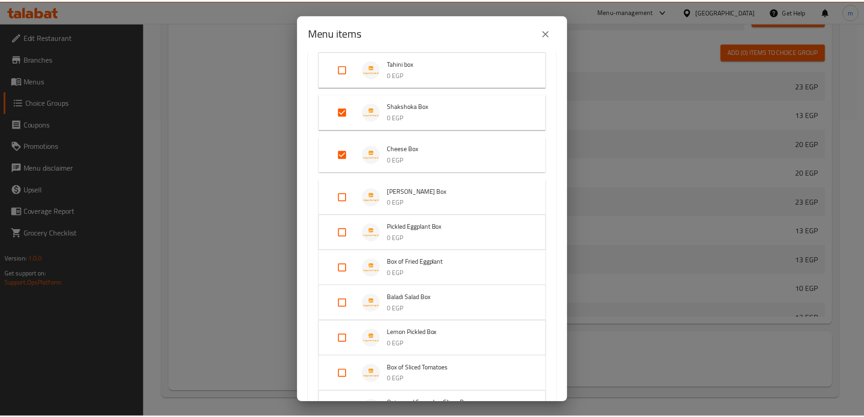
scroll to position [680, 0]
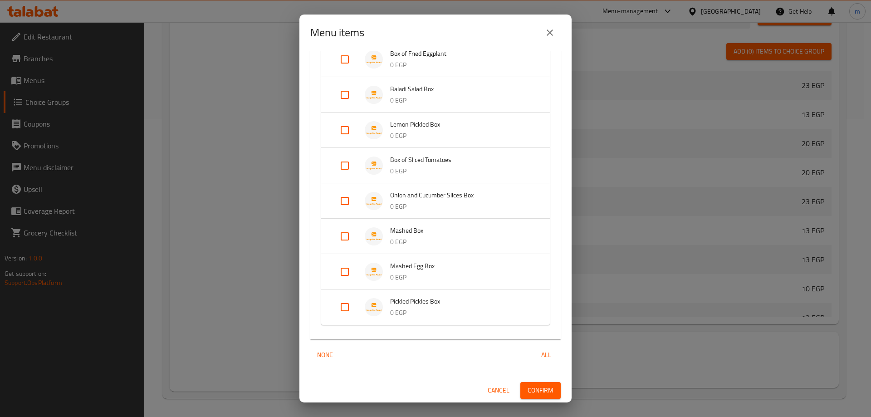
click at [530, 392] on span "Confirm" at bounding box center [540, 390] width 26 height 11
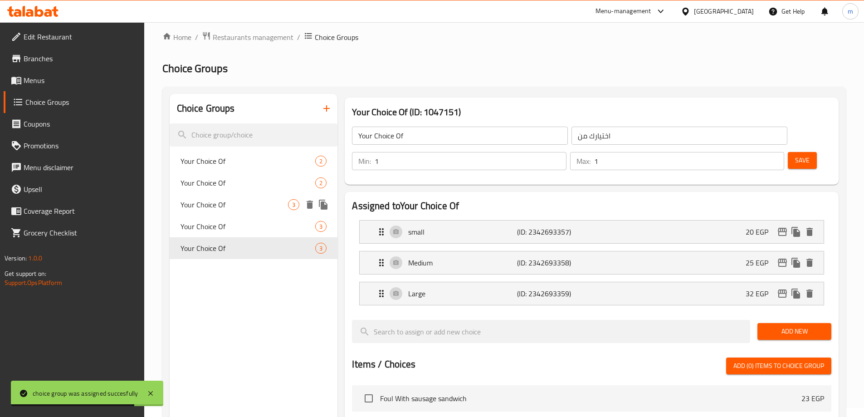
scroll to position [0, 0]
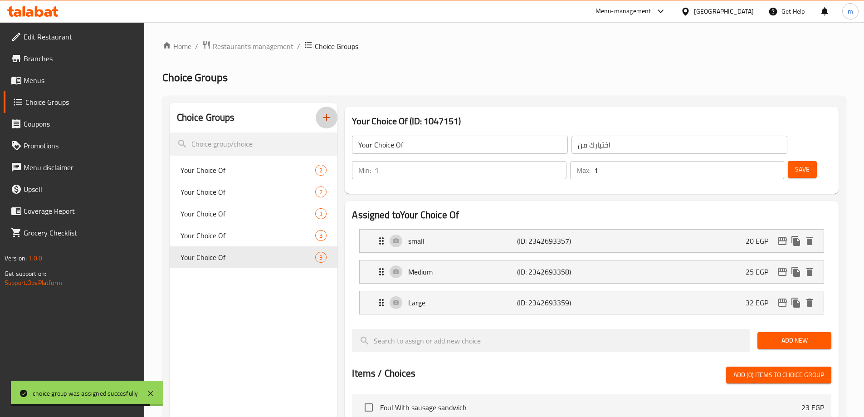
click at [326, 112] on icon "button" at bounding box center [326, 117] width 11 height 11
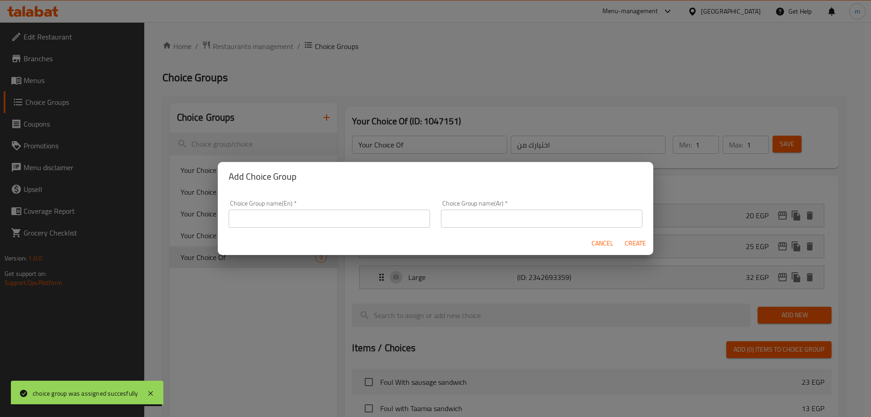
click at [288, 216] on input "text" at bounding box center [329, 219] width 201 height 18
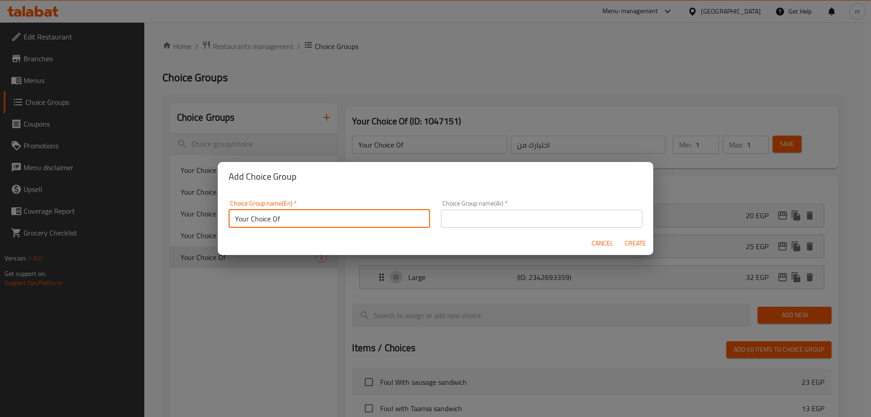
type input "Your Choice Of"
click at [499, 218] on input "text" at bounding box center [541, 219] width 201 height 18
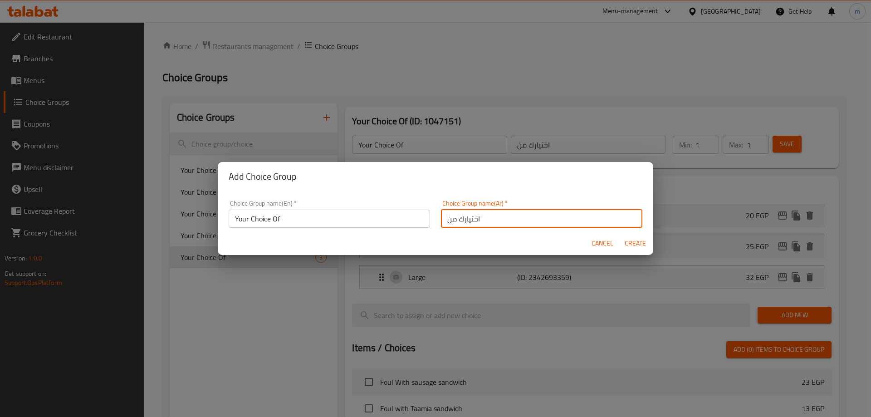
type input "اختيارك من"
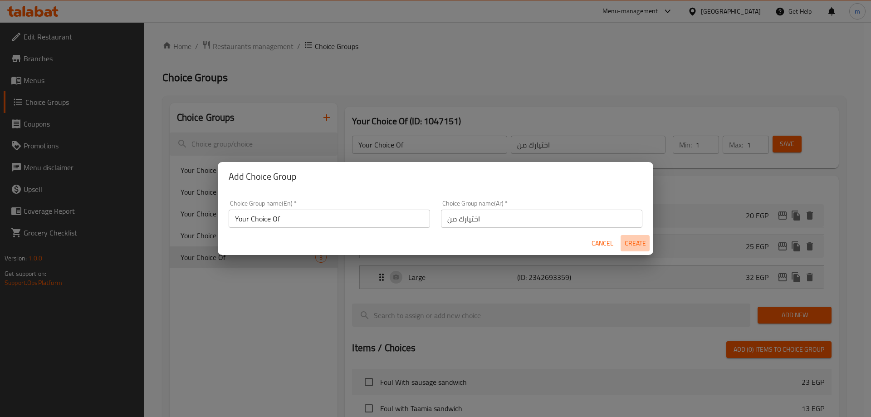
click at [639, 245] on span "Create" at bounding box center [635, 243] width 22 height 11
type input "Your Choice Of"
type input "اختيارك من"
type input "0"
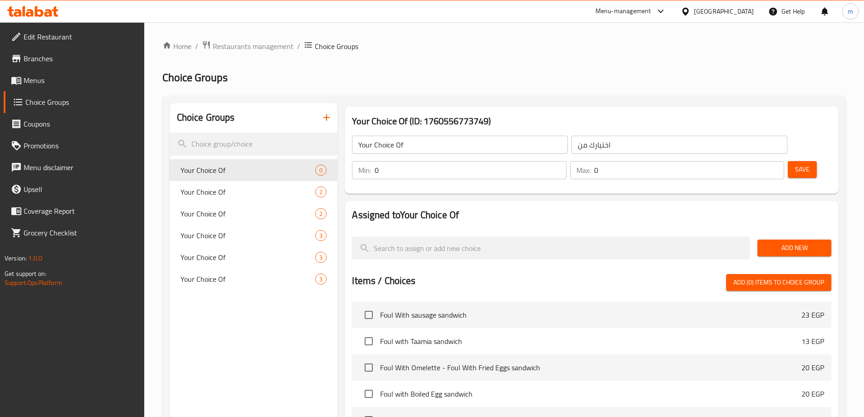
click at [566, 161] on input "0" at bounding box center [470, 170] width 191 height 18
type input "1"
click at [751, 161] on input "0" at bounding box center [689, 170] width 190 height 18
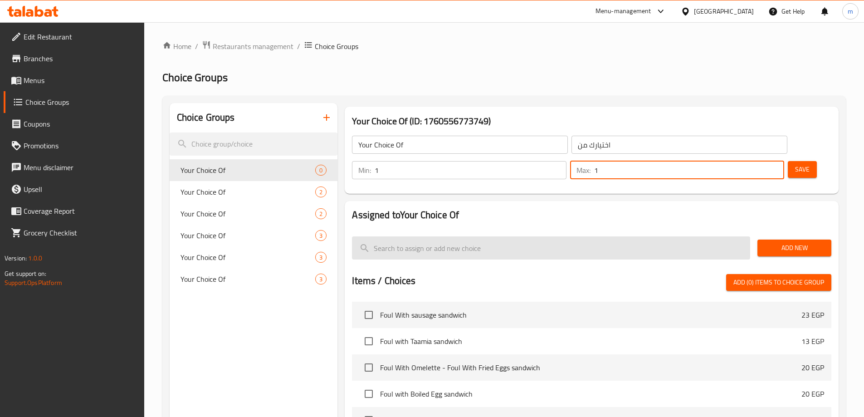
type input "1"
click at [510, 236] on input "search" at bounding box center [551, 247] width 398 height 23
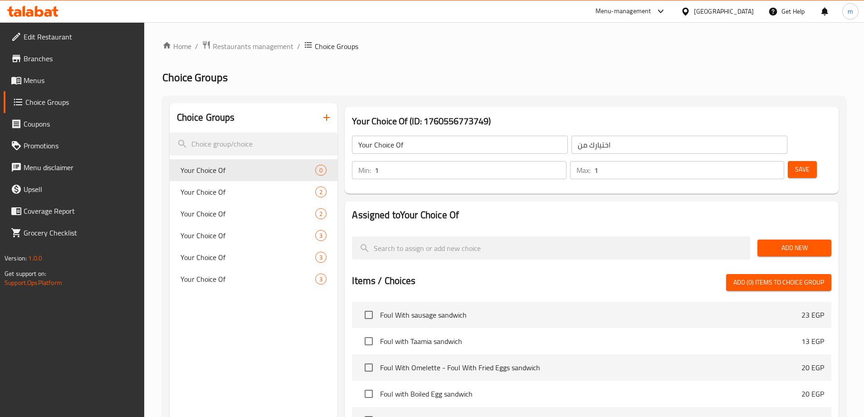
click at [810, 239] on button "Add New" at bounding box center [794, 247] width 74 height 17
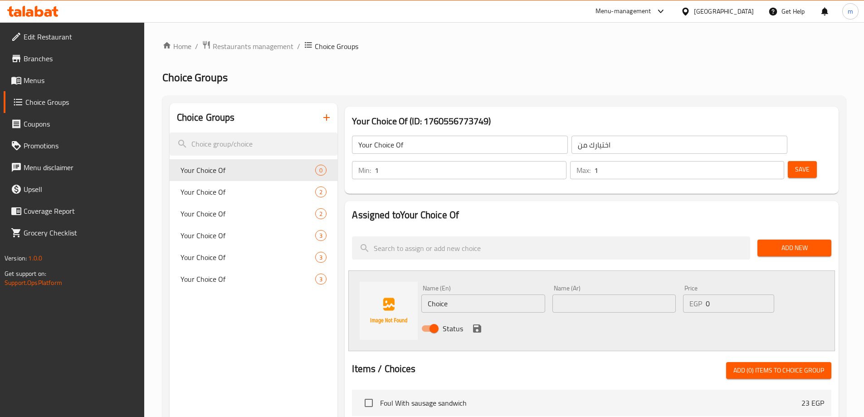
click at [469, 294] on input "Choice" at bounding box center [482, 303] width 123 height 18
type input "Small"
type input "صغير"
type input "15"
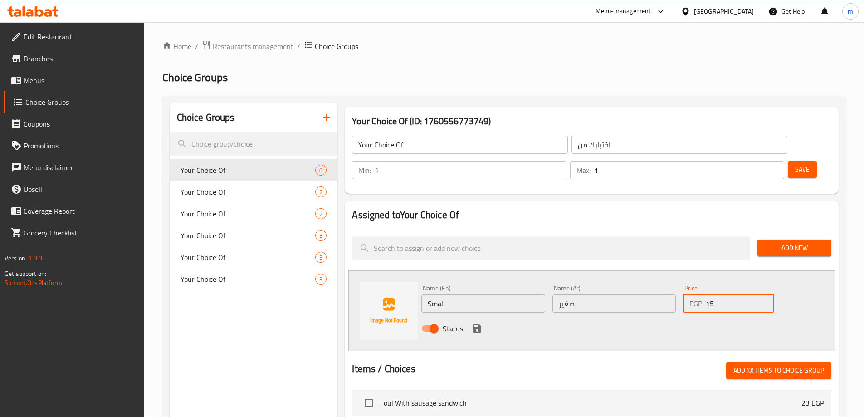
click at [474, 324] on icon "save" at bounding box center [477, 328] width 8 height 8
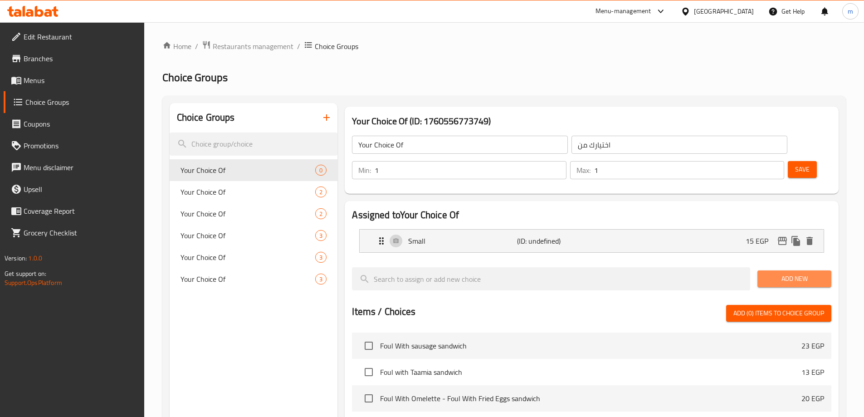
click at [773, 273] on span "Add New" at bounding box center [794, 278] width 59 height 11
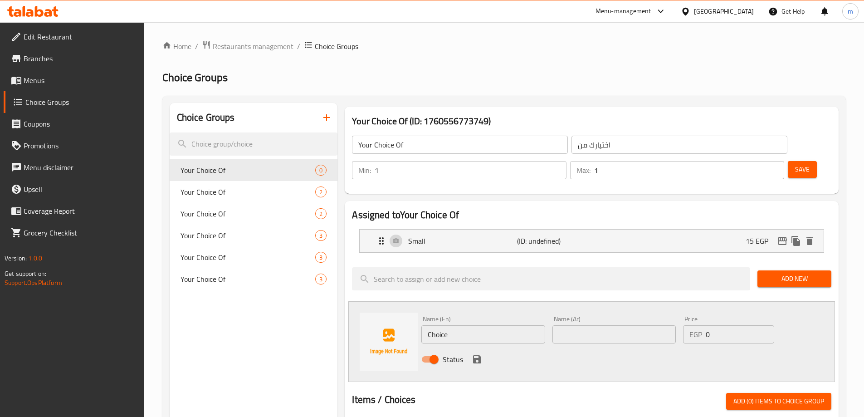
click at [449, 319] on div "Name (En) Choice Name (En)" at bounding box center [483, 329] width 131 height 35
click at [452, 325] on input "Choice" at bounding box center [482, 334] width 123 height 18
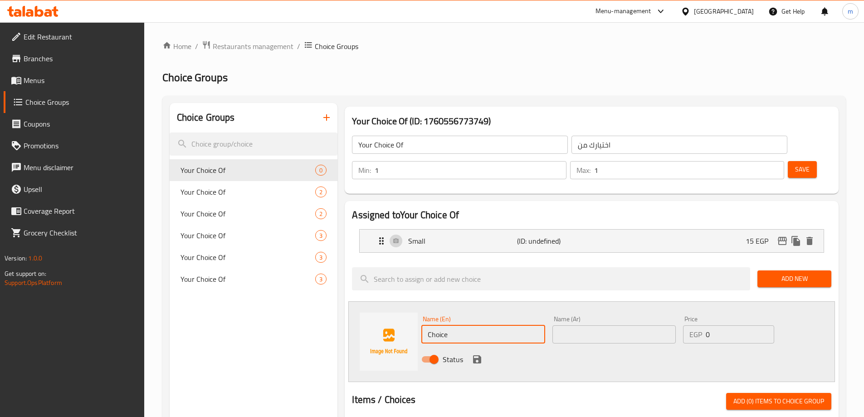
type input "ة"
type input "Medium"
type input "وسط"
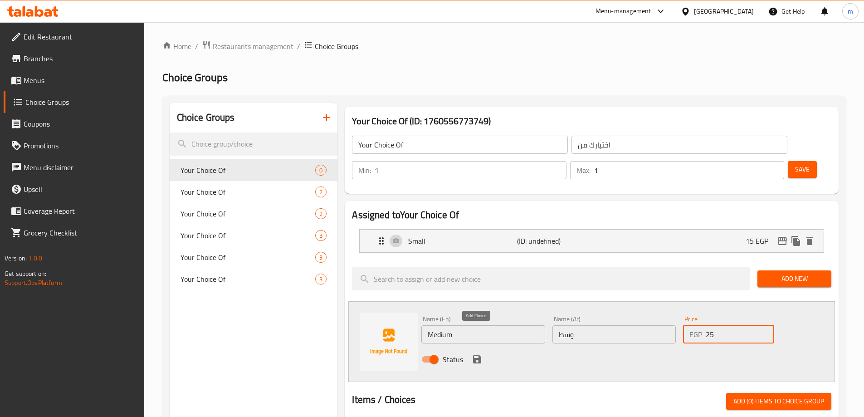
type input "25"
click at [476, 354] on icon "save" at bounding box center [477, 359] width 11 height 11
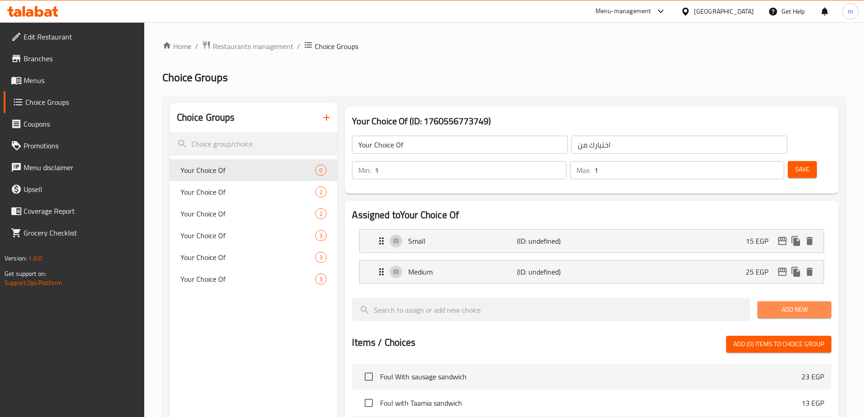
click at [768, 304] on span "Add New" at bounding box center [794, 309] width 59 height 11
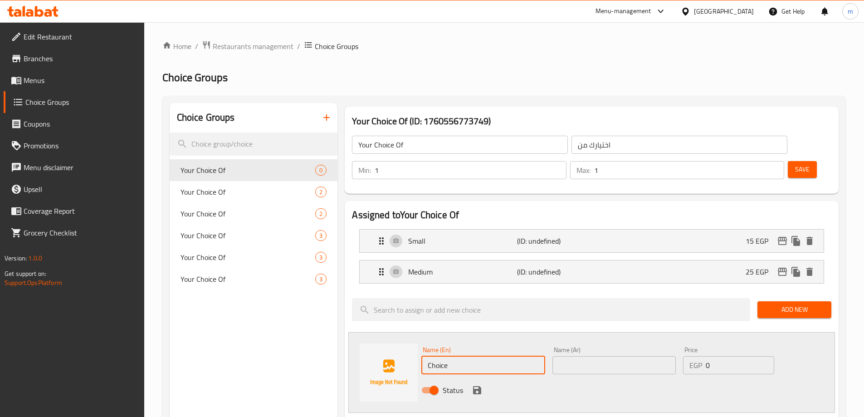
click at [441, 356] on input "Choice" at bounding box center [482, 365] width 123 height 18
type input "Large"
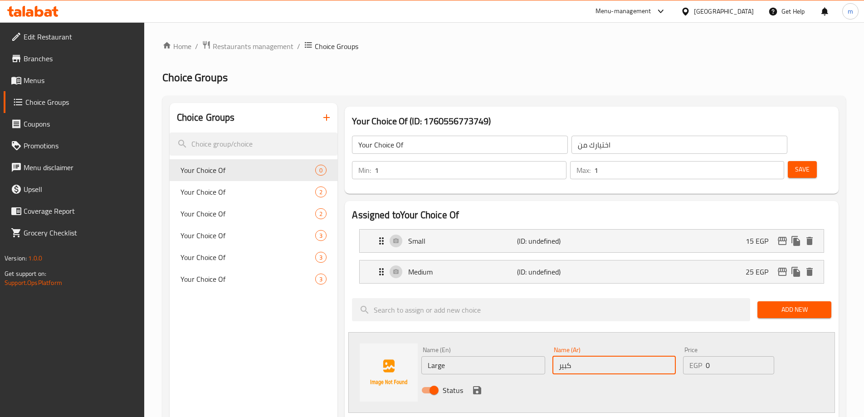
type input "كبير"
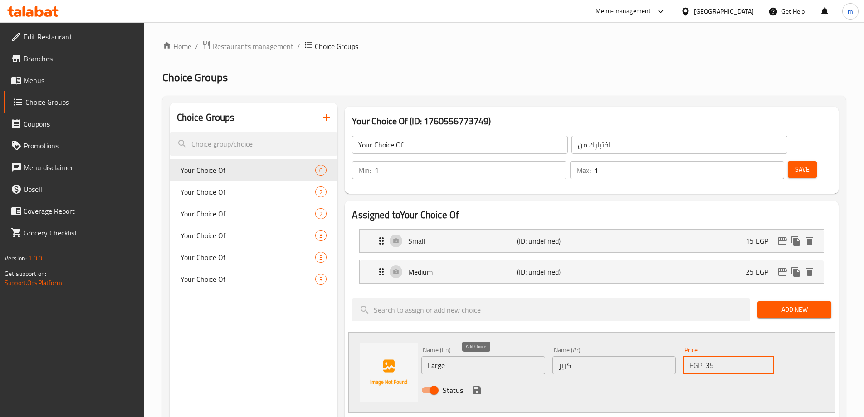
type input "35"
click at [475, 386] on icon "save" at bounding box center [477, 390] width 8 height 8
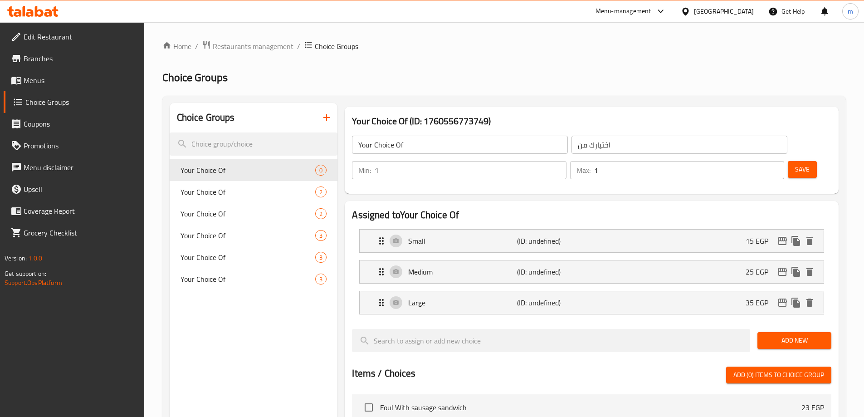
click at [795, 164] on span "Save" at bounding box center [802, 169] width 15 height 11
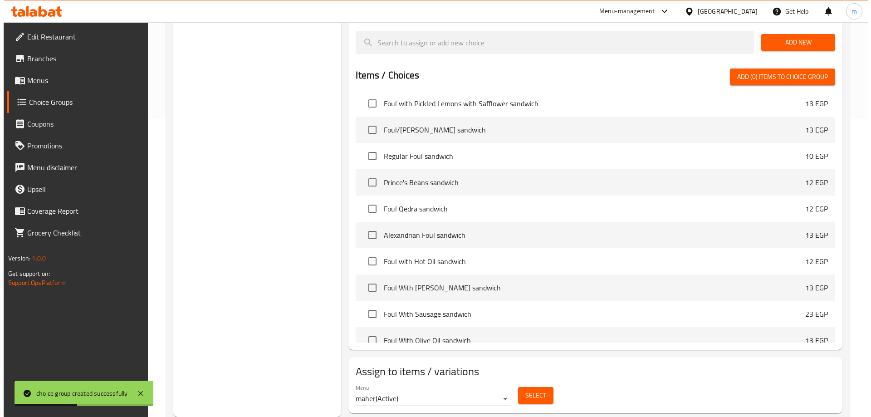
scroll to position [181, 0]
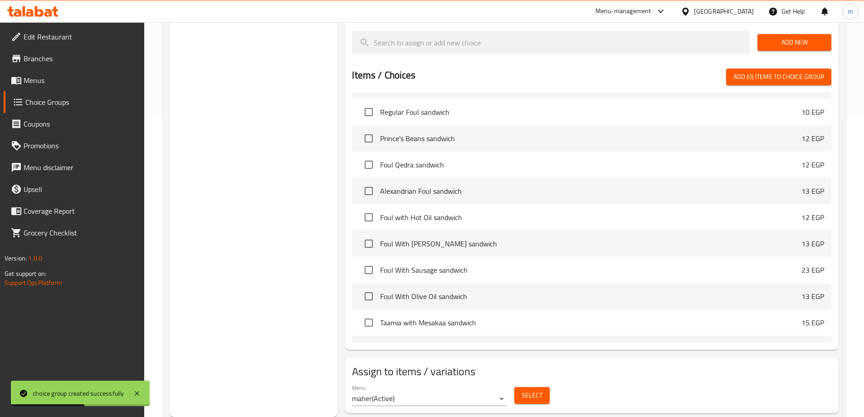
click at [526, 387] on button "Select" at bounding box center [531, 395] width 35 height 17
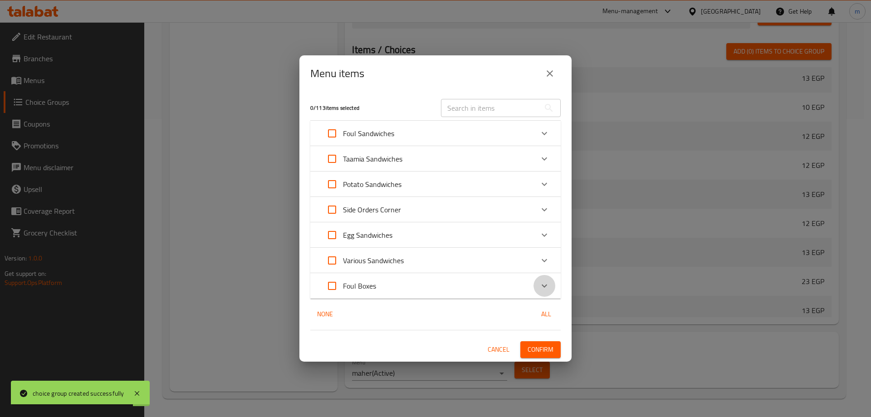
click at [542, 286] on icon "Expand" at bounding box center [544, 285] width 11 height 11
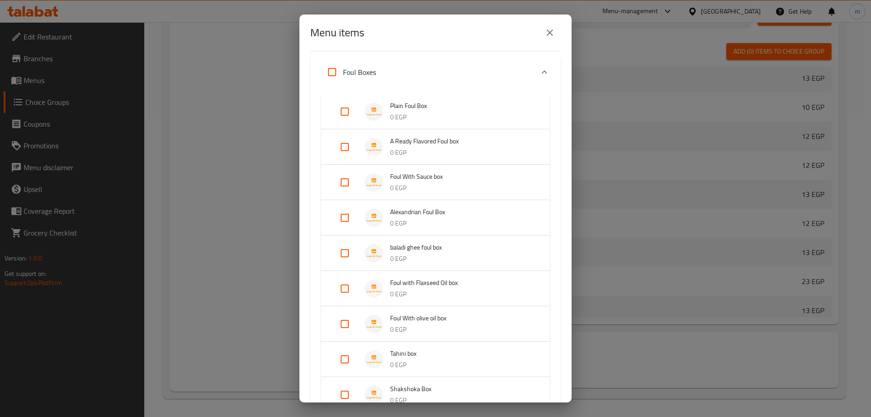
click at [342, 358] on input "Expand" at bounding box center [345, 359] width 22 height 22
checkbox input "true"
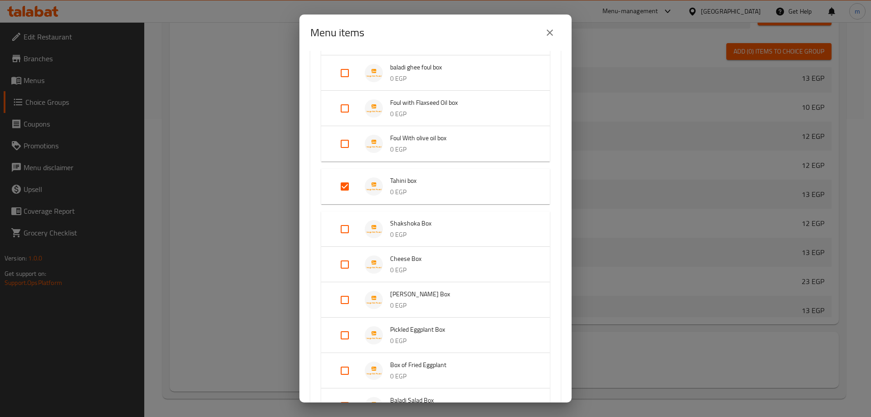
scroll to position [363, 0]
click at [342, 298] on input "Expand" at bounding box center [345, 299] width 22 height 22
checkbox input "true"
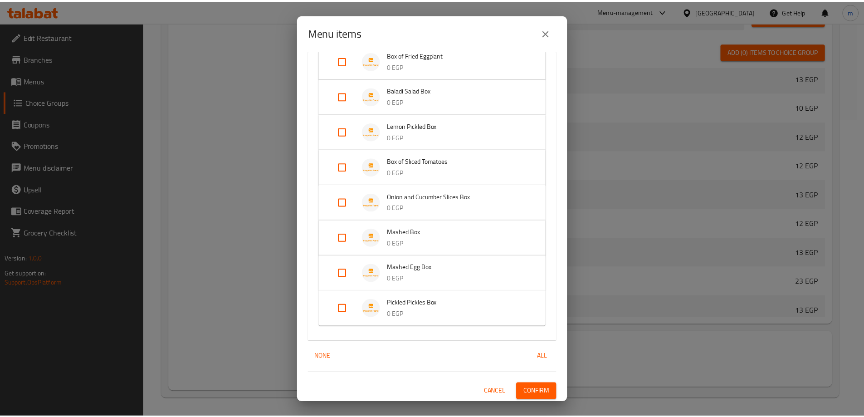
scroll to position [687, 0]
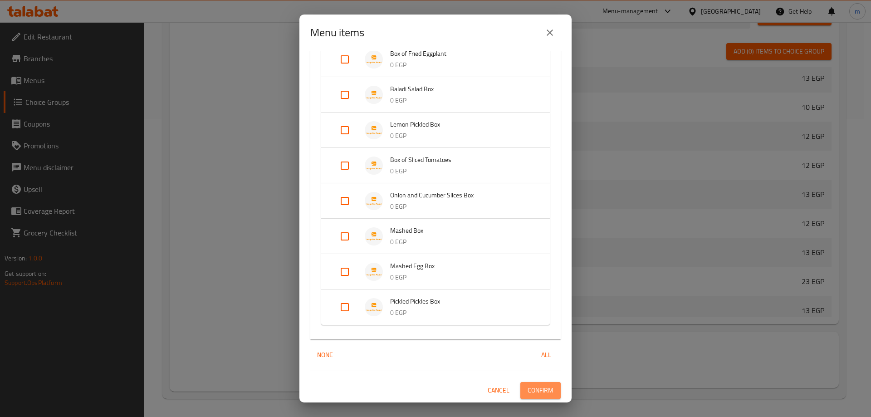
click at [536, 387] on span "Confirm" at bounding box center [540, 390] width 26 height 11
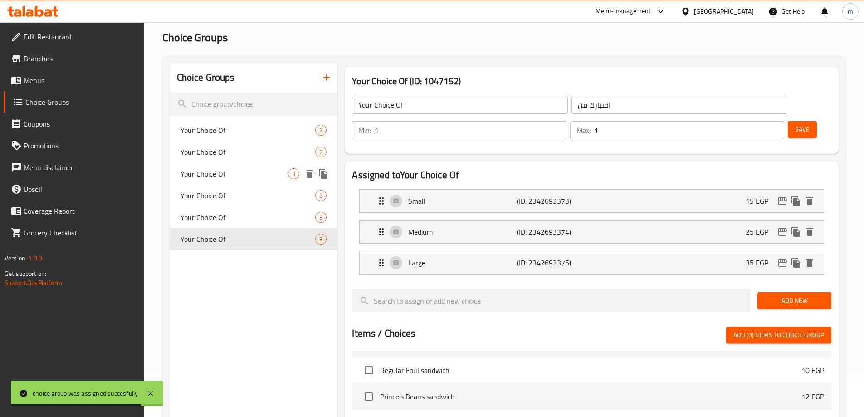
scroll to position [0, 0]
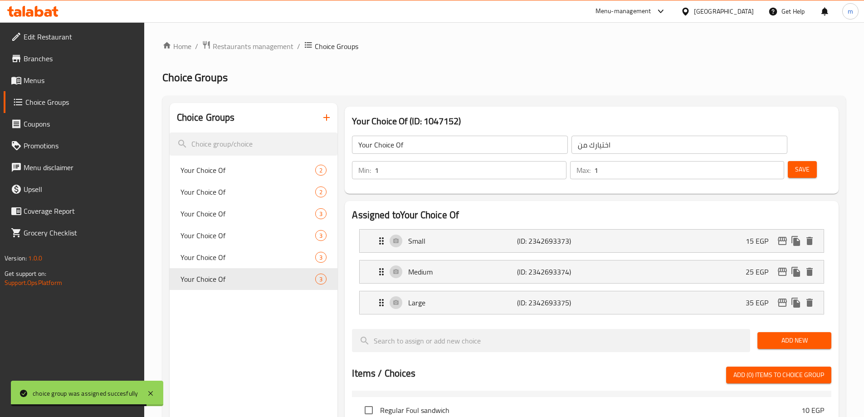
click at [326, 112] on button "button" at bounding box center [327, 118] width 22 height 22
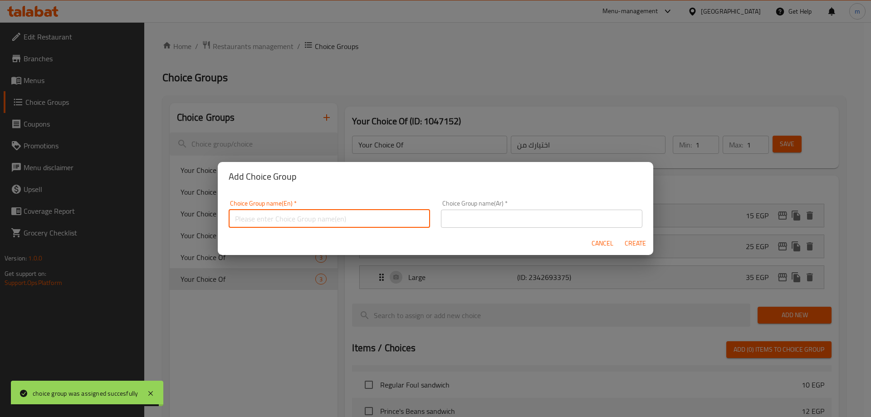
click at [407, 227] on input "text" at bounding box center [329, 219] width 201 height 18
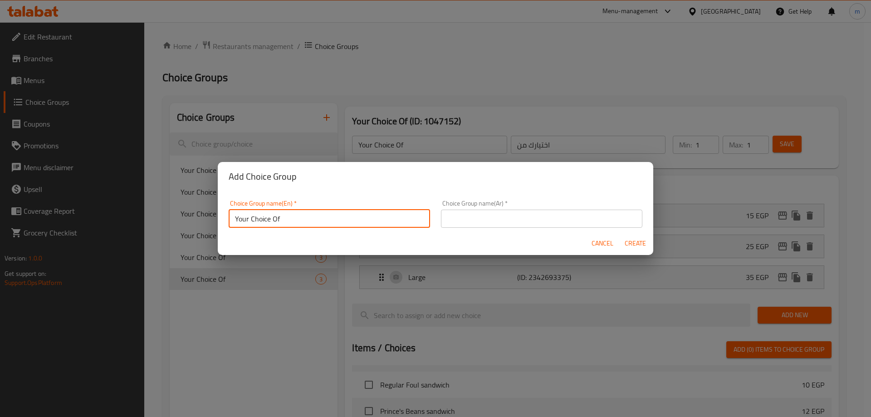
type input "Your Choice Of"
click at [523, 217] on input "text" at bounding box center [541, 219] width 201 height 18
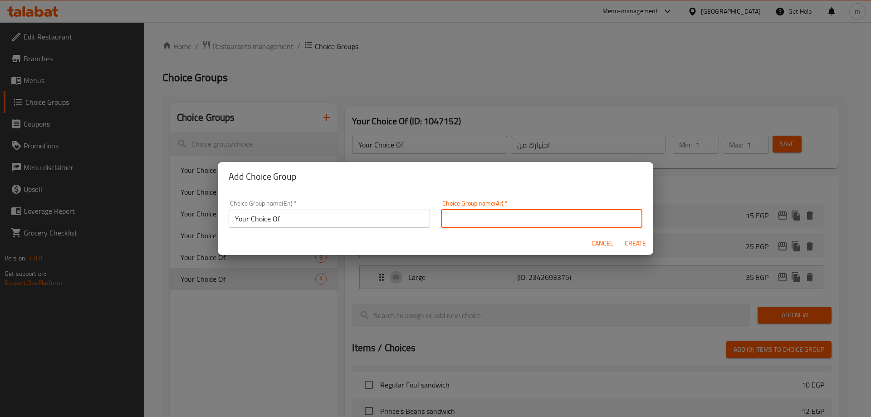
click at [509, 219] on input "text" at bounding box center [541, 219] width 201 height 18
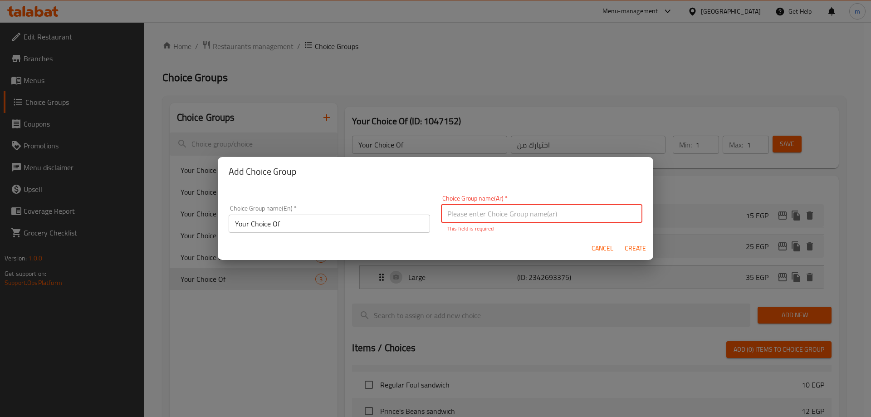
click at [509, 219] on input "text" at bounding box center [541, 214] width 201 height 18
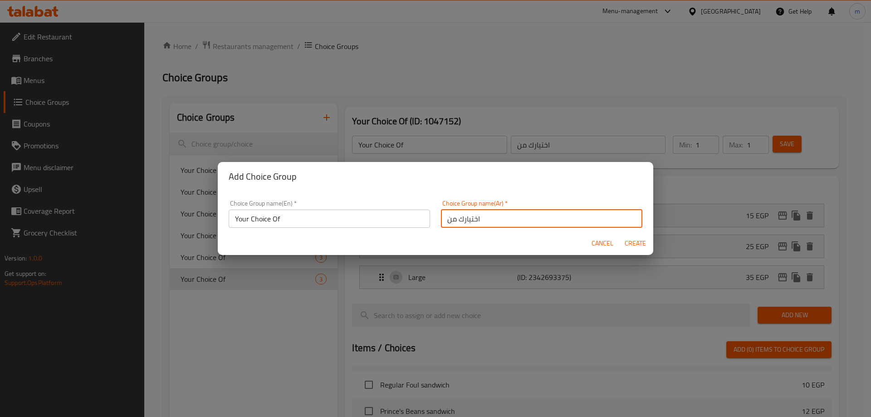
type input "اختيارك من"
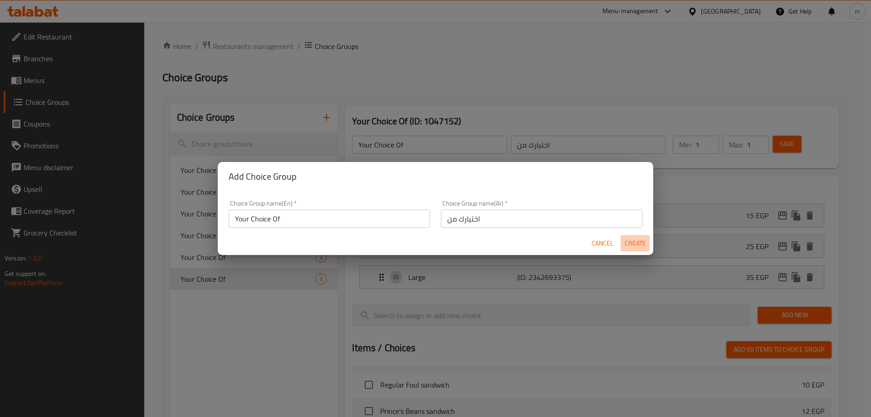
click at [633, 245] on span "Create" at bounding box center [635, 243] width 22 height 11
type input "Your Choice Of"
type input "اختيارك من"
type input "0"
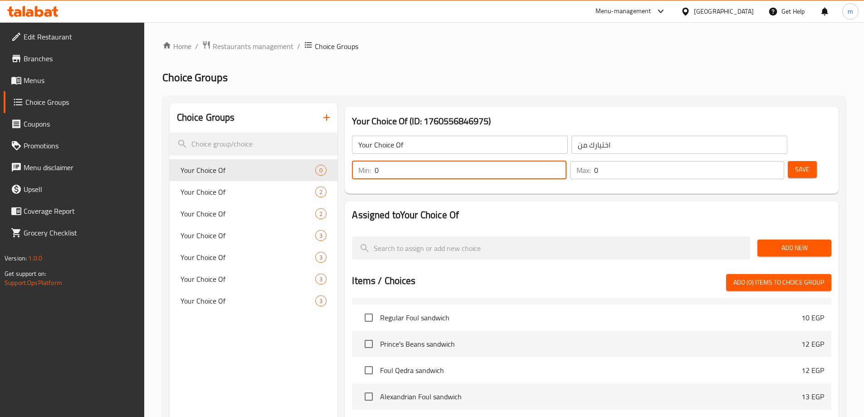
click at [566, 161] on input "0" at bounding box center [470, 170] width 191 height 18
type input "1"
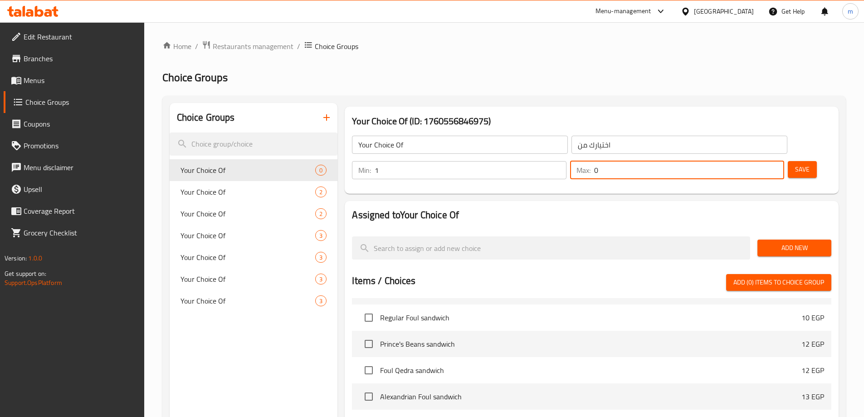
click at [751, 161] on input "0" at bounding box center [689, 170] width 190 height 18
type input "1"
click at [772, 242] on span "Add New" at bounding box center [794, 247] width 59 height 11
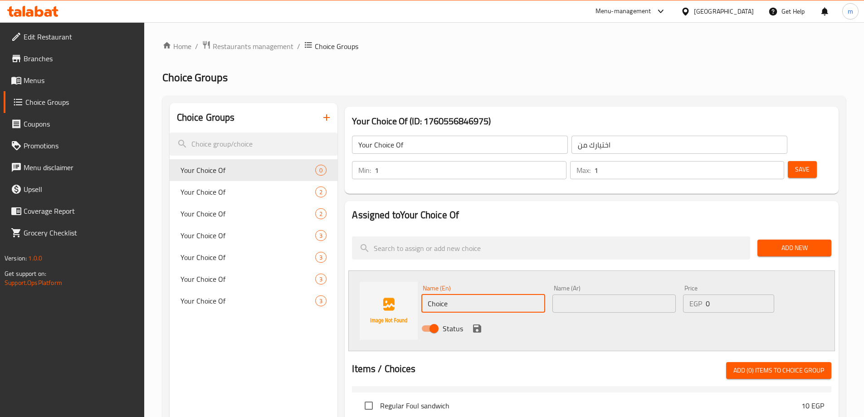
click at [459, 294] on input "Choice" at bounding box center [482, 303] width 123 height 18
click at [459, 294] on input "wydv" at bounding box center [482, 303] width 123 height 18
type input "w"
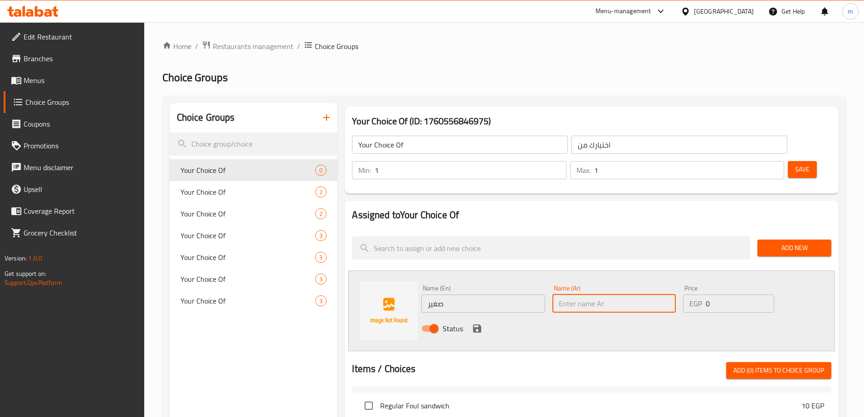
click at [459, 294] on input "صغير" at bounding box center [482, 303] width 123 height 18
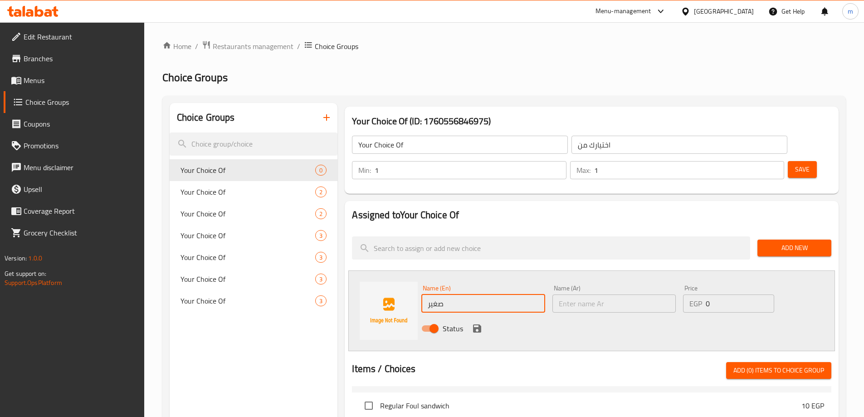
click at [459, 294] on input "صغير" at bounding box center [482, 303] width 123 height 18
type input "Small"
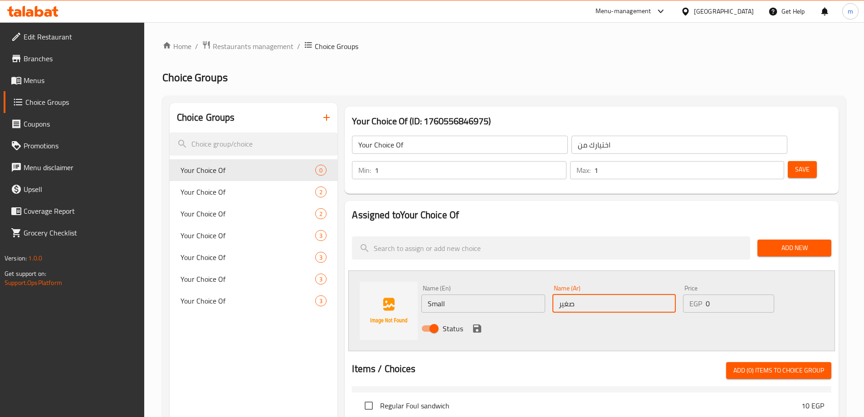
type input "صغير"
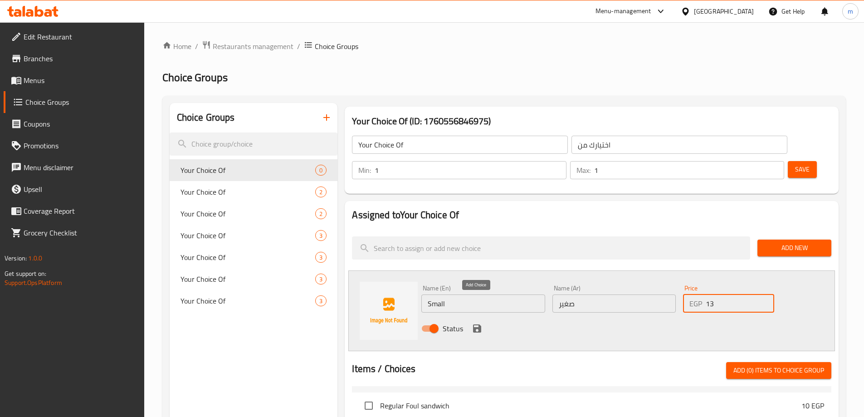
type input "13"
click at [478, 323] on icon "save" at bounding box center [477, 328] width 11 height 11
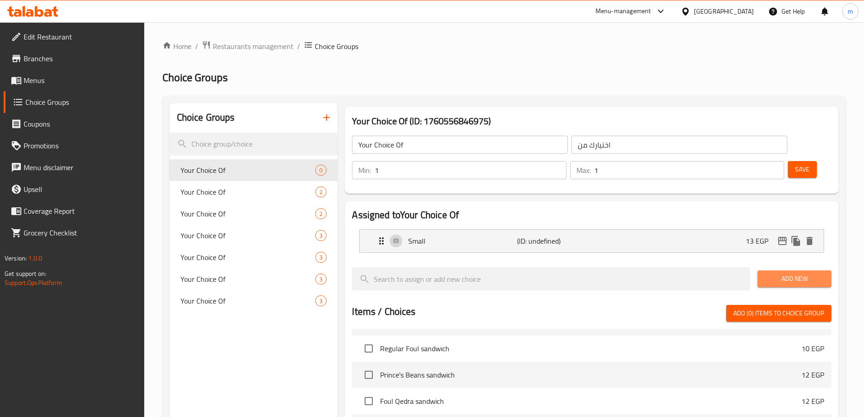
click at [778, 270] on button "Add New" at bounding box center [794, 278] width 74 height 17
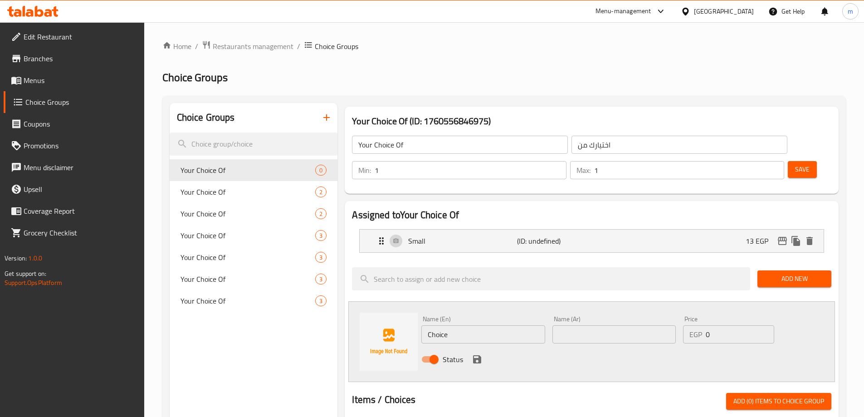
click at [464, 325] on input "Choice" at bounding box center [482, 334] width 123 height 18
type input "Medium"
type input "وسط"
type input "18"
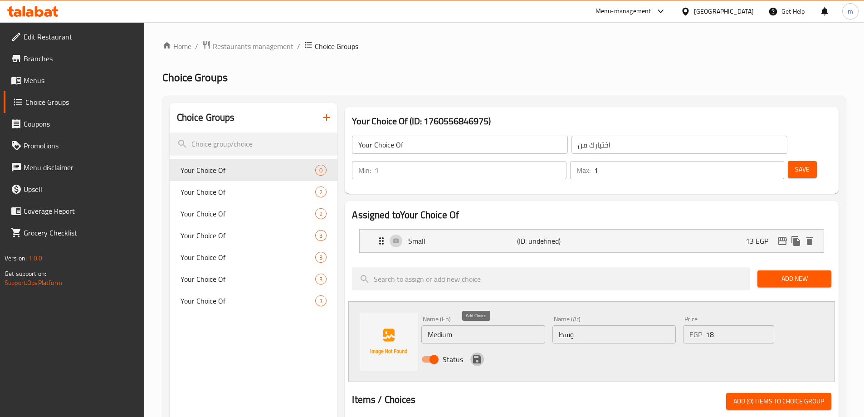
click at [474, 355] on icon "save" at bounding box center [477, 359] width 8 height 8
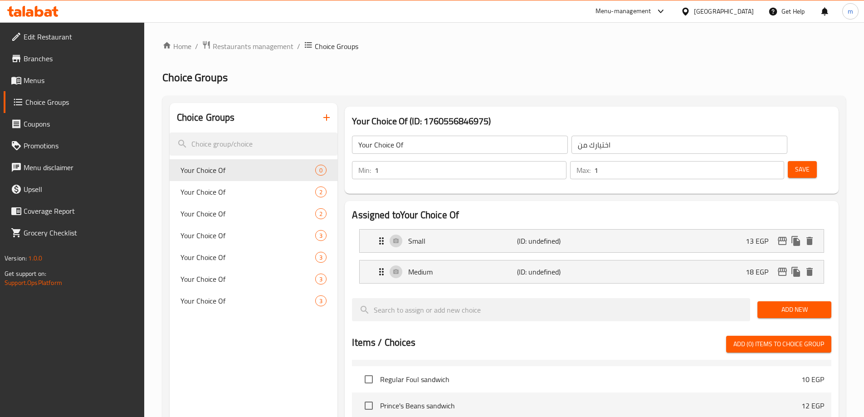
click at [784, 301] on button "Add New" at bounding box center [794, 309] width 74 height 17
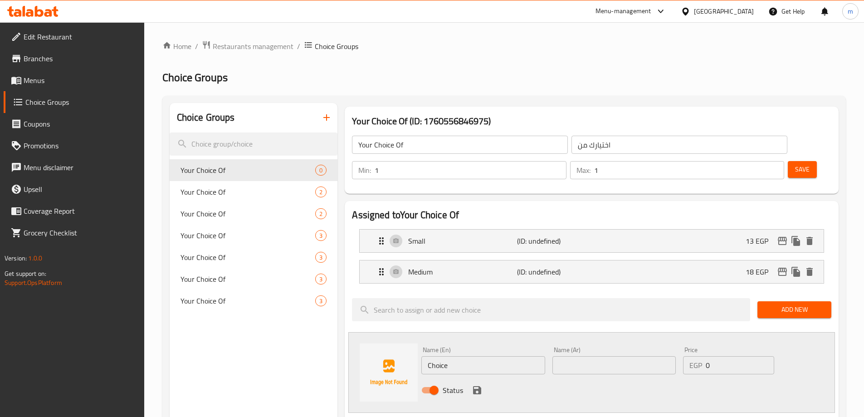
click at [494, 347] on div "Name (En) Choice Name (En)" at bounding box center [482, 361] width 123 height 28
click at [490, 356] on input "Choice" at bounding box center [482, 365] width 123 height 18
type input "Large"
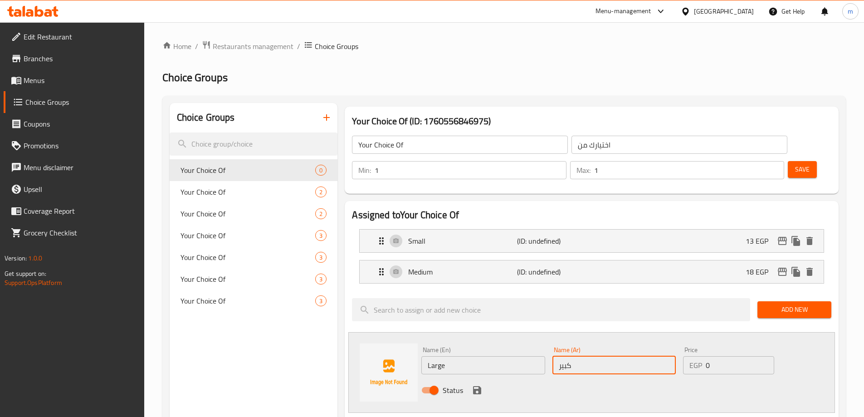
type input "كبير"
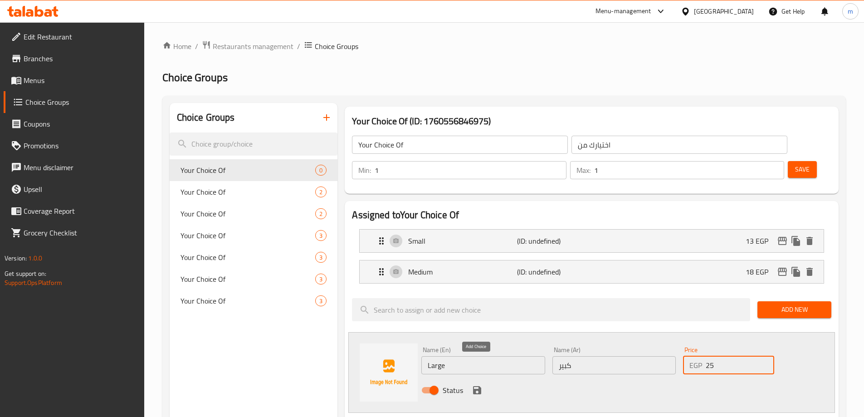
type input "25"
click at [479, 386] on icon "save" at bounding box center [477, 390] width 8 height 8
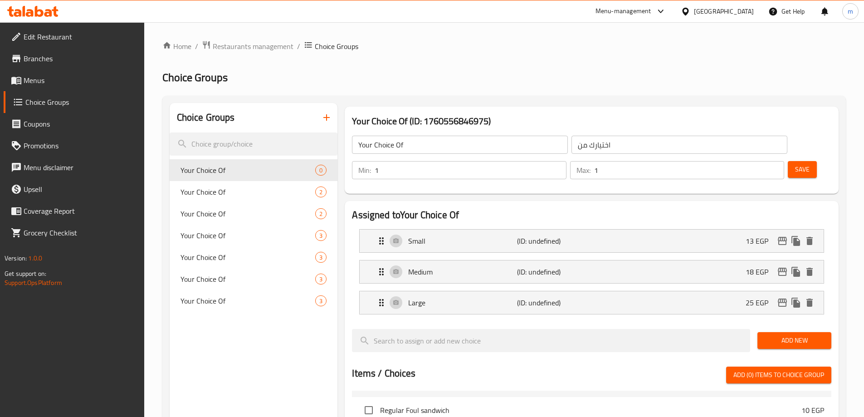
click at [797, 161] on button "Save" at bounding box center [802, 169] width 29 height 17
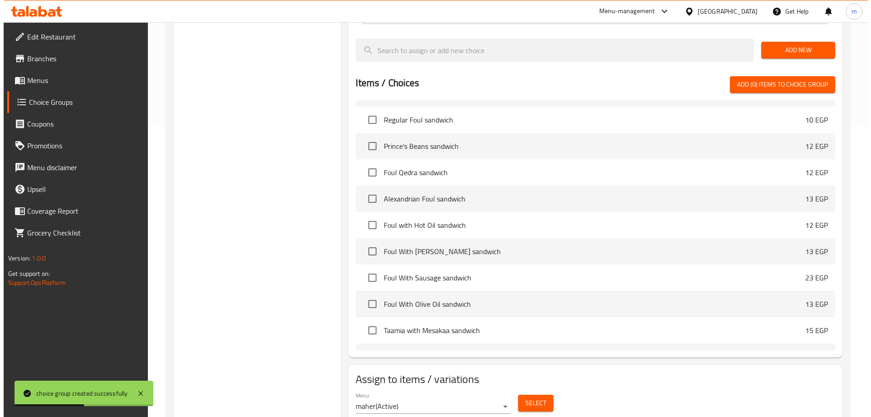
scroll to position [298, 0]
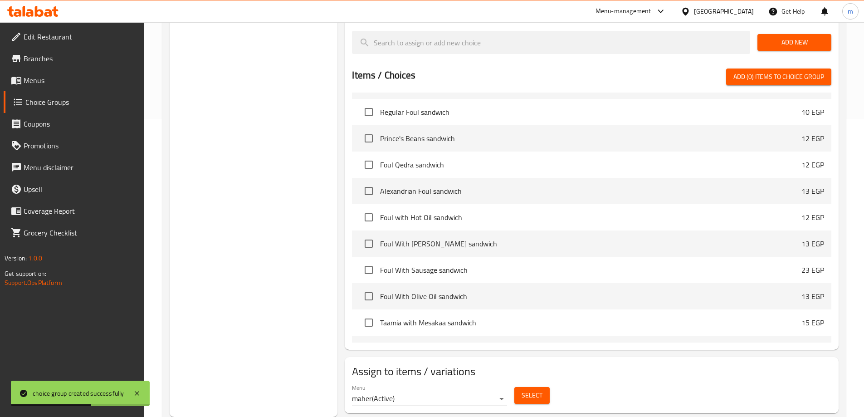
click at [540, 390] on span "Select" at bounding box center [532, 395] width 21 height 11
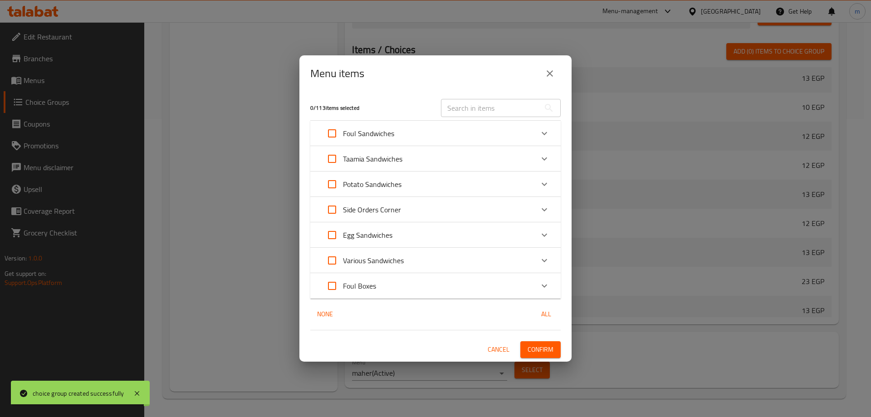
click at [548, 291] on icon "Expand" at bounding box center [544, 285] width 11 height 11
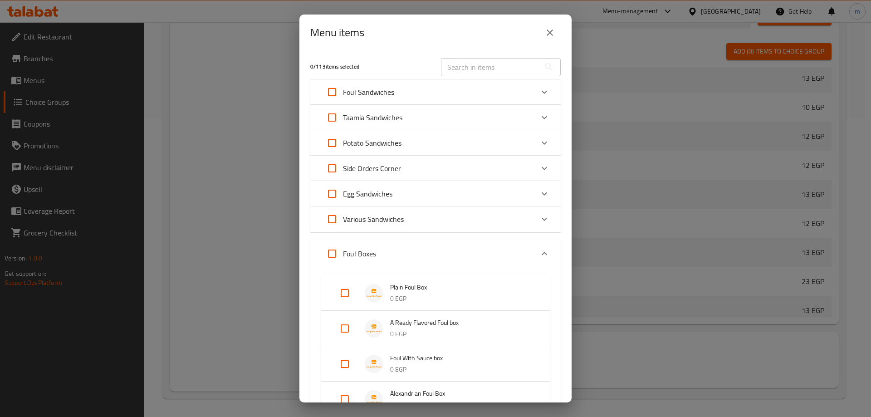
click at [342, 292] on input "Expand" at bounding box center [345, 293] width 22 height 22
checkbox input "true"
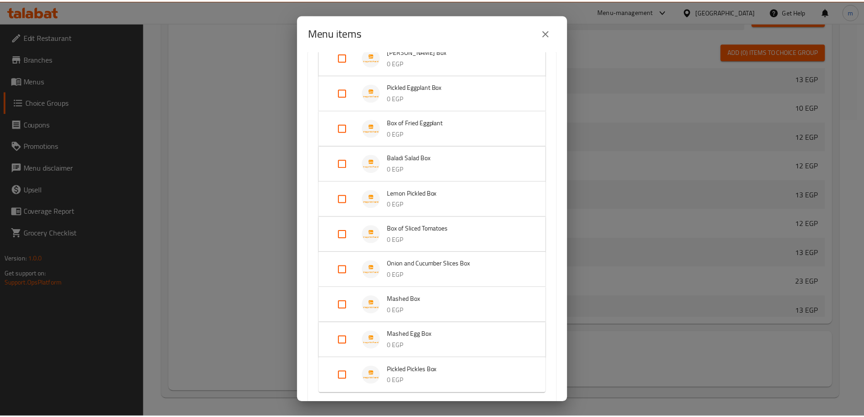
scroll to position [665, 0]
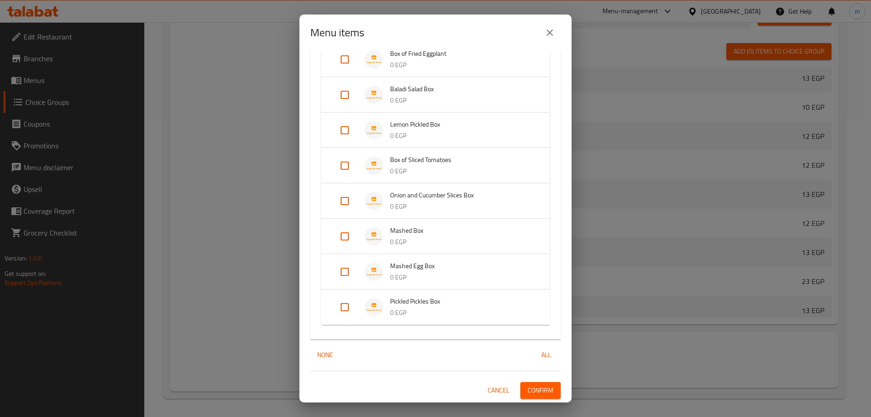
click at [537, 388] on span "Confirm" at bounding box center [540, 390] width 26 height 11
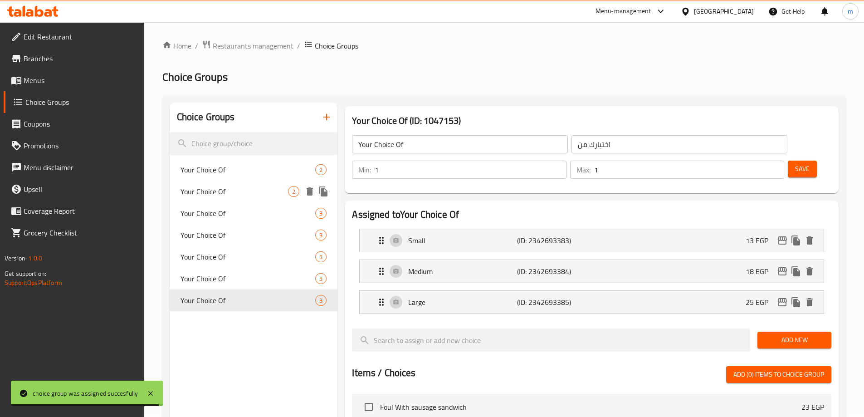
scroll to position [0, 0]
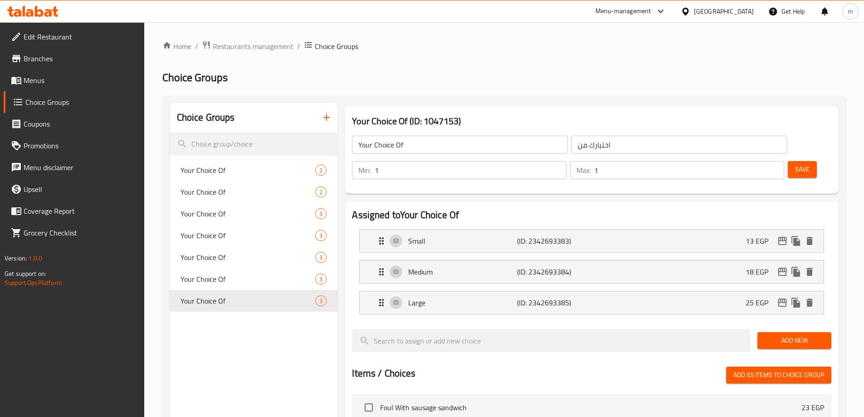
click at [325, 119] on icon "button" at bounding box center [326, 117] width 11 height 11
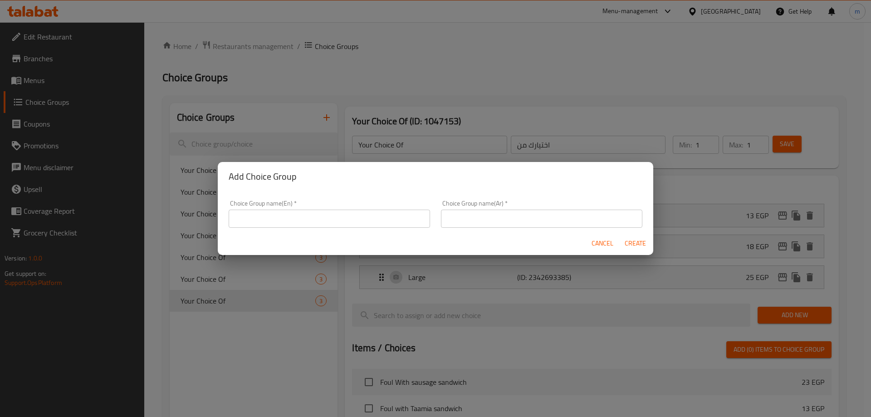
drag, startPoint x: 416, startPoint y: 217, endPoint x: 378, endPoint y: 228, distance: 39.1
click at [416, 217] on input "text" at bounding box center [329, 219] width 201 height 18
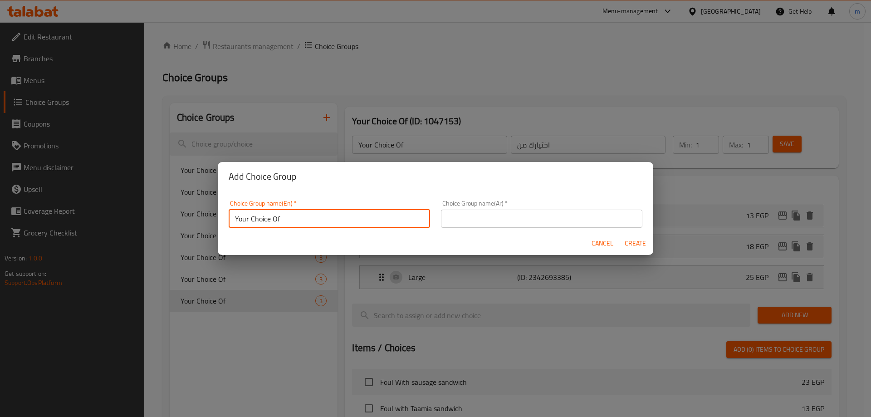
type input "Your Choice Of"
drag, startPoint x: 482, startPoint y: 220, endPoint x: 482, endPoint y: 226, distance: 5.4
click at [482, 220] on input "text" at bounding box center [541, 219] width 201 height 18
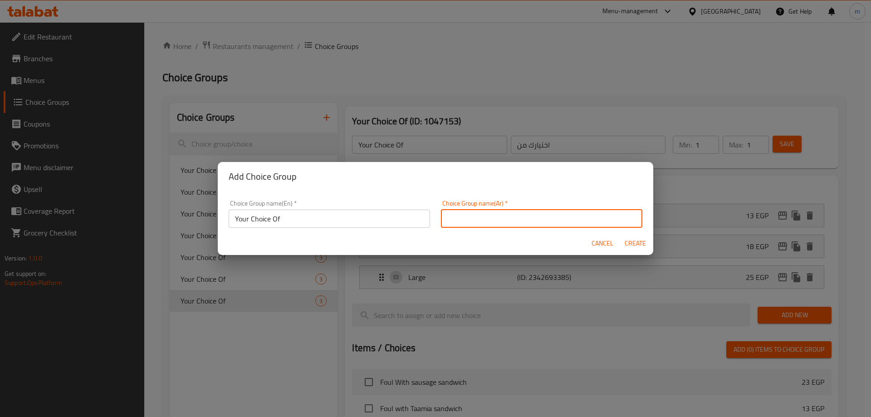
click at [483, 224] on input "text" at bounding box center [541, 219] width 201 height 18
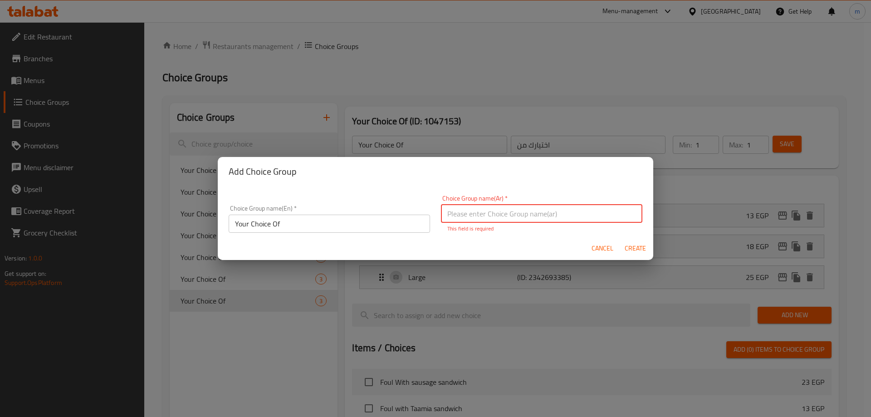
click at [484, 215] on input "text" at bounding box center [541, 214] width 201 height 18
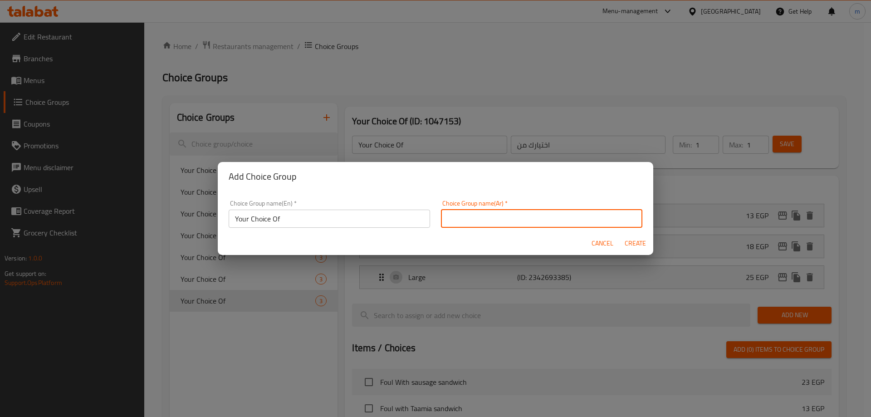
click at [486, 222] on input "text" at bounding box center [541, 219] width 201 height 18
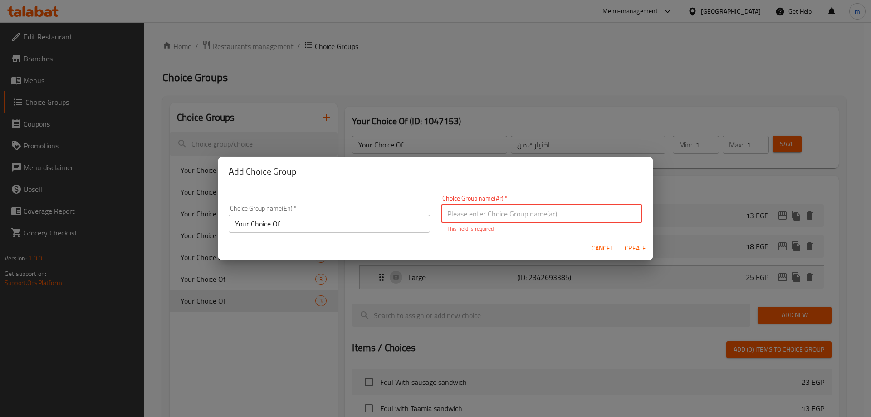
click at [488, 215] on input "text" at bounding box center [541, 214] width 201 height 18
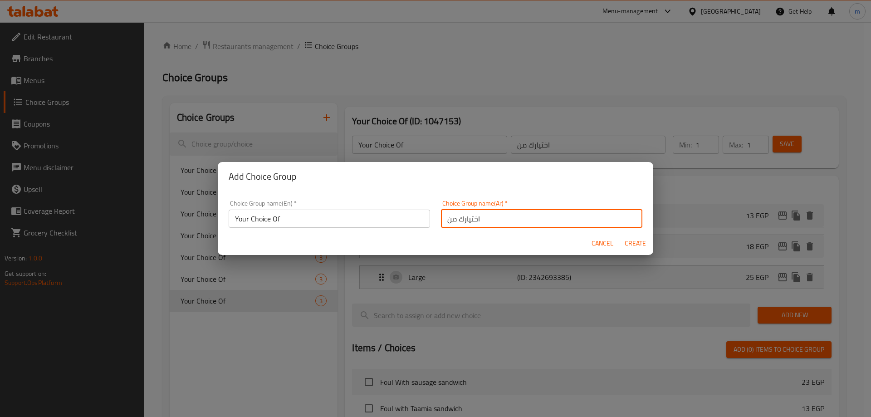
click at [507, 217] on input "اختيارك من" at bounding box center [541, 219] width 201 height 18
type input "اختيارك من"
click at [634, 244] on span "Create" at bounding box center [635, 243] width 22 height 11
type input "Your Choice Of"
type input "اختيارك من"
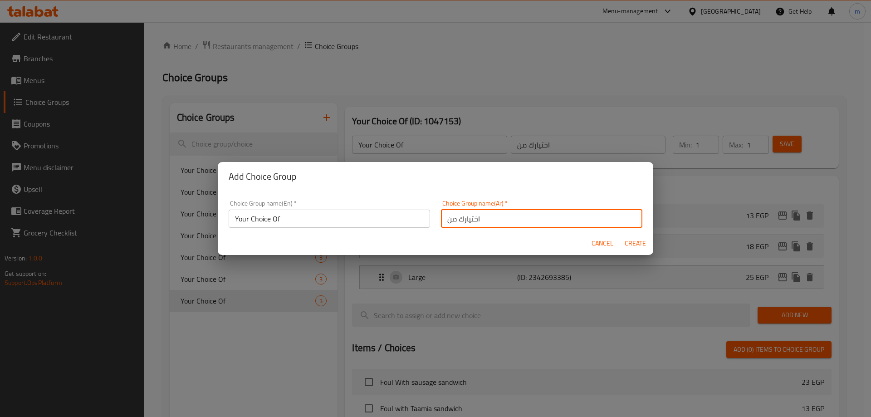
type input "0"
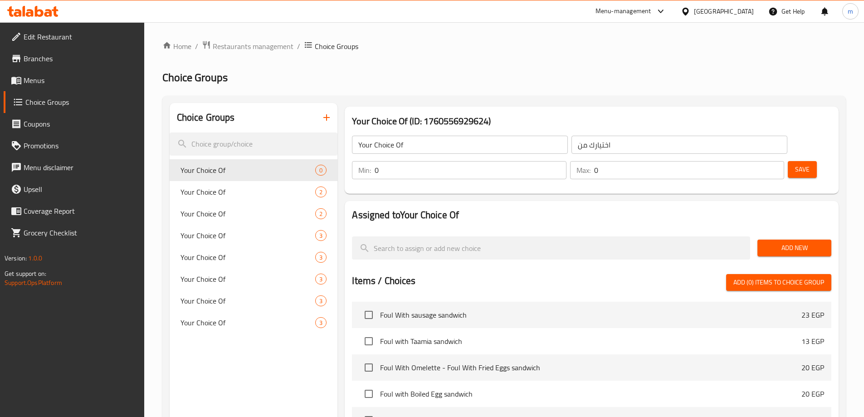
click at [566, 161] on input "0" at bounding box center [470, 170] width 191 height 18
type input "1"
click at [751, 161] on input "0" at bounding box center [689, 170] width 190 height 18
type input "1"
click at [768, 242] on span "Add New" at bounding box center [794, 247] width 59 height 11
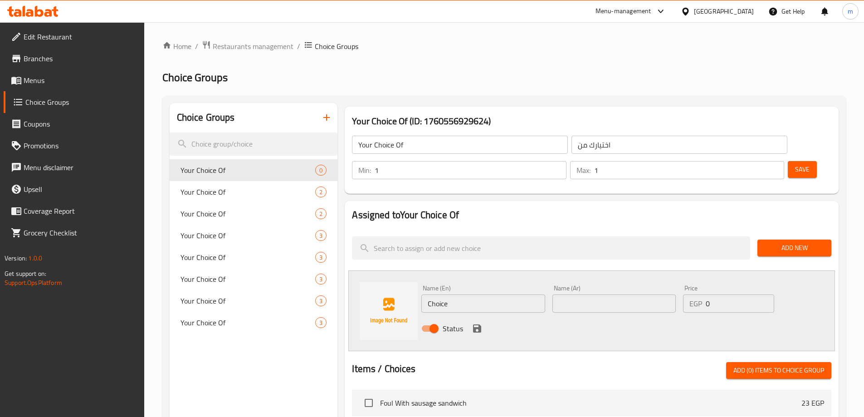
click at [492, 294] on input "Choice" at bounding box center [482, 303] width 123 height 18
type input "Small"
type input "صغير"
type input "20"
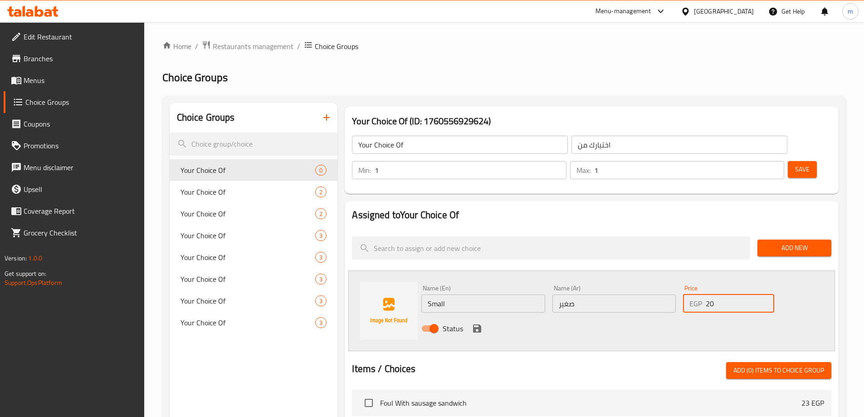
click at [479, 324] on icon "save" at bounding box center [477, 328] width 8 height 8
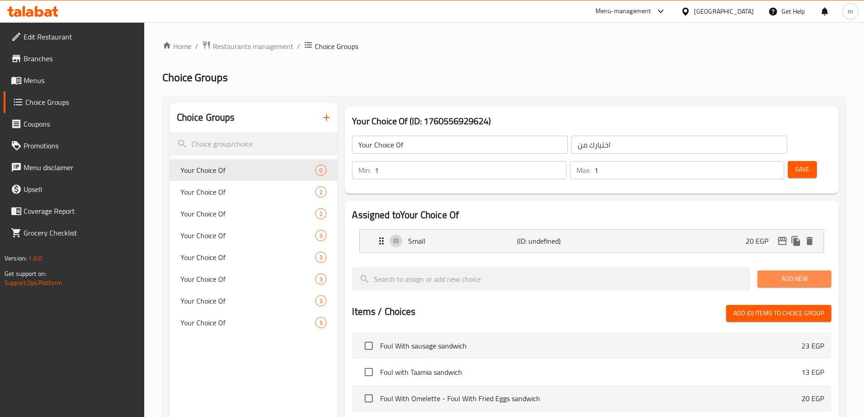
click at [807, 273] on span "Add New" at bounding box center [794, 278] width 59 height 11
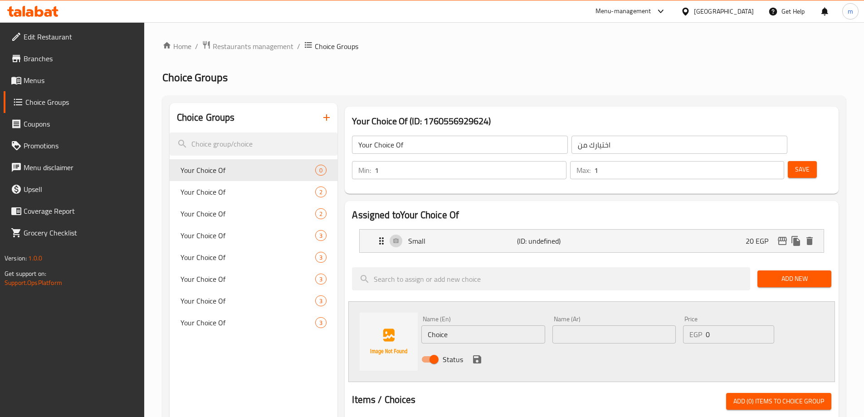
click at [437, 325] on input "Choice" at bounding box center [482, 334] width 123 height 18
type input "Medium"
click at [575, 325] on input "text" at bounding box center [613, 334] width 123 height 18
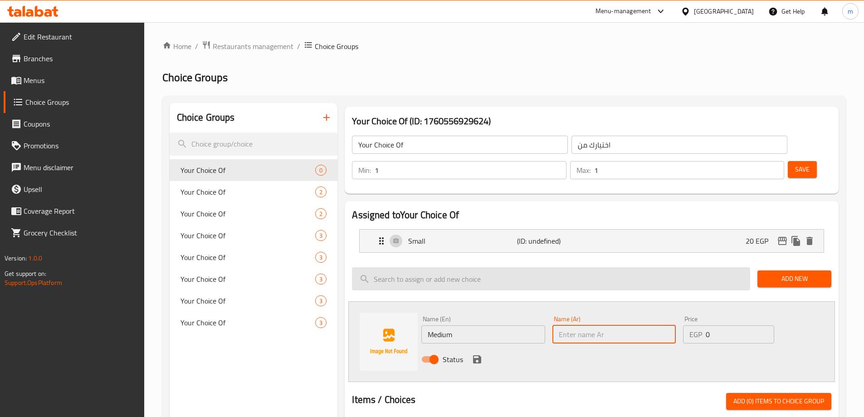
type input "وسط"
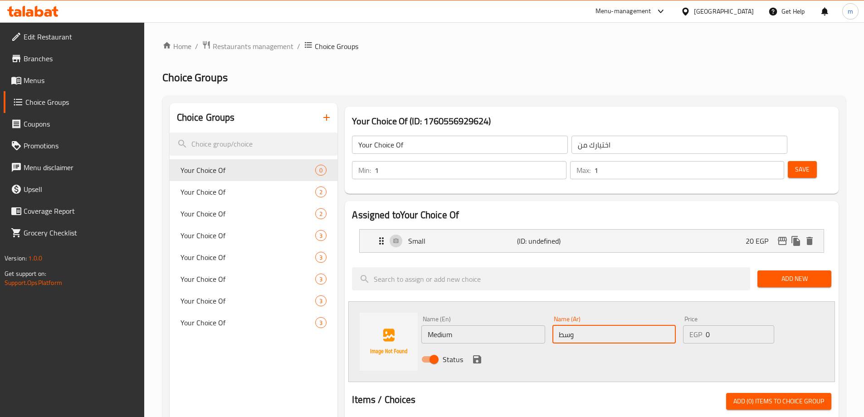
click at [728, 325] on input "0" at bounding box center [740, 334] width 68 height 18
type input "30"
click at [479, 355] on icon "save" at bounding box center [477, 359] width 8 height 8
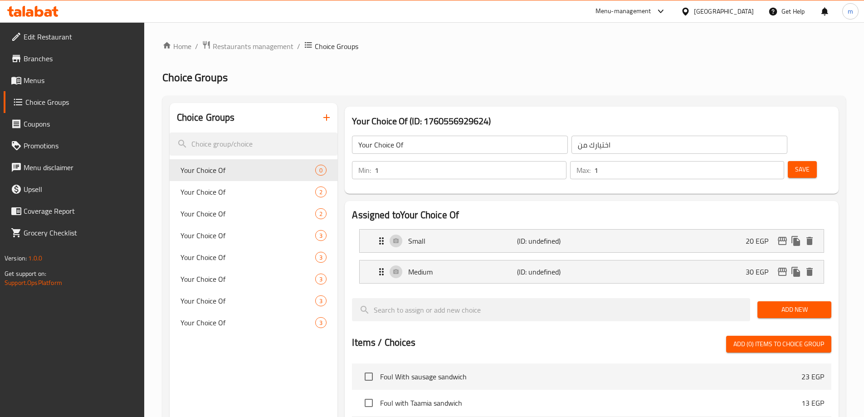
click at [789, 304] on span "Add New" at bounding box center [794, 309] width 59 height 11
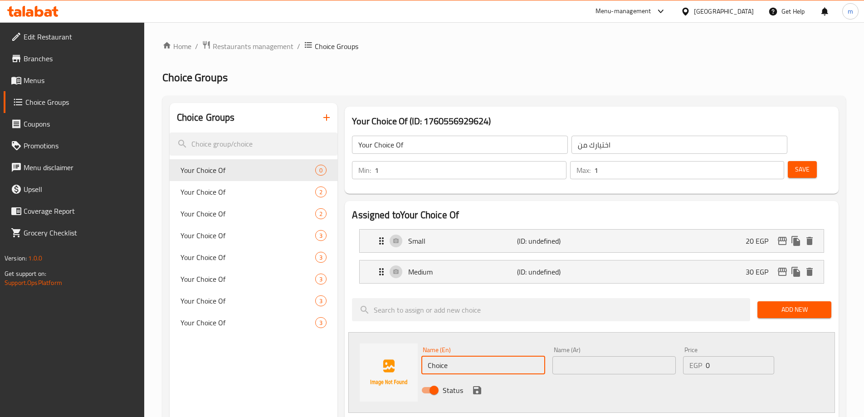
click at [487, 356] on input "Choice" at bounding box center [482, 365] width 123 height 18
type input "م"
type input "Large"
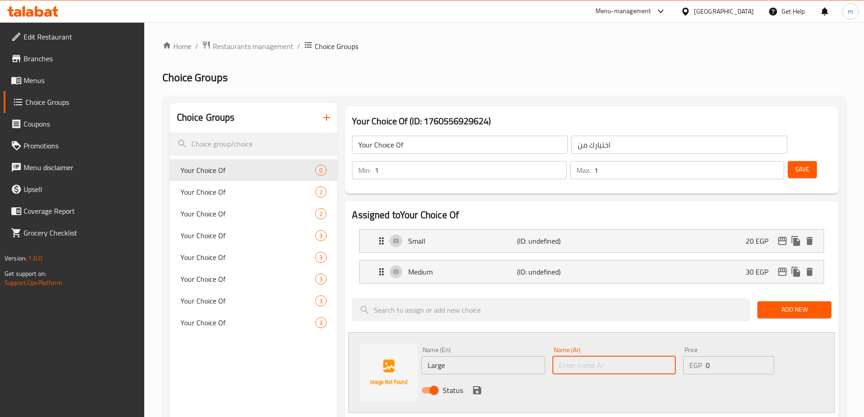
type input ":"
type input ";"
type input "كبير"
type input "35"
click at [479, 385] on icon "save" at bounding box center [477, 390] width 11 height 11
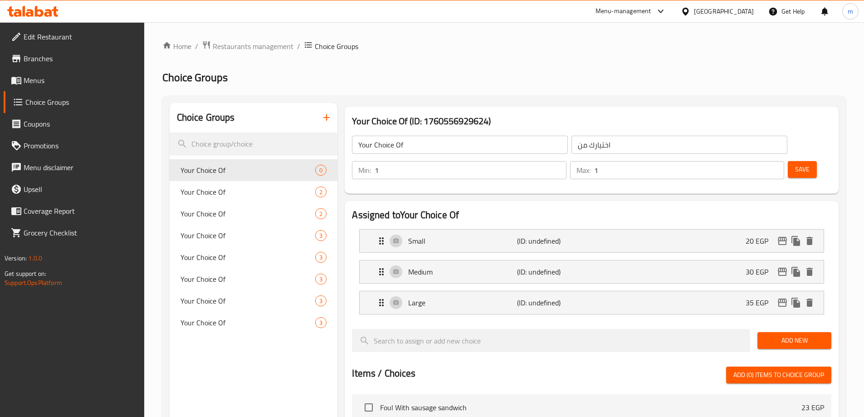
click at [795, 164] on span "Save" at bounding box center [802, 169] width 15 height 11
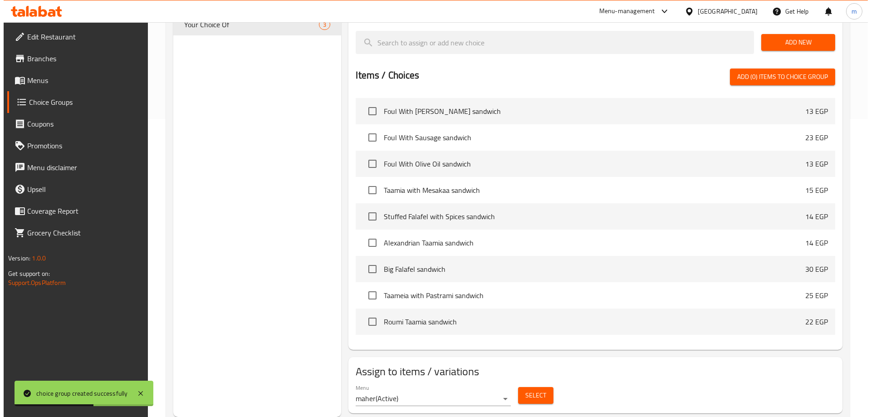
scroll to position [363, 0]
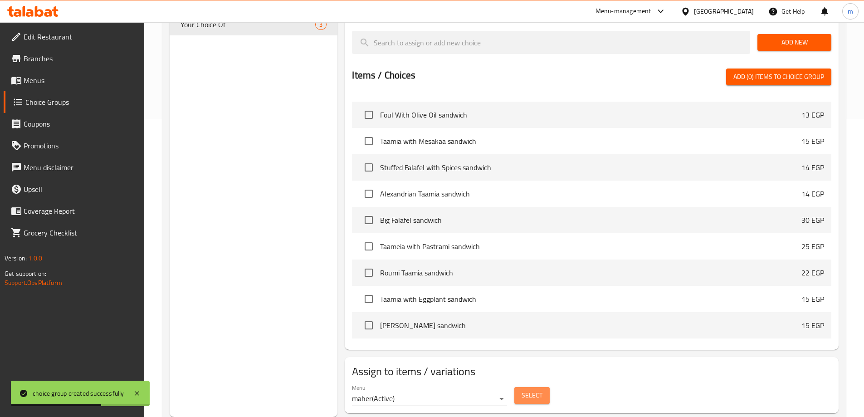
click at [541, 390] on span "Select" at bounding box center [532, 395] width 21 height 11
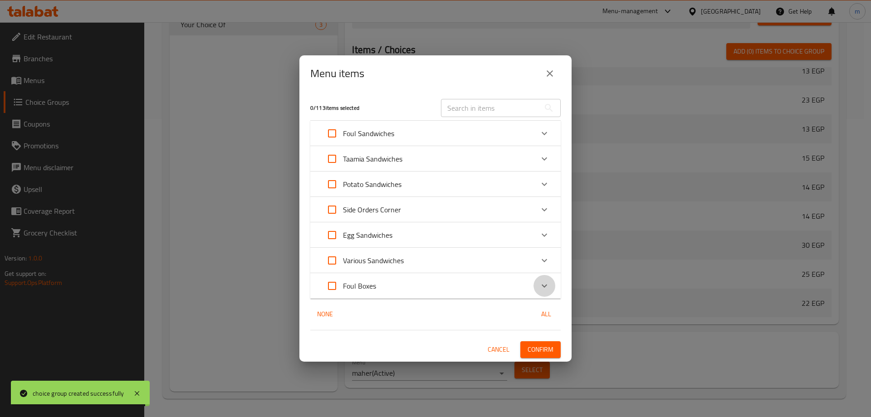
click at [543, 287] on icon "Expand" at bounding box center [544, 285] width 11 height 11
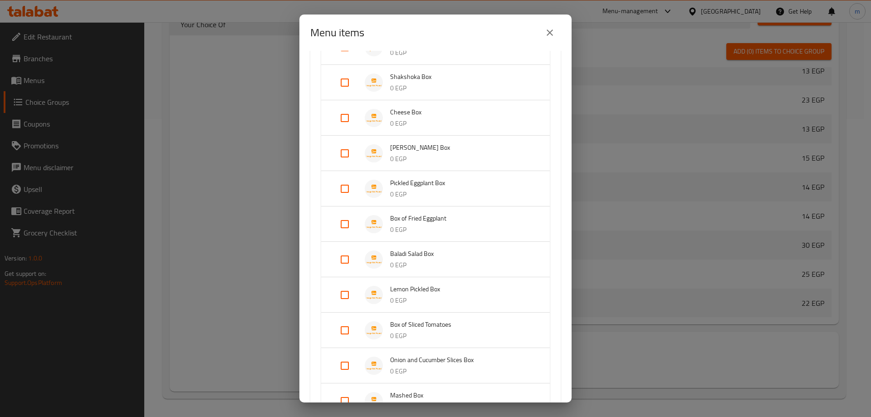
scroll to position [658, 0]
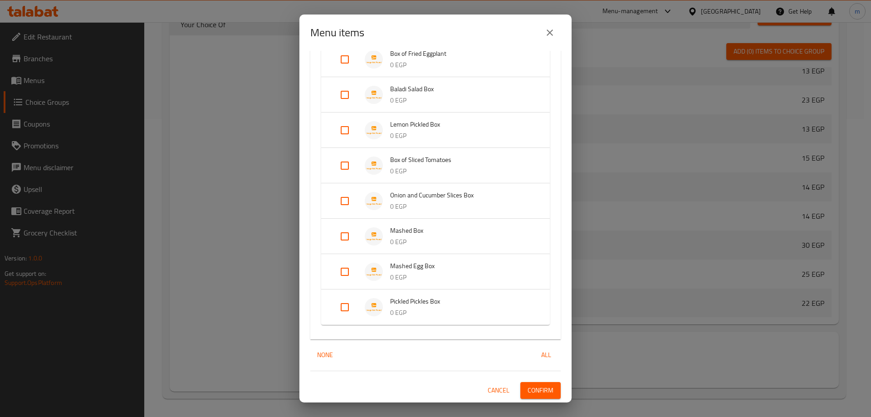
click at [343, 272] on input "Expand" at bounding box center [345, 272] width 22 height 22
checkbox input "true"
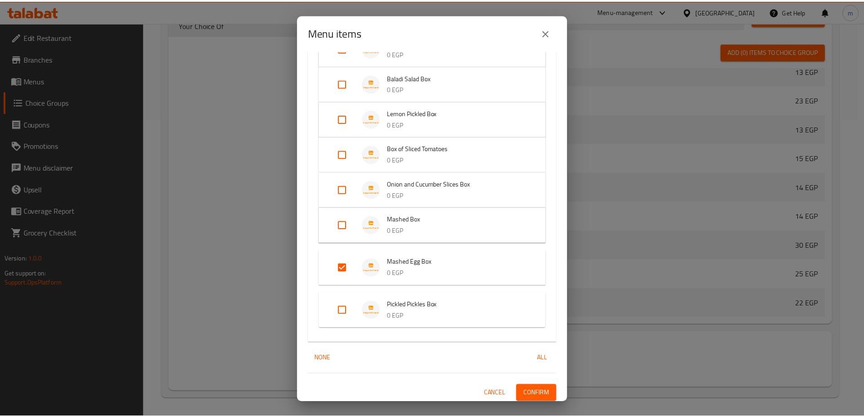
scroll to position [673, 0]
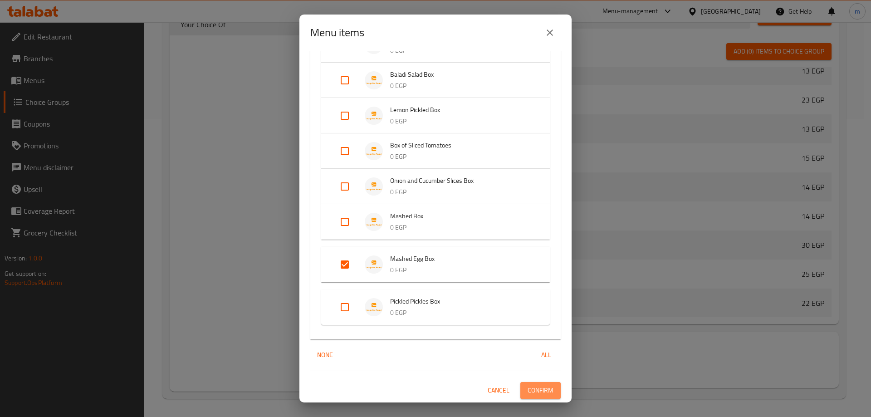
click at [541, 391] on span "Confirm" at bounding box center [540, 390] width 26 height 11
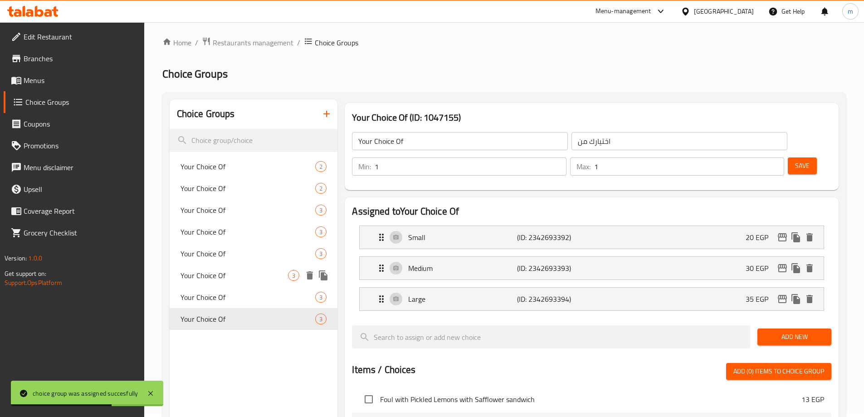
scroll to position [0, 0]
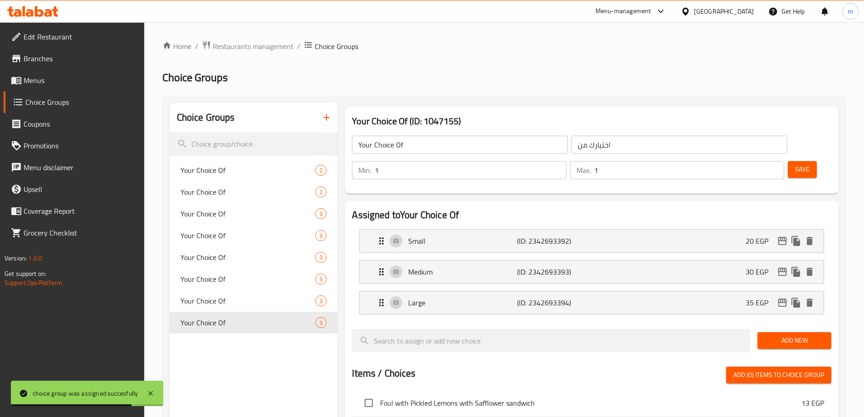
click at [43, 77] on span "Menus" at bounding box center [80, 80] width 113 height 11
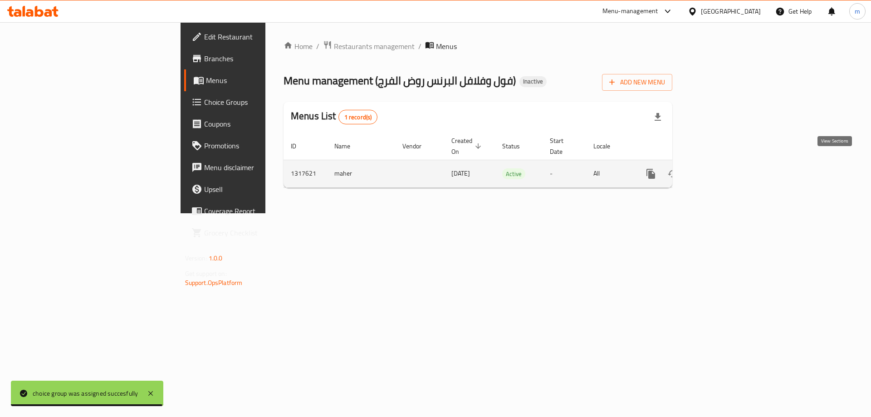
click at [722, 168] on icon "enhanced table" at bounding box center [716, 173] width 11 height 11
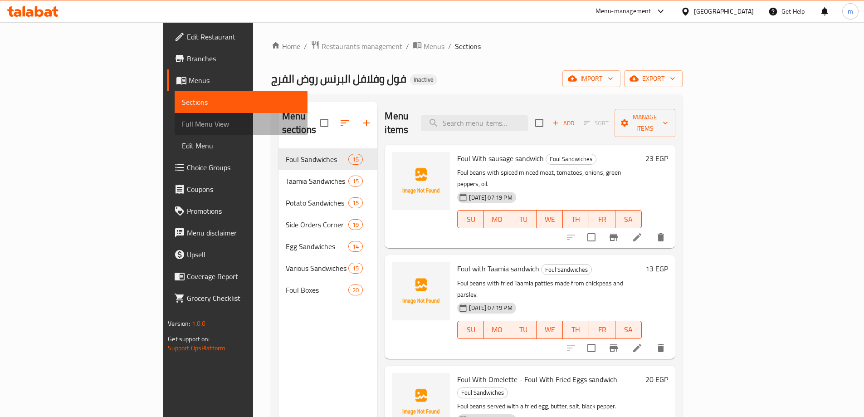
click at [182, 127] on span "Full Menu View" at bounding box center [241, 123] width 118 height 11
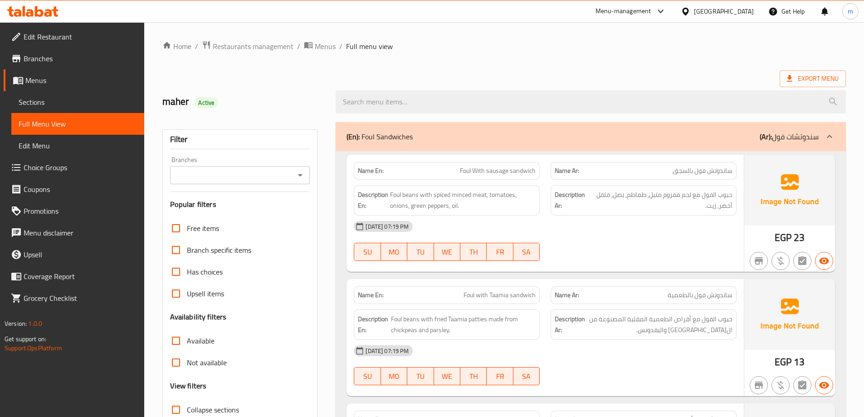
scroll to position [91, 0]
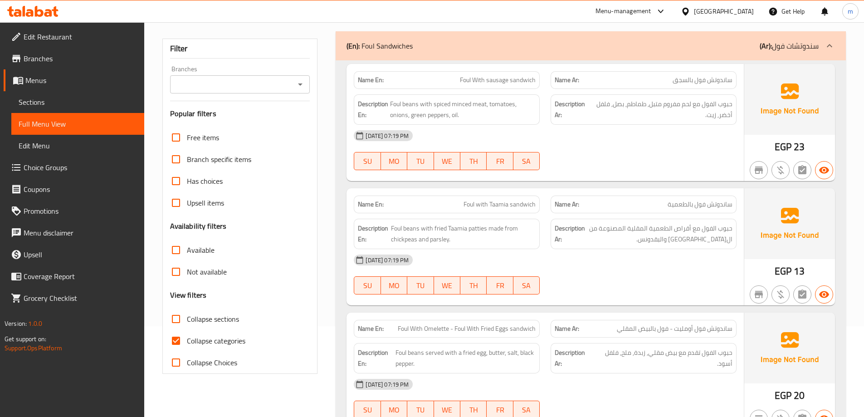
click at [232, 337] on span "Collapse categories" at bounding box center [216, 340] width 59 height 11
click at [187, 337] on input "Collapse categories" at bounding box center [176, 341] width 22 height 22
click at [232, 337] on span "Collapse categories" at bounding box center [216, 340] width 59 height 11
click at [187, 337] on input "Collapse categories" at bounding box center [176, 341] width 22 height 22
click at [229, 339] on span "Collapse categories" at bounding box center [216, 340] width 59 height 11
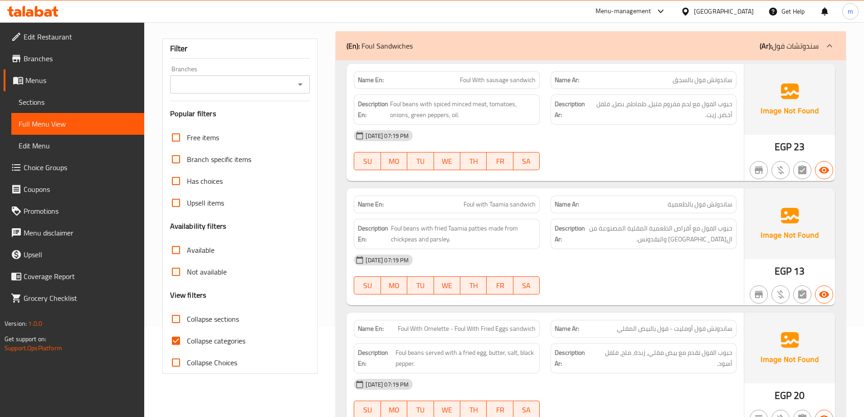
click at [187, 339] on input "Collapse categories" at bounding box center [176, 341] width 22 height 22
checkbox input "false"
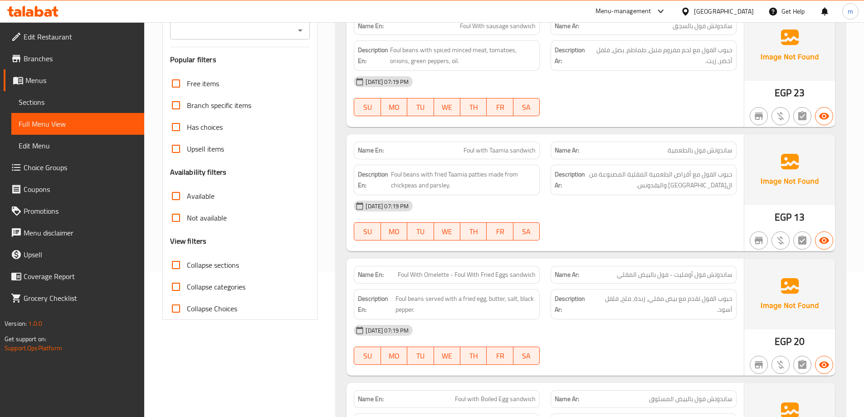
scroll to position [0, 0]
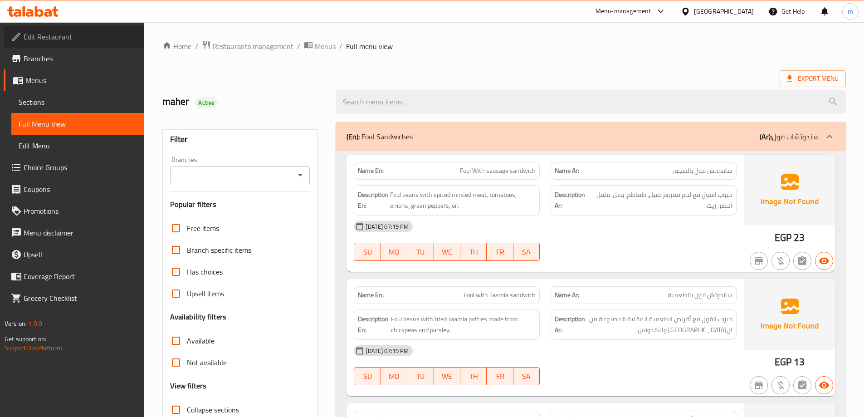
click at [51, 40] on span "Edit Restaurant" at bounding box center [80, 36] width 113 height 11
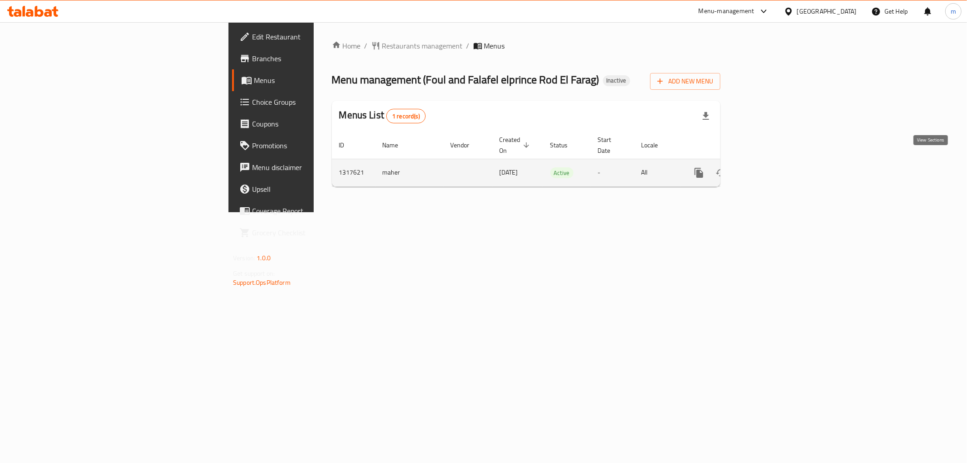
click at [770, 167] on icon "enhanced table" at bounding box center [764, 172] width 11 height 11
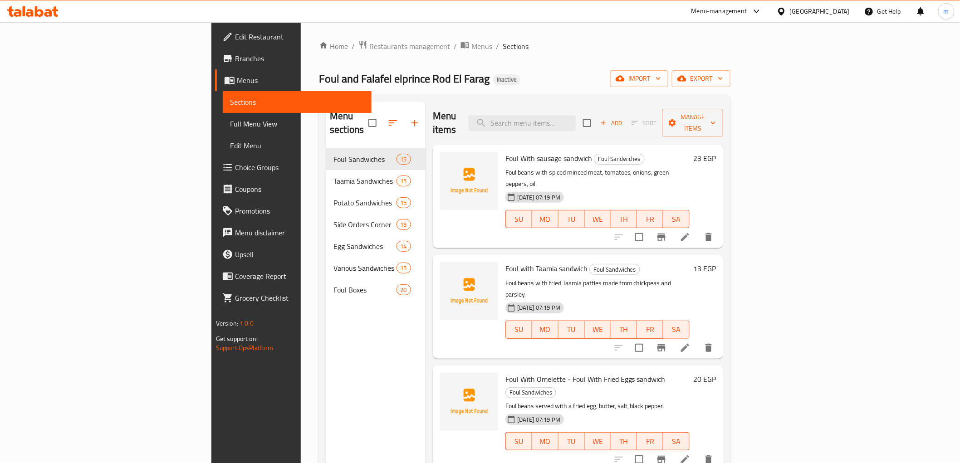
click at [326, 368] on div "Menu sections Foul Sandwiches 15 Taamia Sandwiches 15 Potato Sandwiches 15 Side…" at bounding box center [375, 333] width 99 height 463
click at [230, 118] on span "Full Menu View" at bounding box center [297, 123] width 134 height 11
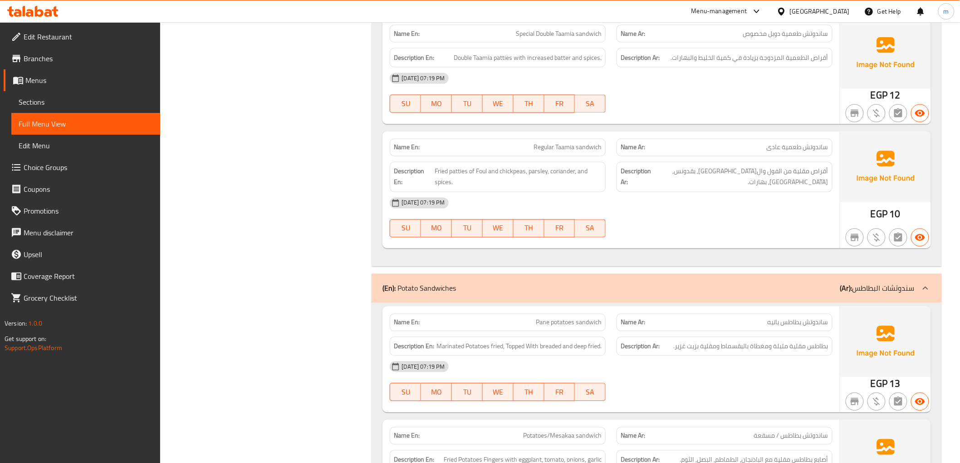
scroll to position [3628, 0]
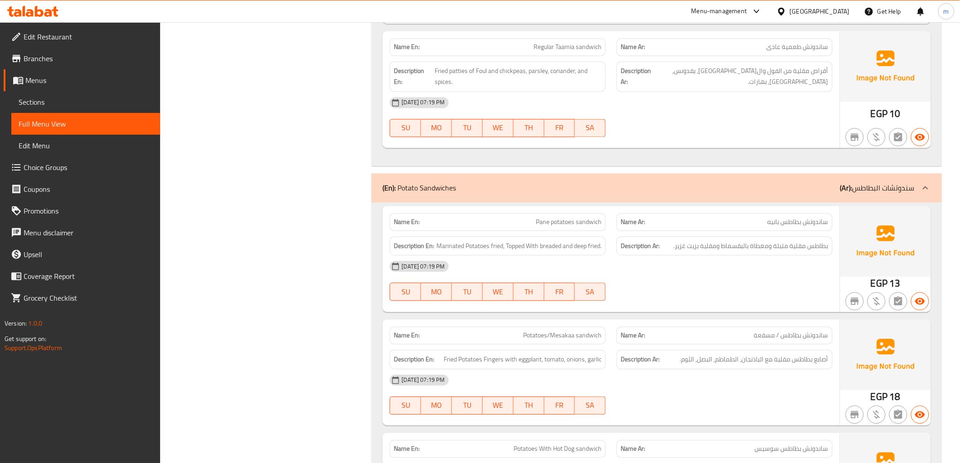
click at [794, 291] on div "[DATE] 07:19 PM SU MO TU WE TH FR SA" at bounding box center [610, 280] width 453 height 51
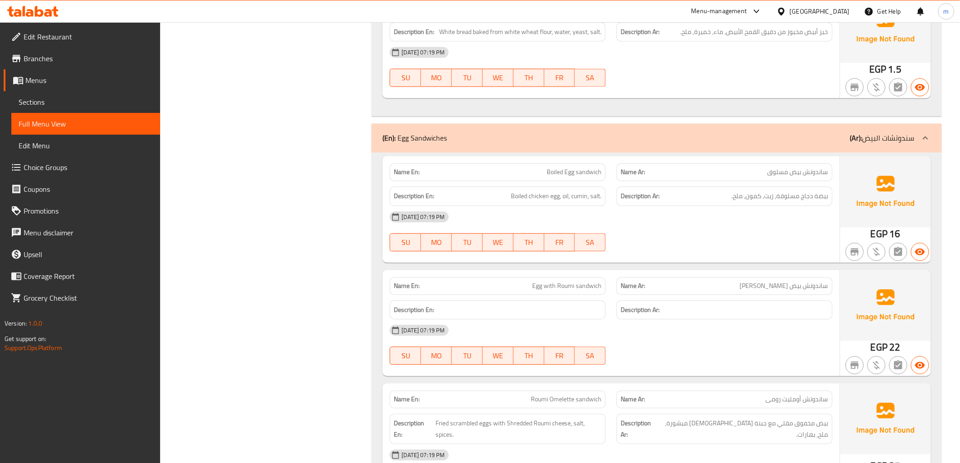
scroll to position [8113, 0]
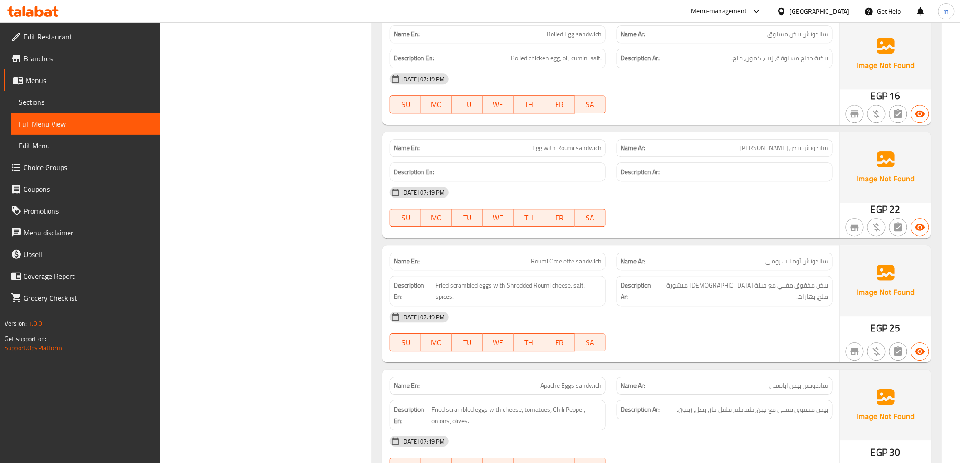
click at [789, 143] on span "ساندوتش بيض [PERSON_NAME]" at bounding box center [784, 148] width 88 height 10
copy span "ساندوتش بيض [PERSON_NAME]"
click at [763, 181] on div "[DATE] 07:19 PM" at bounding box center [610, 192] width 453 height 22
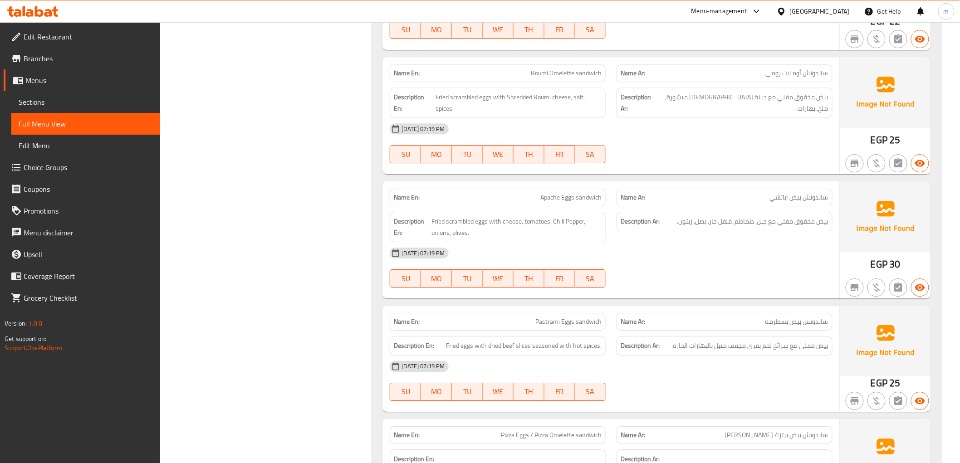
scroll to position [8567, 0]
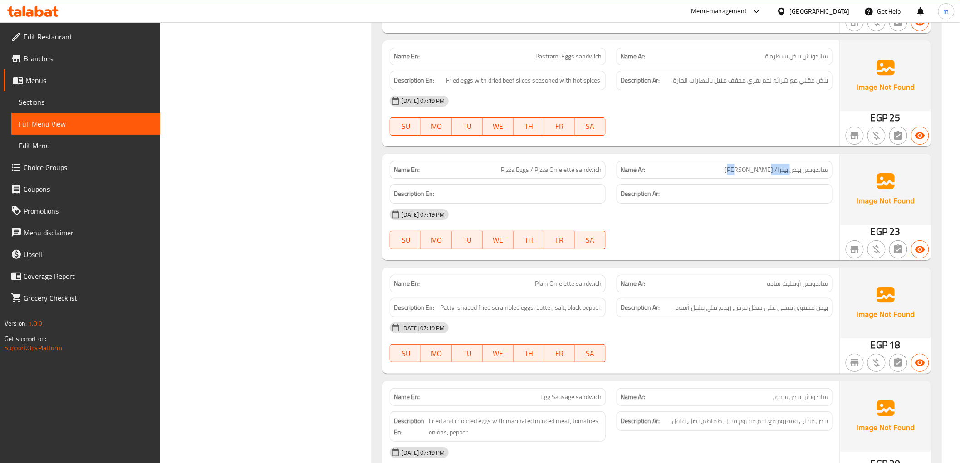
drag, startPoint x: 767, startPoint y: 147, endPoint x: 759, endPoint y: 143, distance: 8.1
click at [761, 165] on span "ساندوتش بيض بيتزا/ [PERSON_NAME]" at bounding box center [776, 170] width 103 height 10
click at [758, 165] on span "ساندوتش بيض بيتزا/ [PERSON_NAME]" at bounding box center [776, 170] width 103 height 10
drag, startPoint x: 828, startPoint y: 142, endPoint x: 740, endPoint y: 144, distance: 88.0
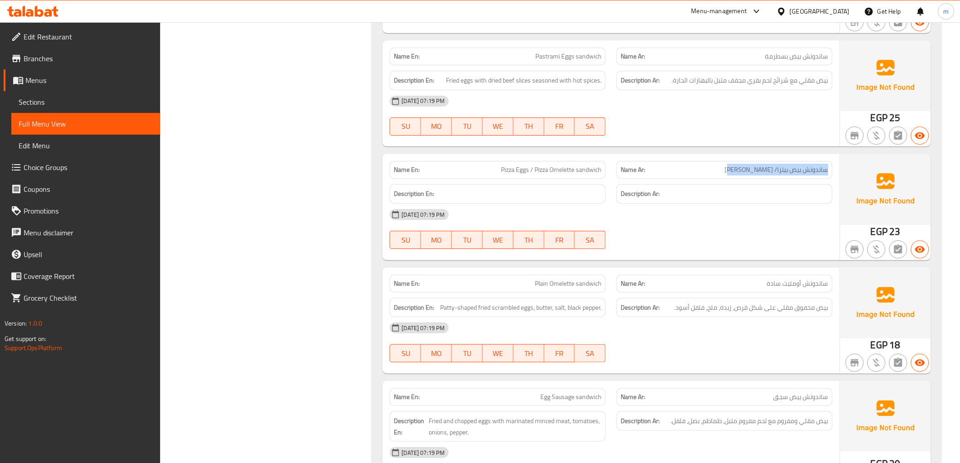
click at [740, 165] on p "Name Ar: ساندوتش بيض بيتزا/ [PERSON_NAME]" at bounding box center [724, 170] width 208 height 10
copy span "ساندوتش بيض بيتزا/ [PERSON_NAME]"
click at [763, 188] on h6 "Description Ar:" at bounding box center [724, 193] width 208 height 11
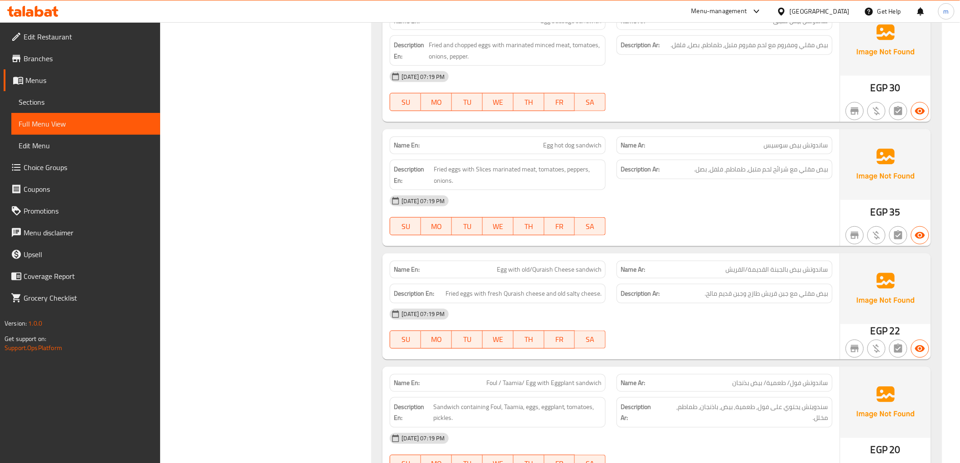
scroll to position [9071, 0]
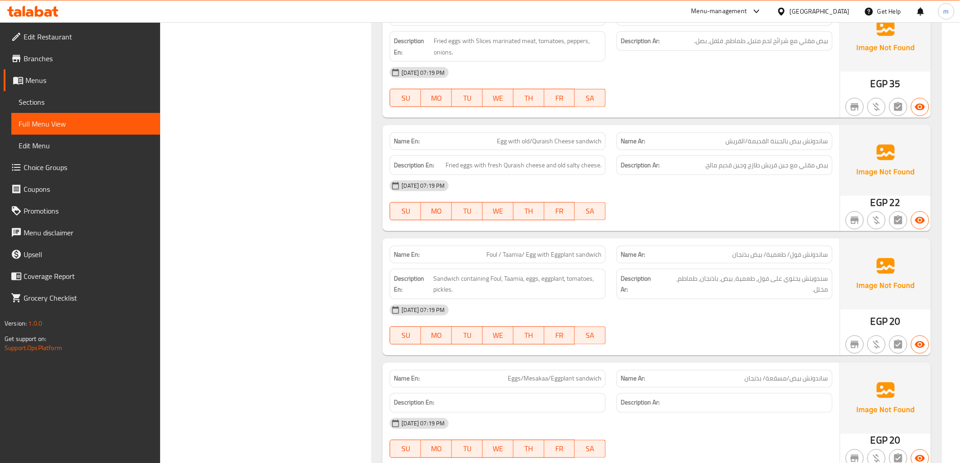
click at [806, 374] on span "ساندوتش بيض/مسقعة/ بذنجان" at bounding box center [786, 379] width 83 height 10
copy span "ساندوتش بيض/مسقعة/ بذنجان"
click at [797, 393] on div "Description Ar:" at bounding box center [724, 403] width 216 height 20
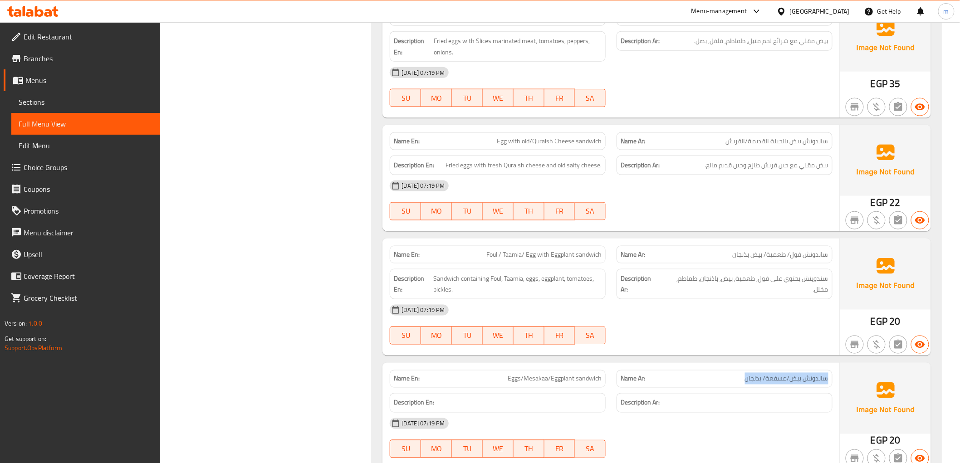
drag, startPoint x: 828, startPoint y: 354, endPoint x: 741, endPoint y: 354, distance: 87.1
click at [741, 374] on p "Name Ar: ساندوتش بيض/مسقعة/ بذنجان" at bounding box center [724, 379] width 208 height 10
copy span "ساندوتش بيض/مسقعة/ بذنجان"
click at [757, 413] on div "[DATE] 07:19 PM" at bounding box center [610, 424] width 453 height 22
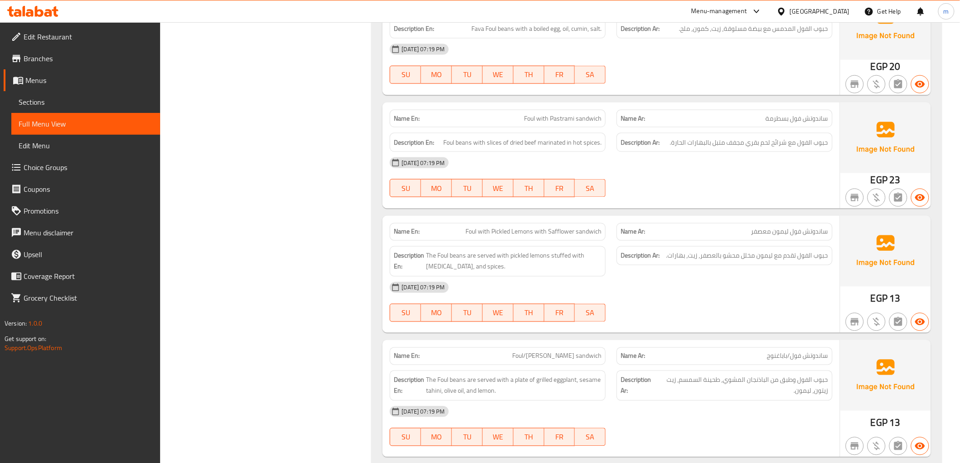
scroll to position [0, 0]
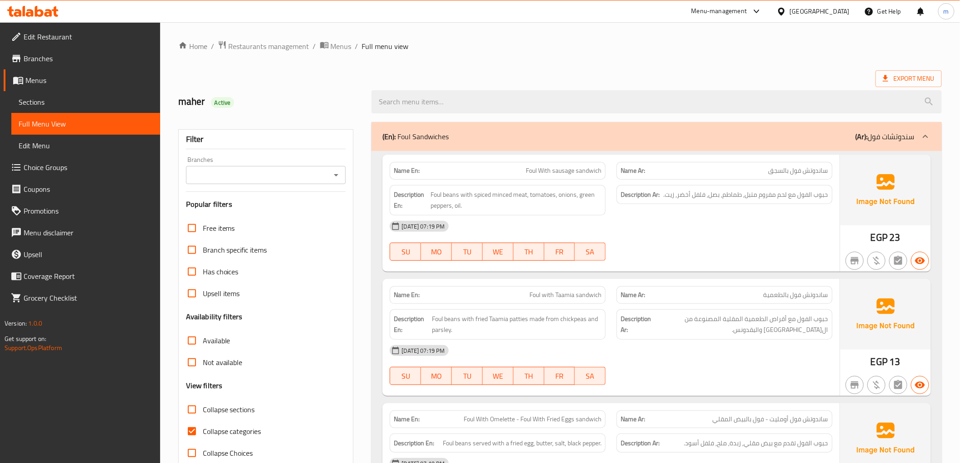
click at [228, 437] on span "Collapse categories" at bounding box center [232, 431] width 59 height 11
click at [203, 437] on input "Collapse categories" at bounding box center [192, 431] width 22 height 22
checkbox input "false"
click at [190, 434] on input "Collapse categories" at bounding box center [192, 431] width 22 height 22
checkbox input "false"
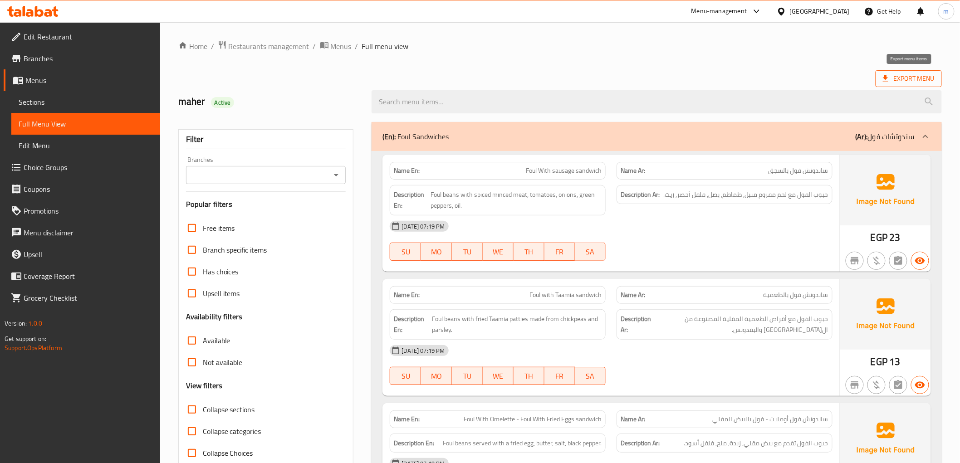
click at [903, 78] on span "Export Menu" at bounding box center [909, 78] width 52 height 11
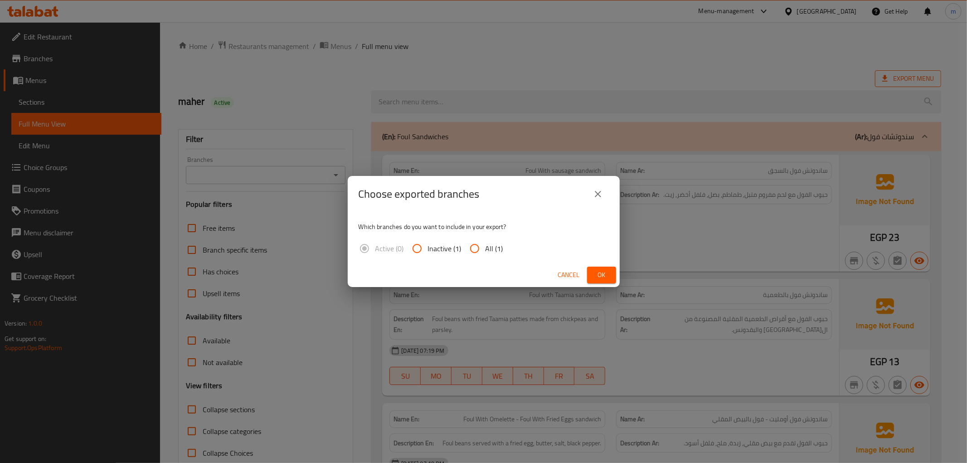
click at [479, 248] on input "All (1)" at bounding box center [475, 249] width 22 height 22
radio input "true"
click at [592, 278] on button "Ok" at bounding box center [601, 275] width 29 height 17
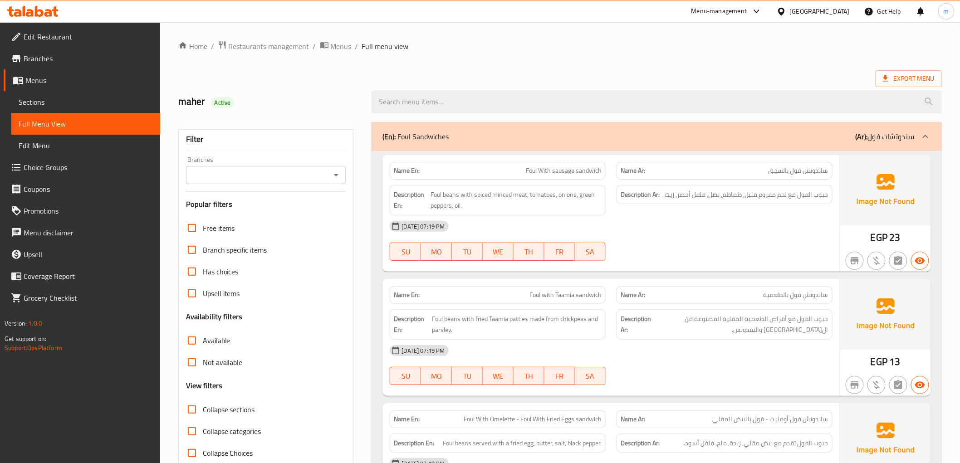
click at [925, 139] on icon at bounding box center [925, 136] width 11 height 11
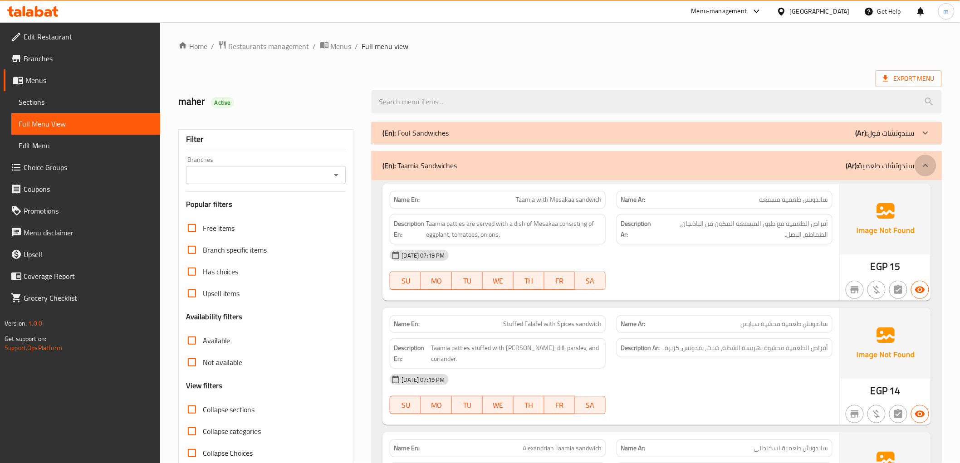
click at [923, 162] on icon at bounding box center [925, 165] width 11 height 11
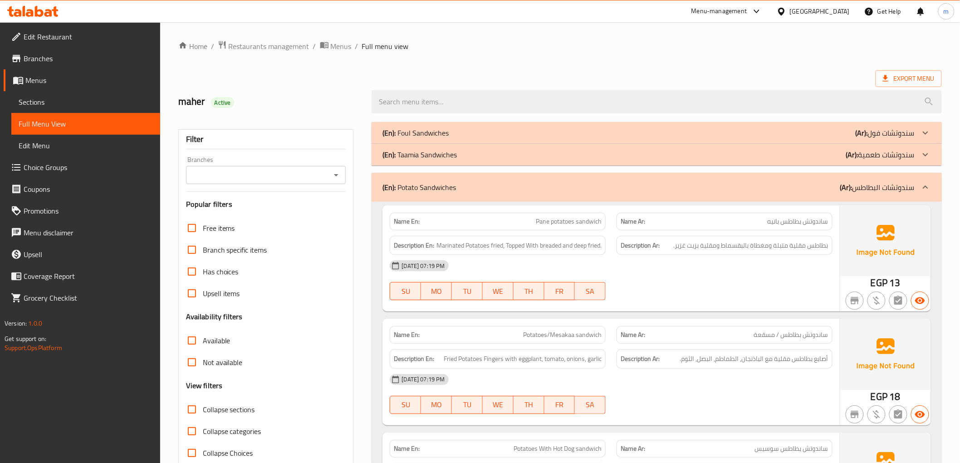
click at [927, 187] on icon at bounding box center [925, 187] width 5 height 3
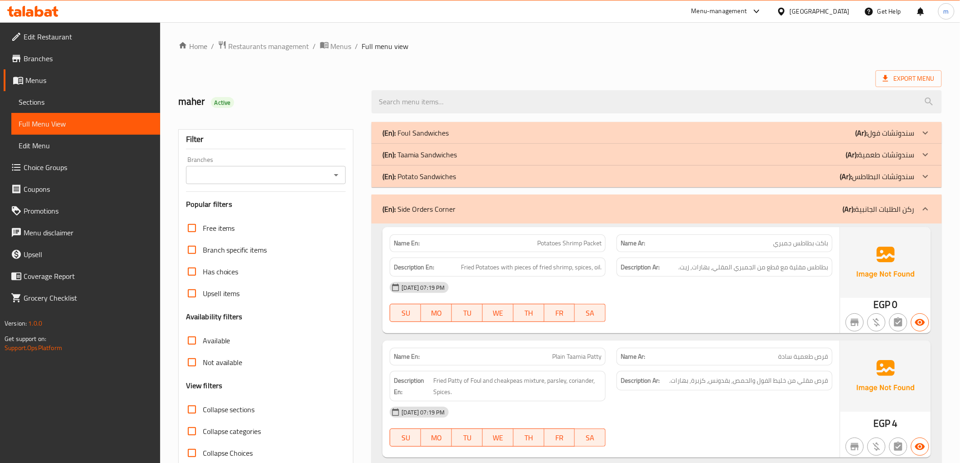
click at [926, 205] on icon at bounding box center [925, 209] width 11 height 11
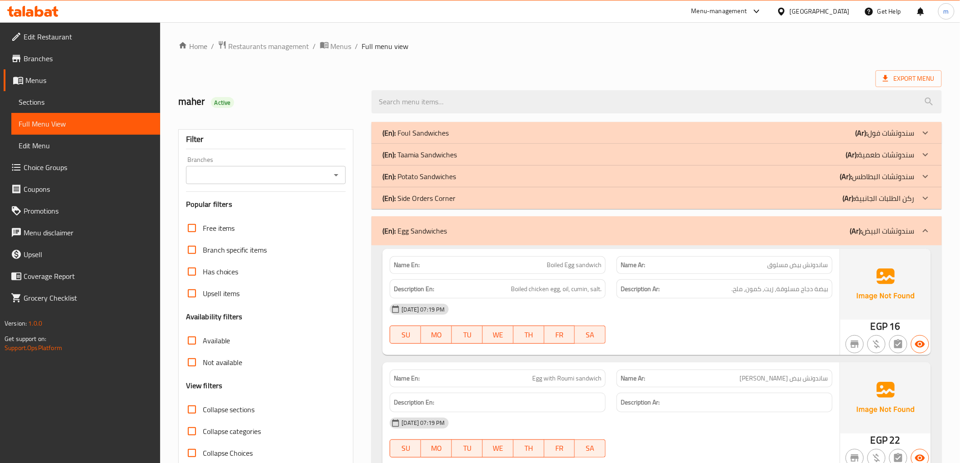
click at [919, 153] on div at bounding box center [925, 155] width 22 height 22
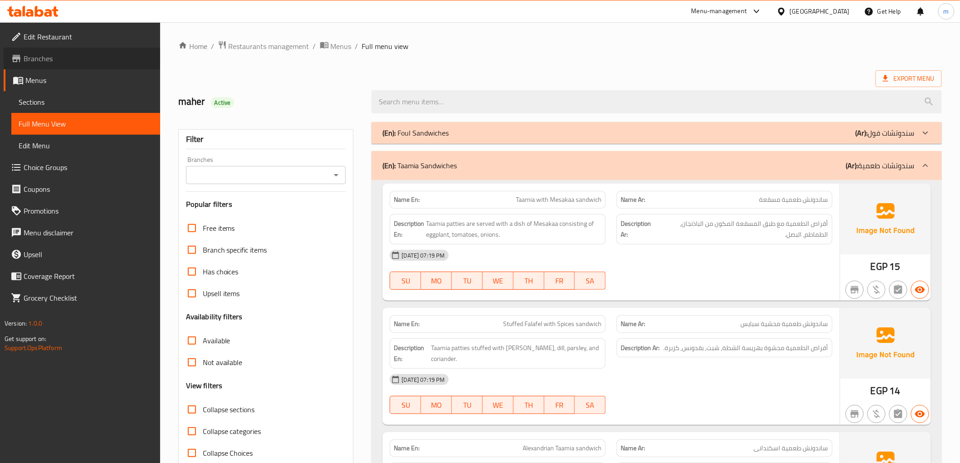
click at [39, 53] on span "Branches" at bounding box center [88, 58] width 129 height 11
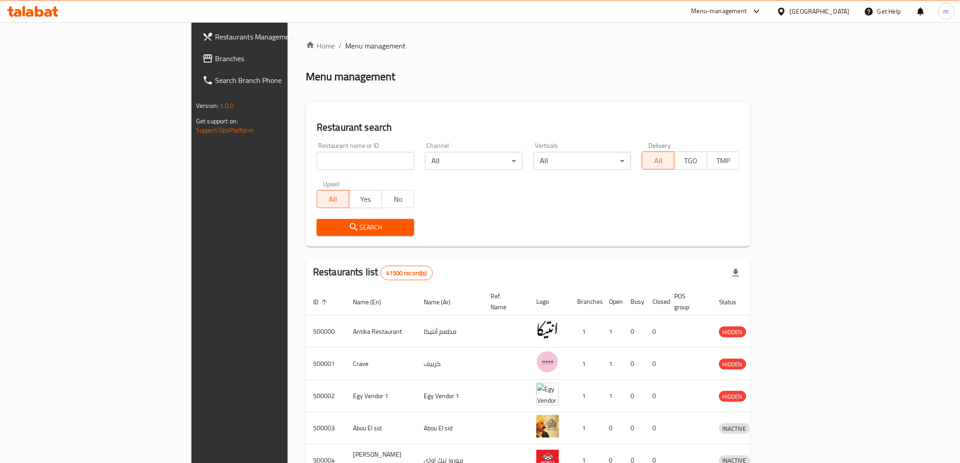
click at [215, 58] on span "Branches" at bounding box center [279, 58] width 129 height 11
